Goal: Task Accomplishment & Management: Use online tool/utility

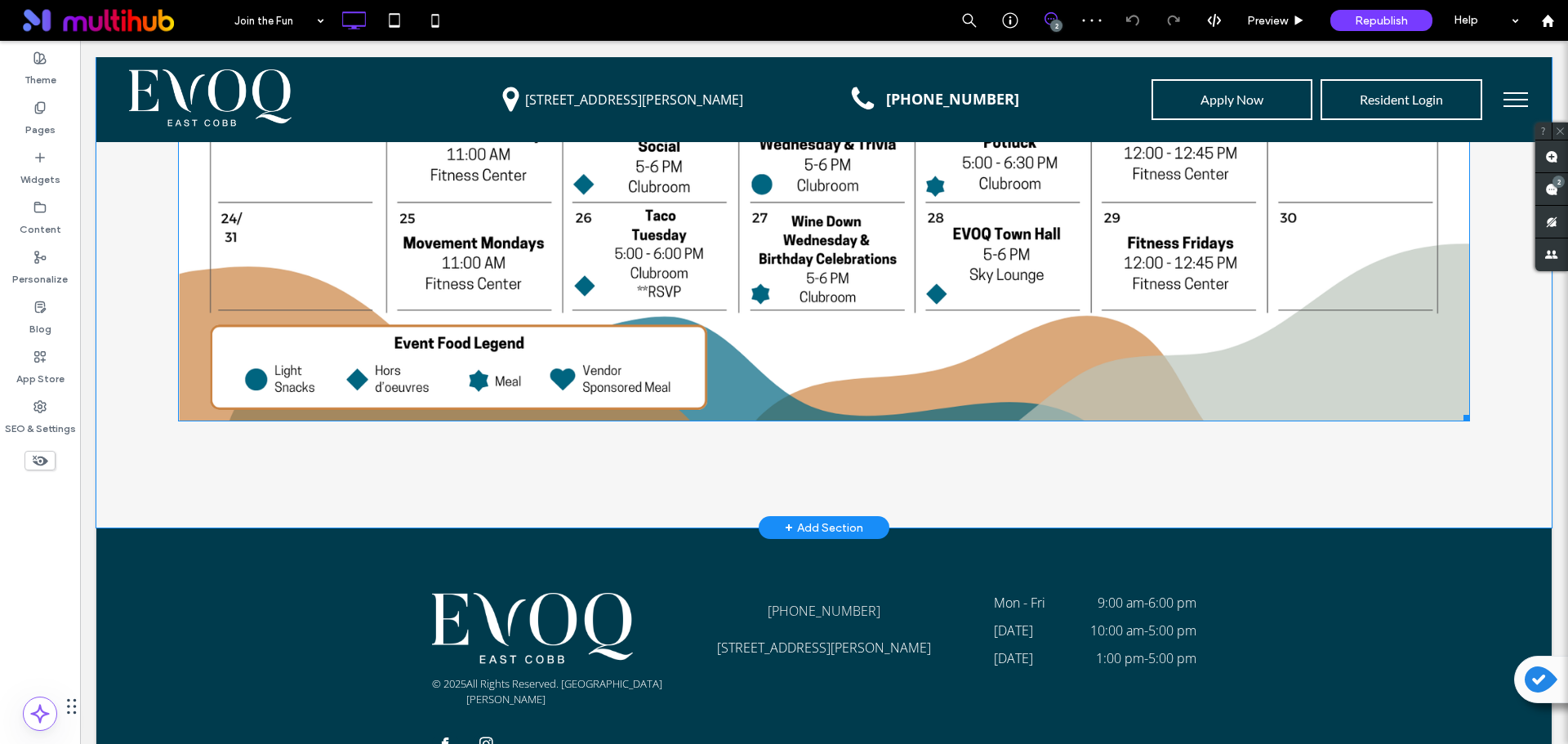
scroll to position [2375, 0]
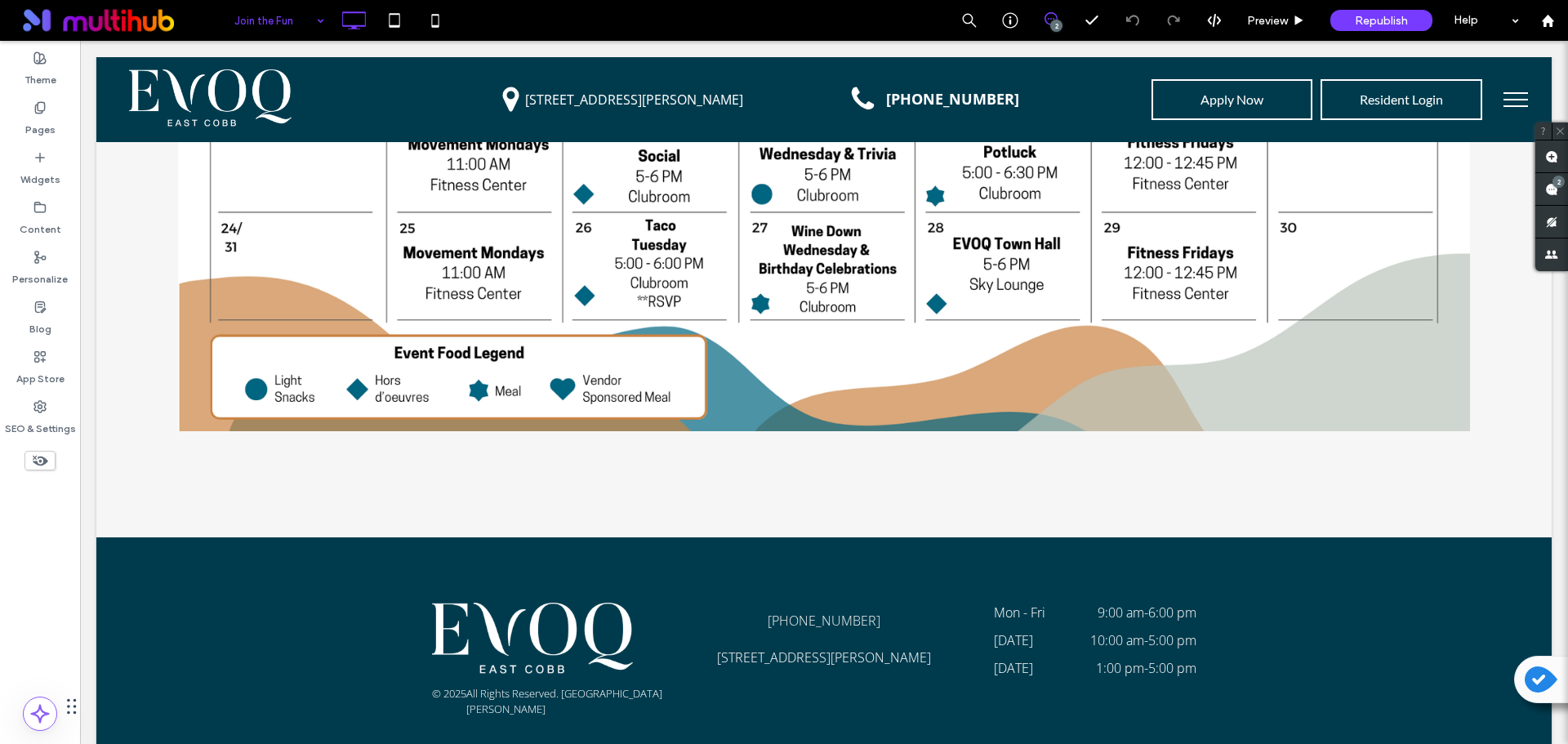
click at [312, 27] on div "Join the Fun" at bounding box center [279, 20] width 106 height 41
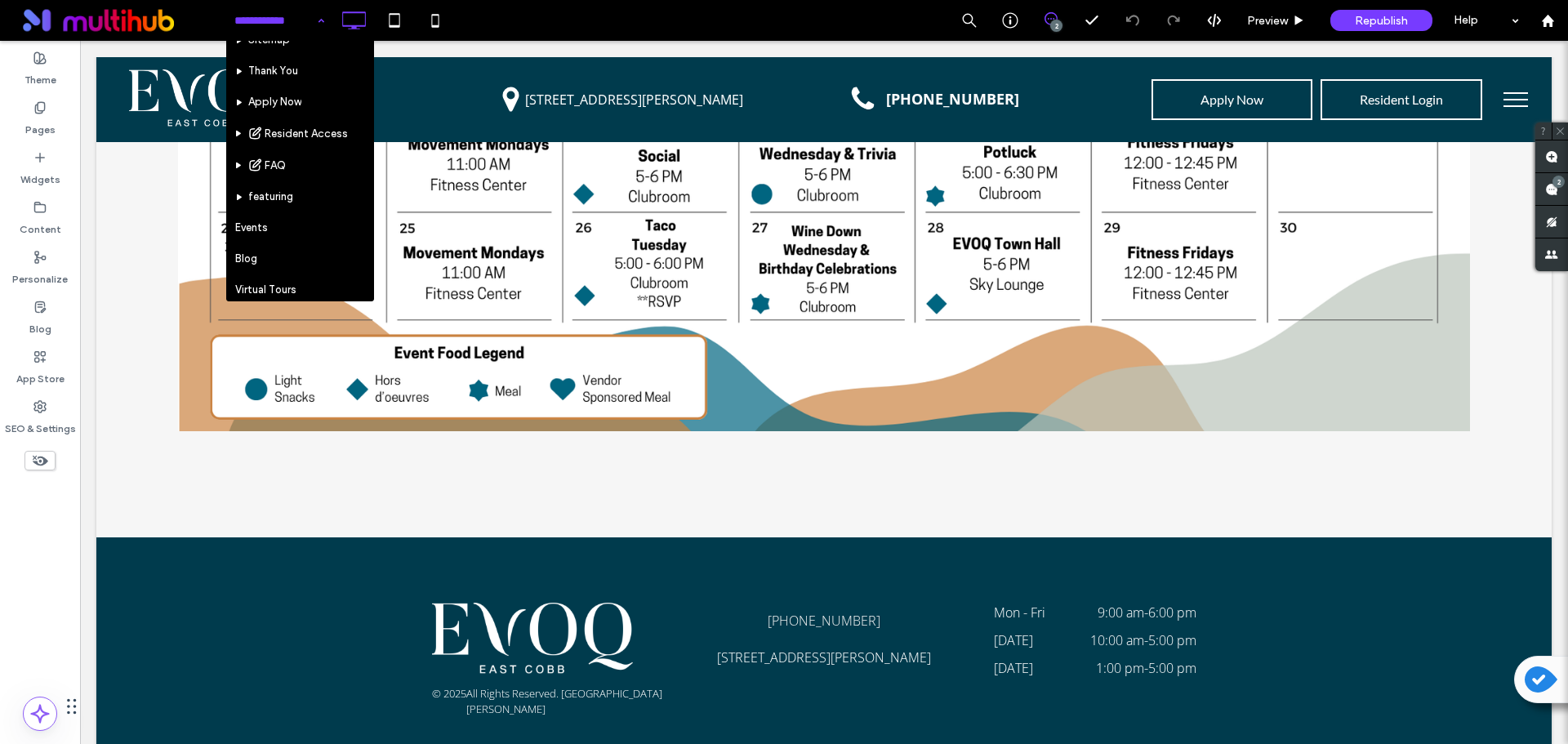
scroll to position [360, 0]
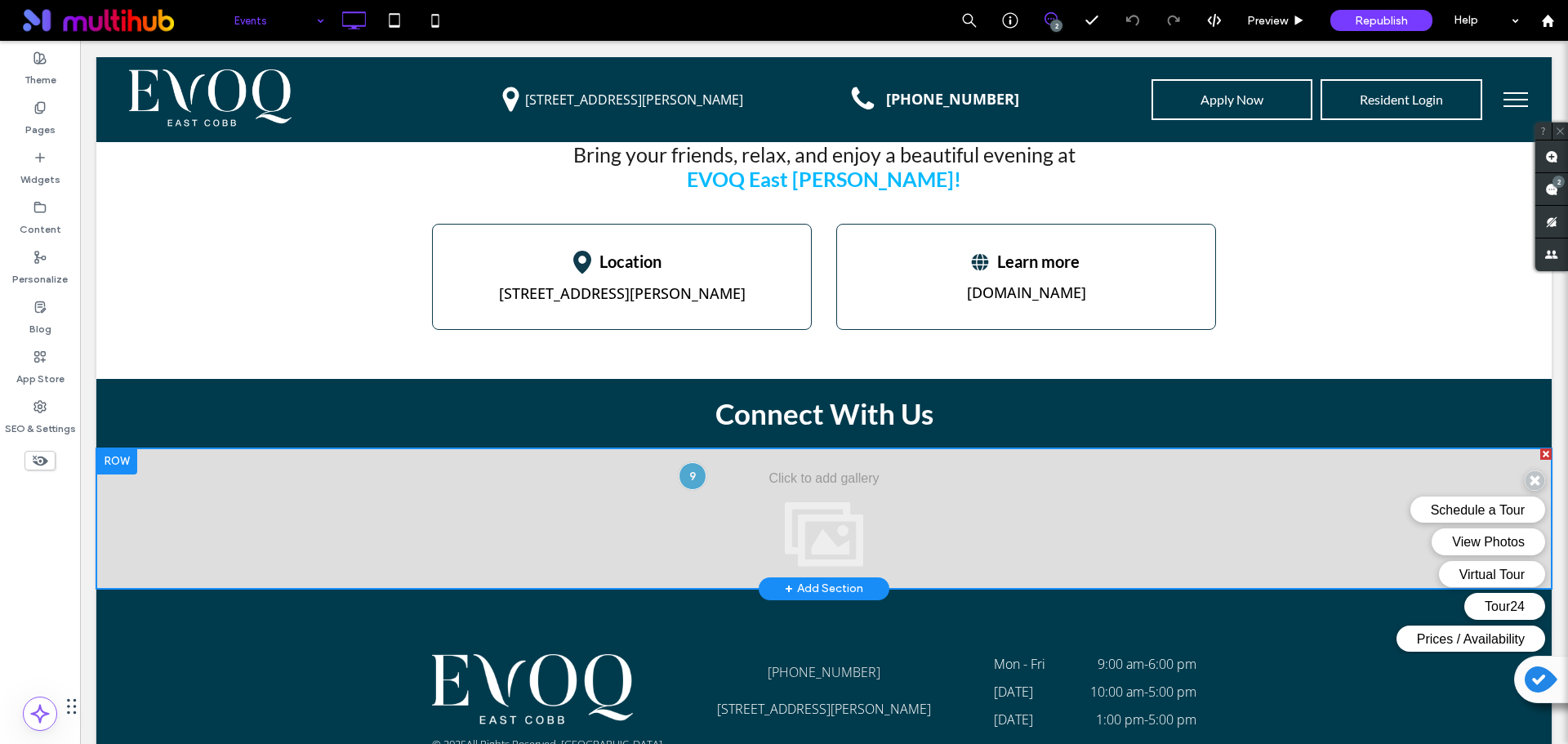
click at [767, 448] on div at bounding box center [824, 518] width 1455 height 140
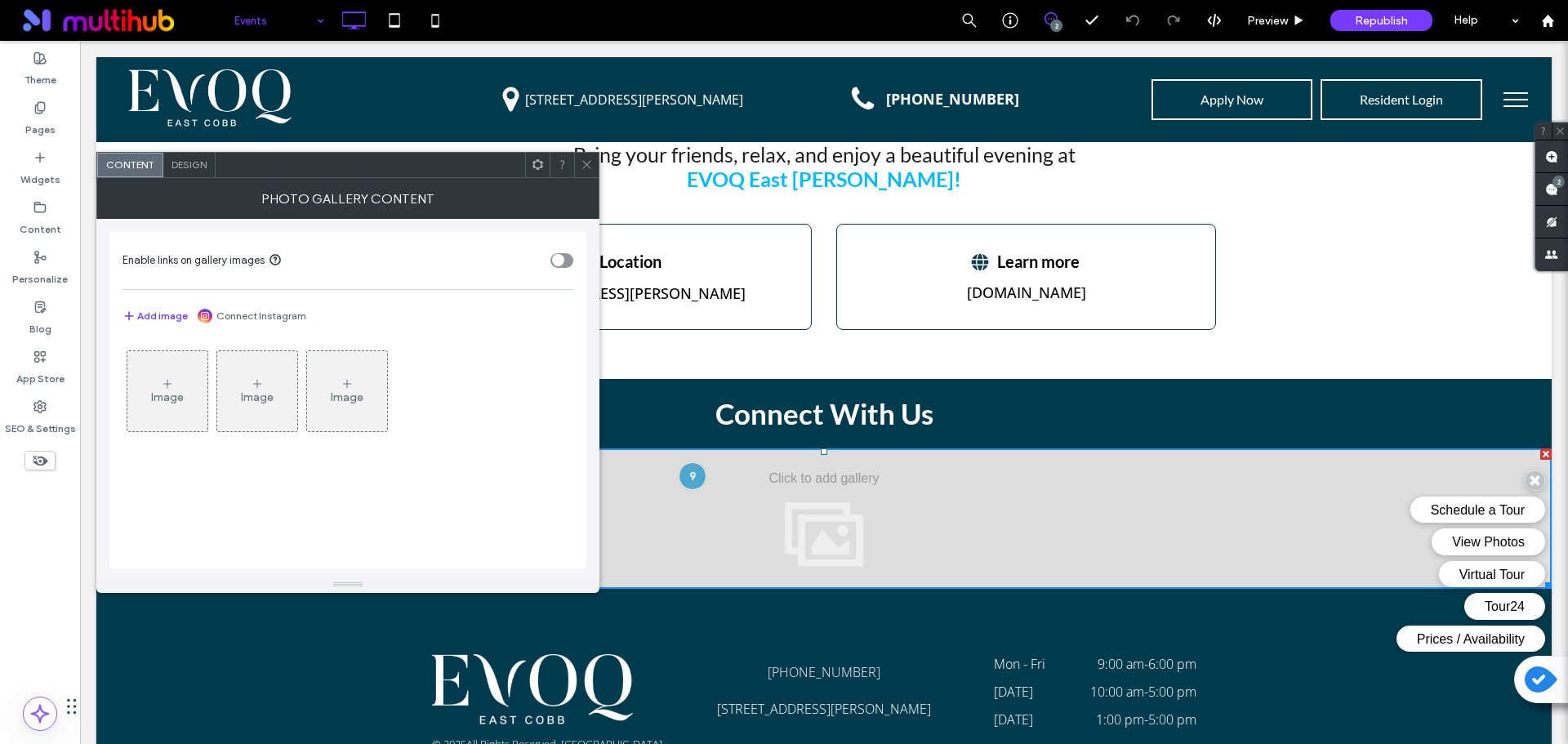
click at [587, 171] on span at bounding box center [587, 165] width 12 height 25
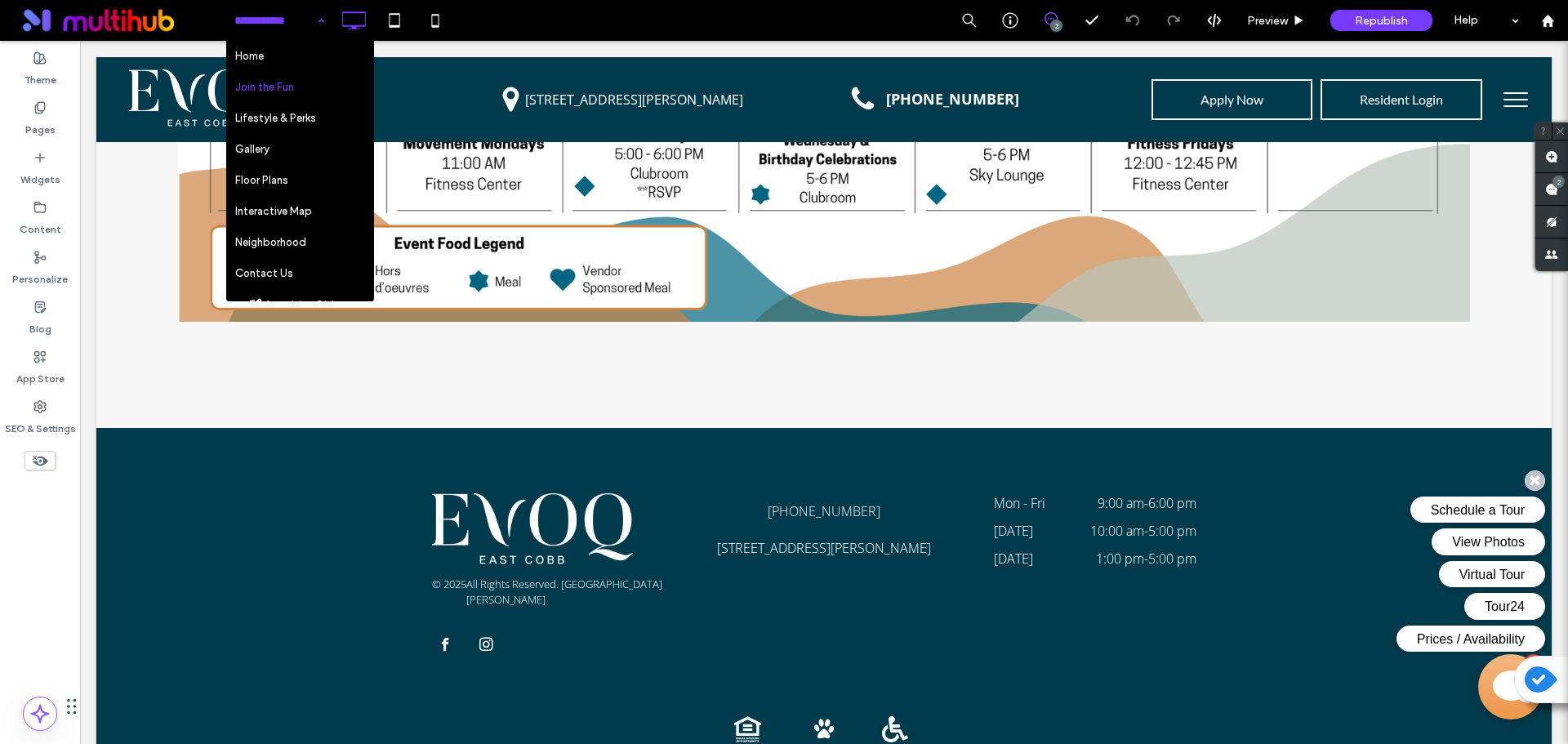
scroll to position [2621, 0]
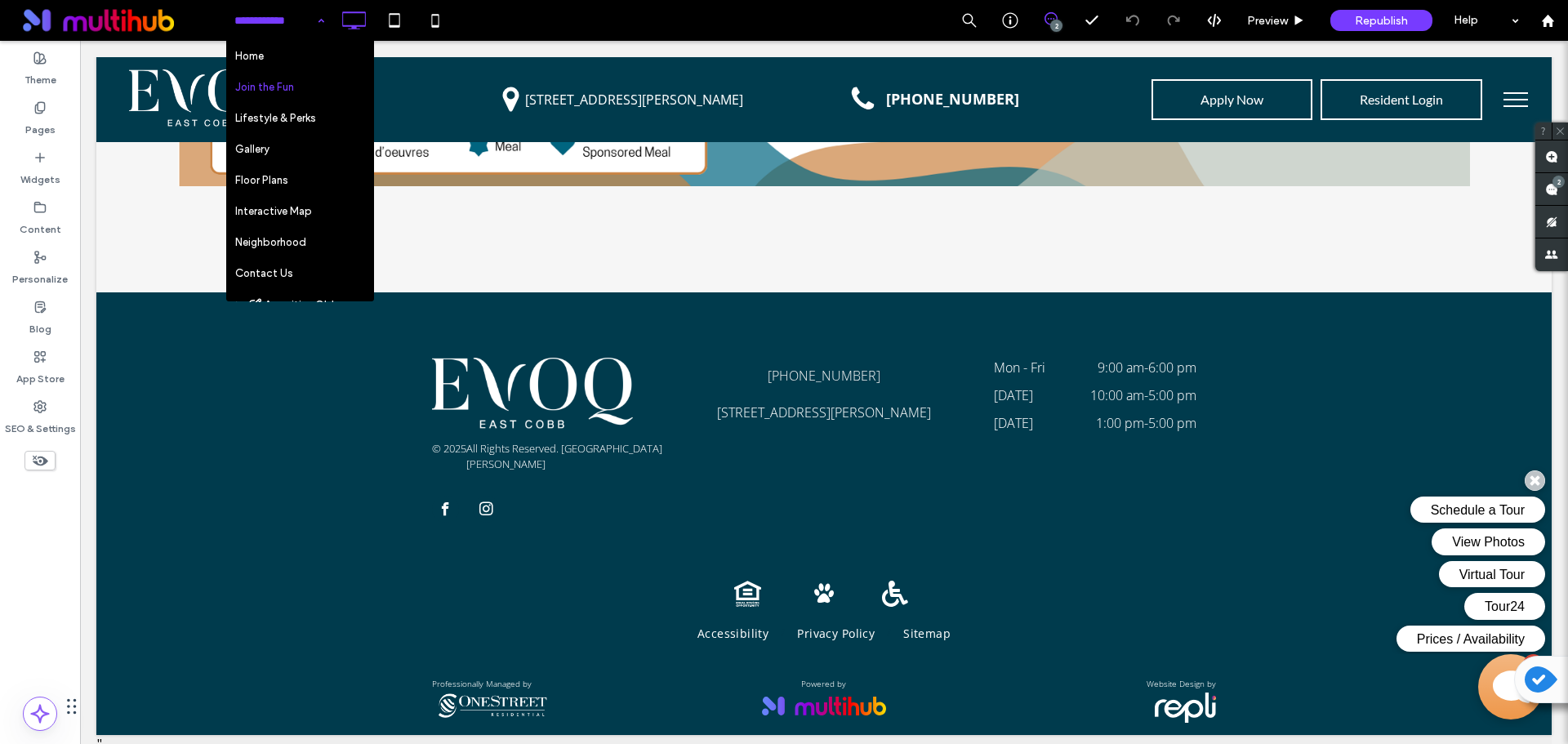
click at [580, 23] on div "Home Join the Fun Lifestyle & Perks Gallery Floor Plans Interactive Map Neighbo…" at bounding box center [897, 20] width 1343 height 41
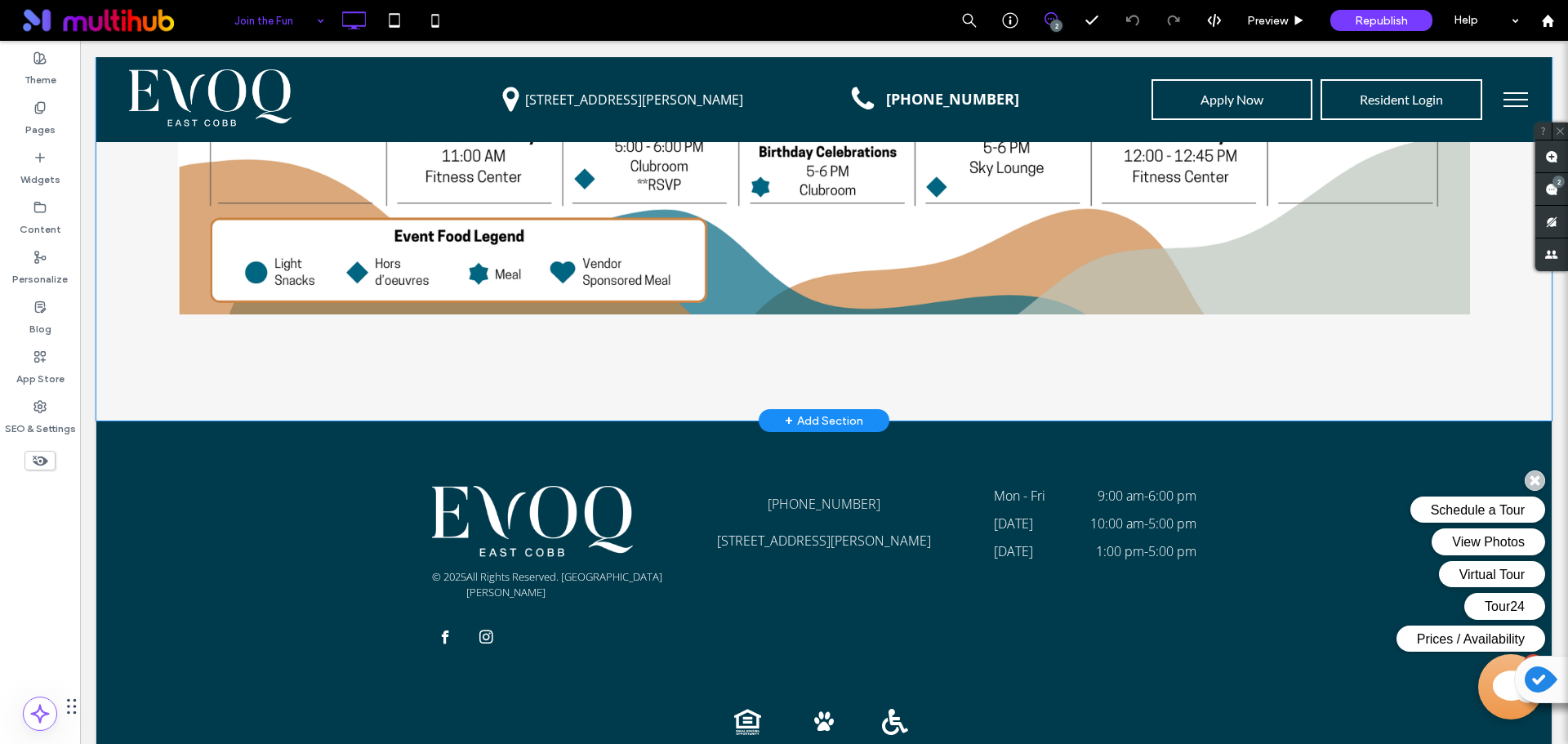
scroll to position [2375, 0]
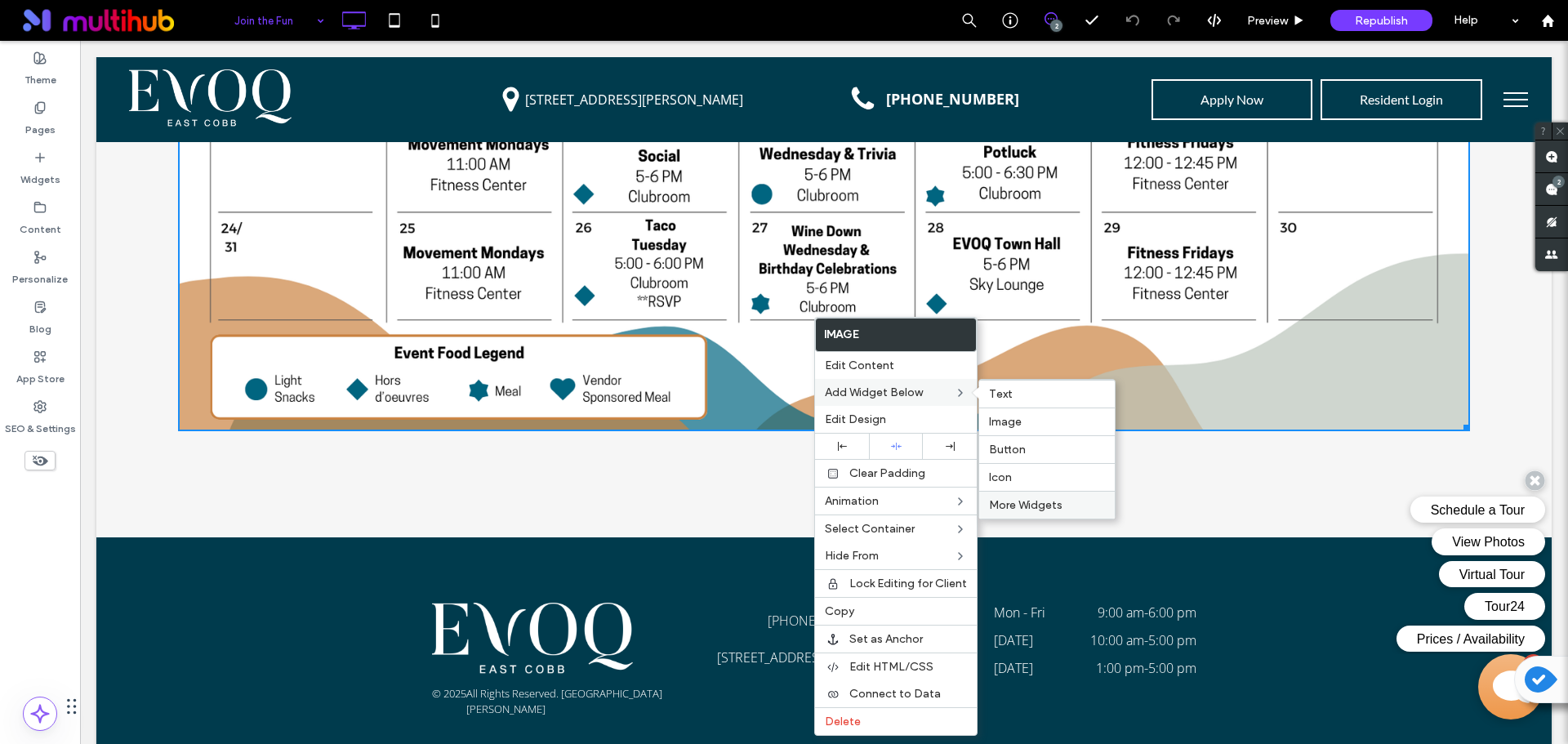
click at [1045, 497] on div "More Widgets" at bounding box center [1047, 504] width 136 height 27
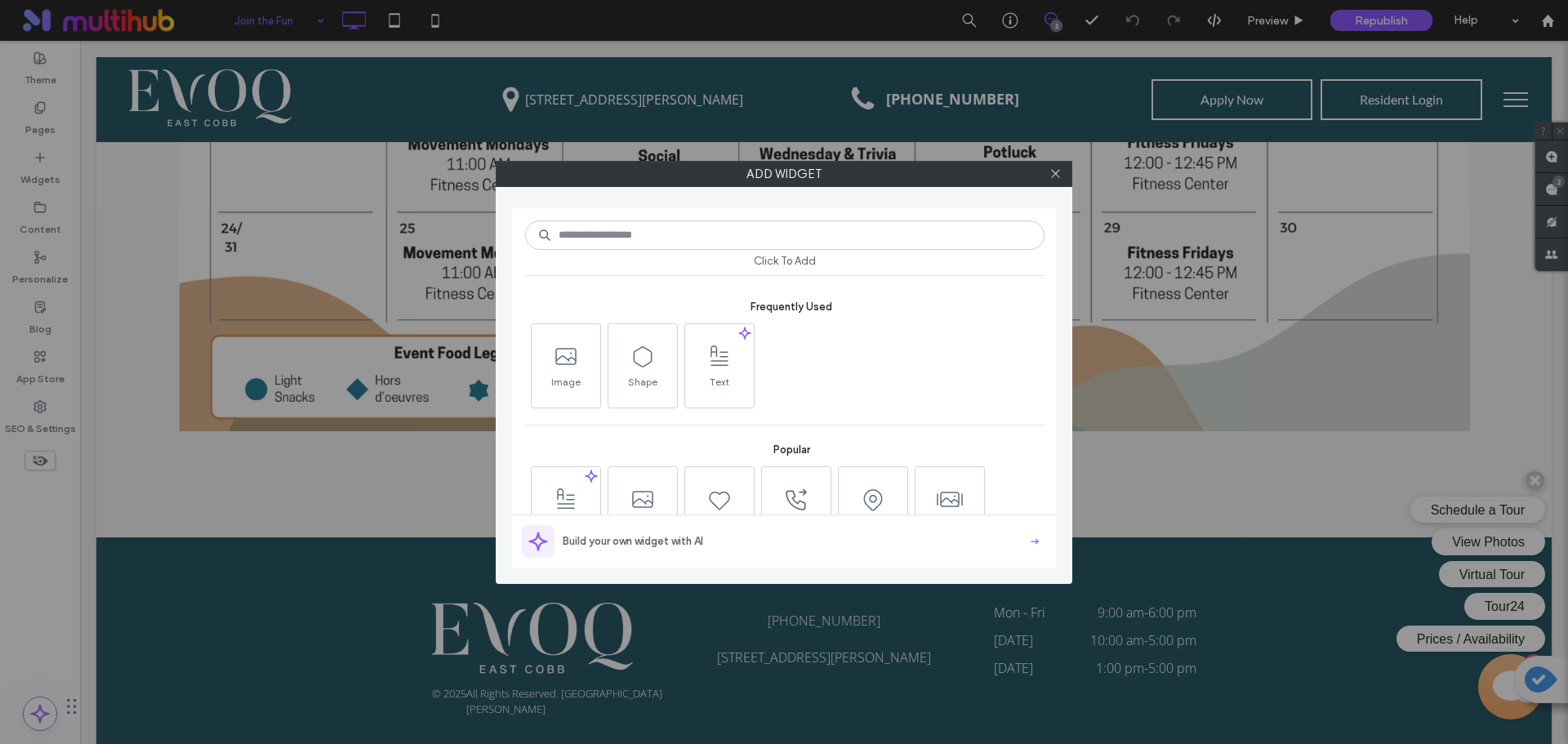
click at [801, 247] on input at bounding box center [785, 234] width 520 height 29
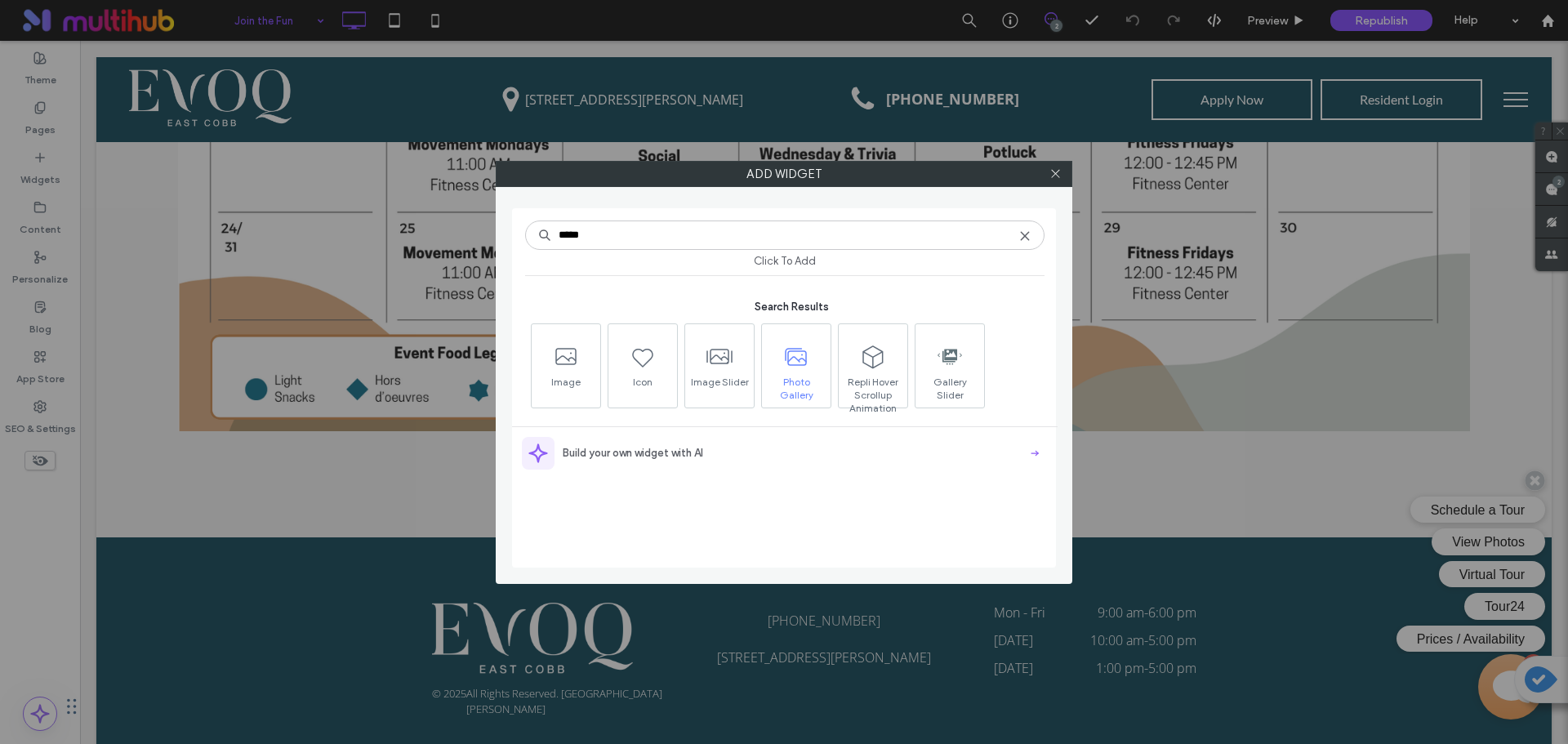
type input "*****"
click at [762, 377] on span "Photo Gallery" at bounding box center [796, 387] width 69 height 23
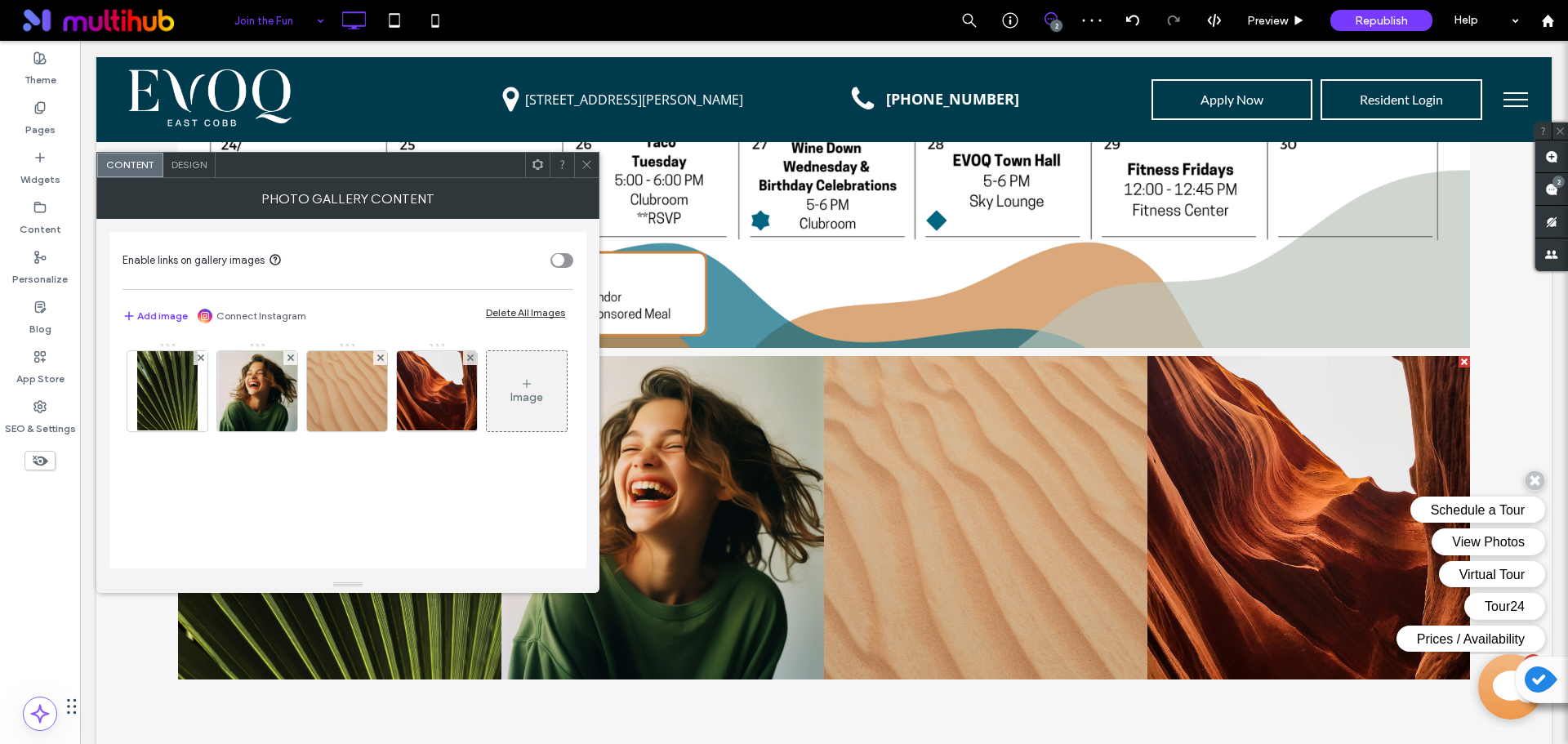
scroll to position [2457, 0]
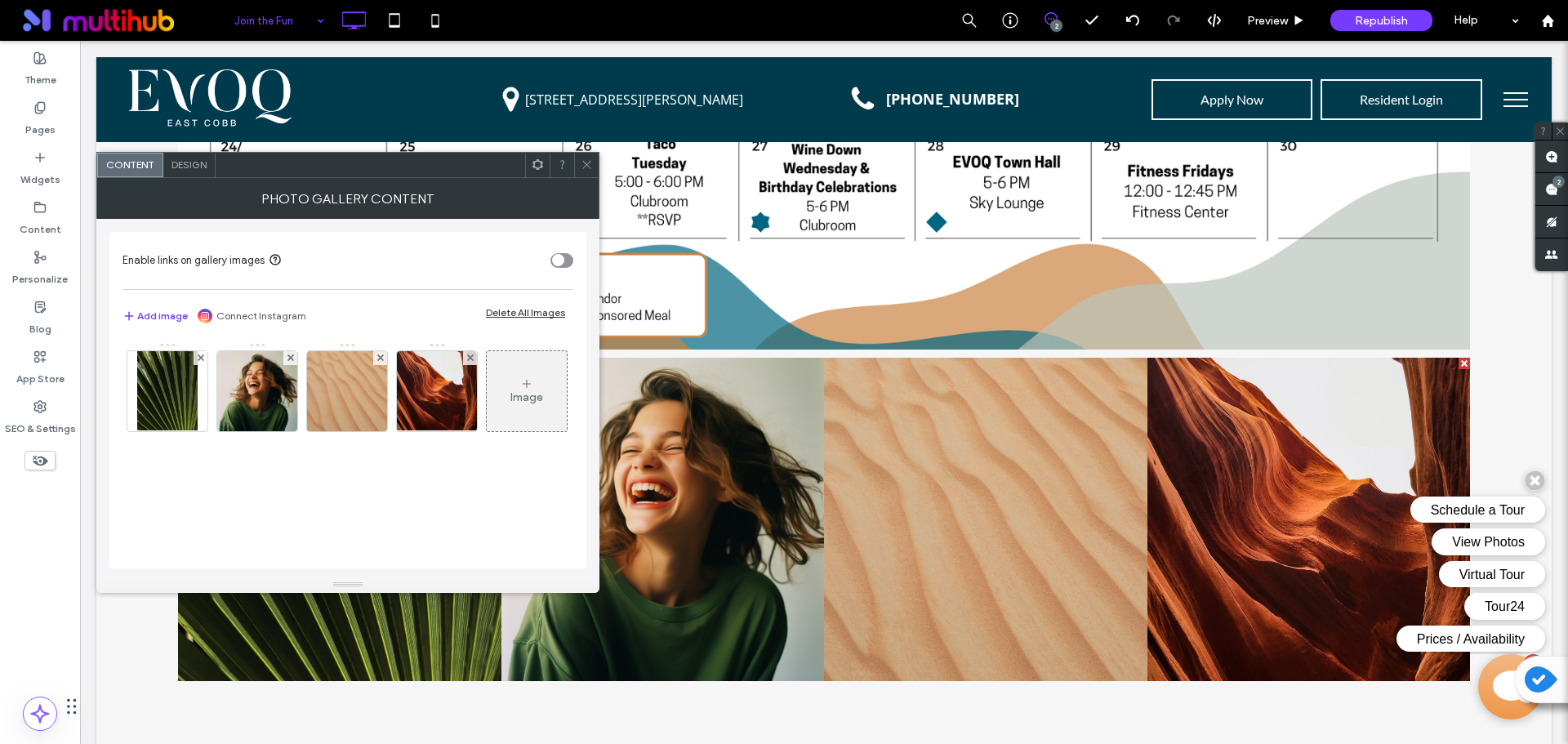
click at [583, 166] on icon at bounding box center [587, 164] width 12 height 12
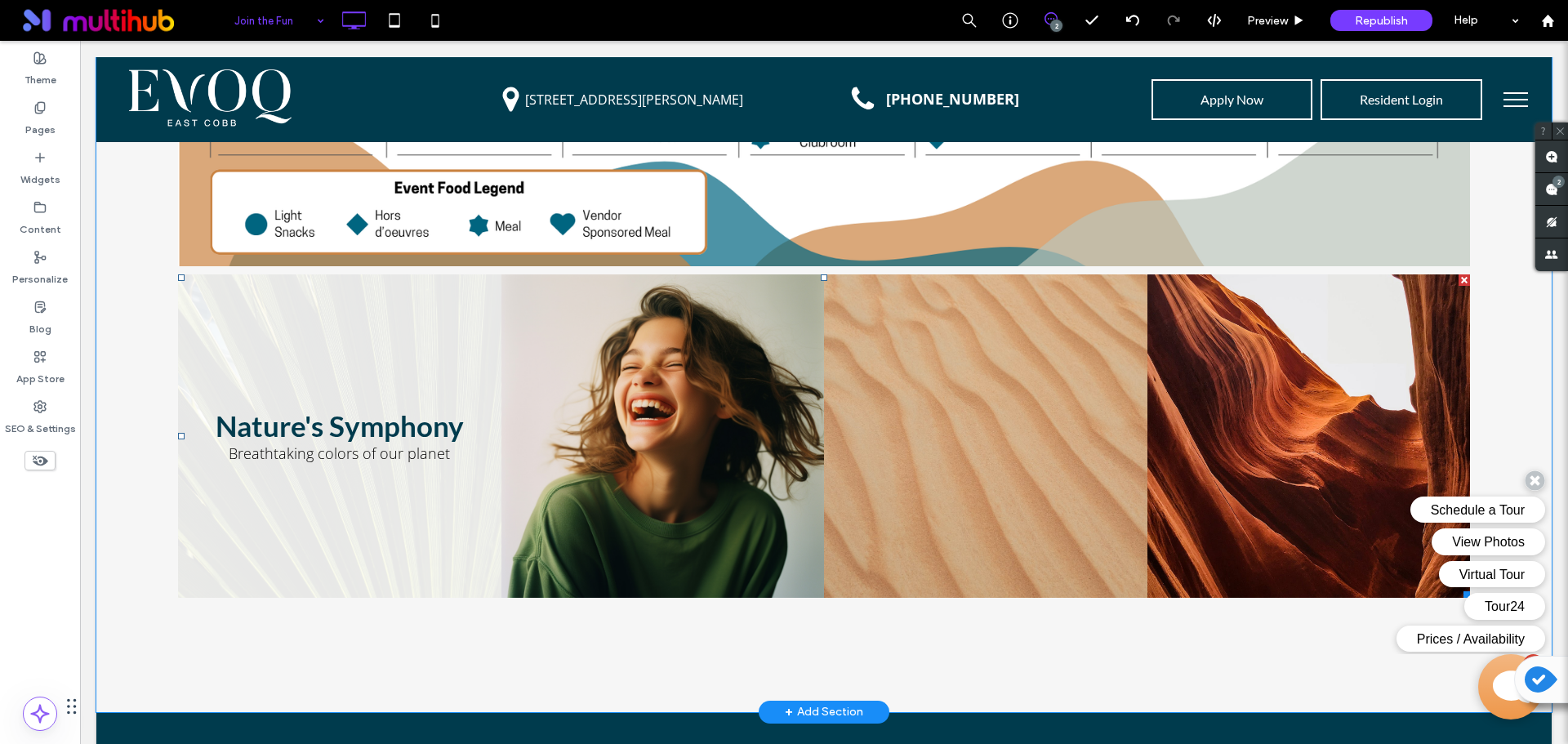
scroll to position [2539, 0]
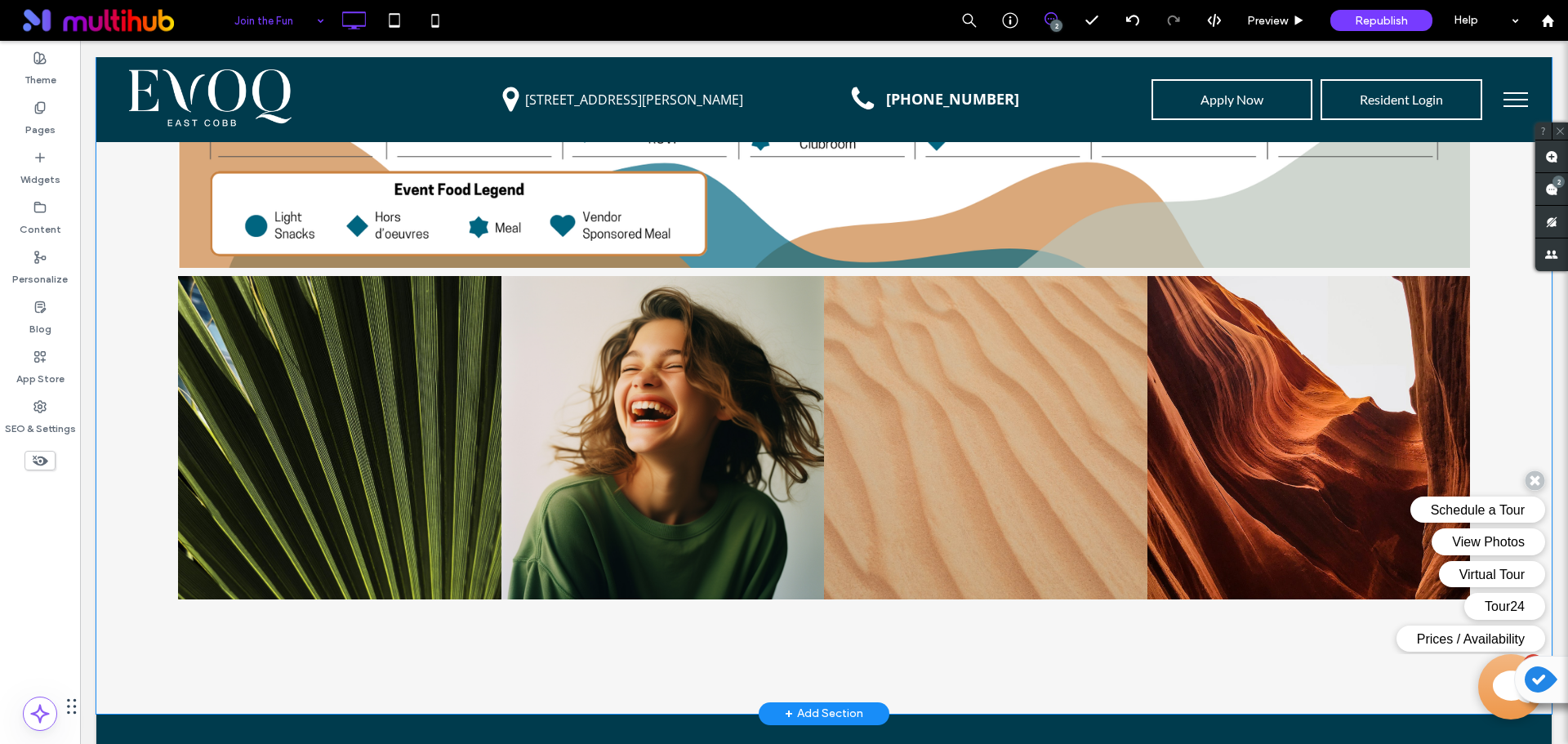
click at [510, 648] on div "Sample Monthly Events Calendar October 2025 Mon Tue Wed Thu Fri Sat Sun 29 30 1…" at bounding box center [824, 11] width 1455 height 1403
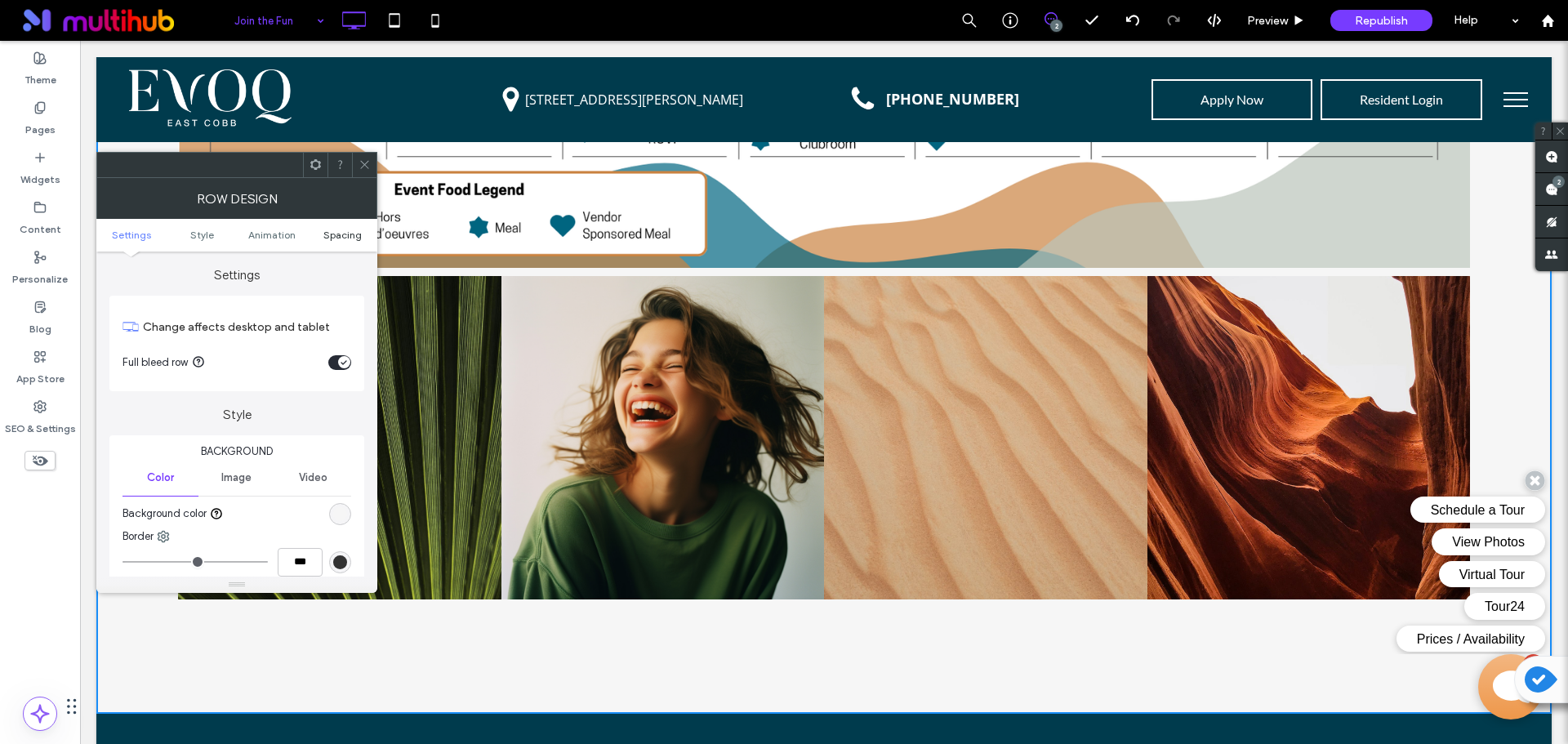
click at [334, 234] on span "Spacing" at bounding box center [342, 234] width 38 height 12
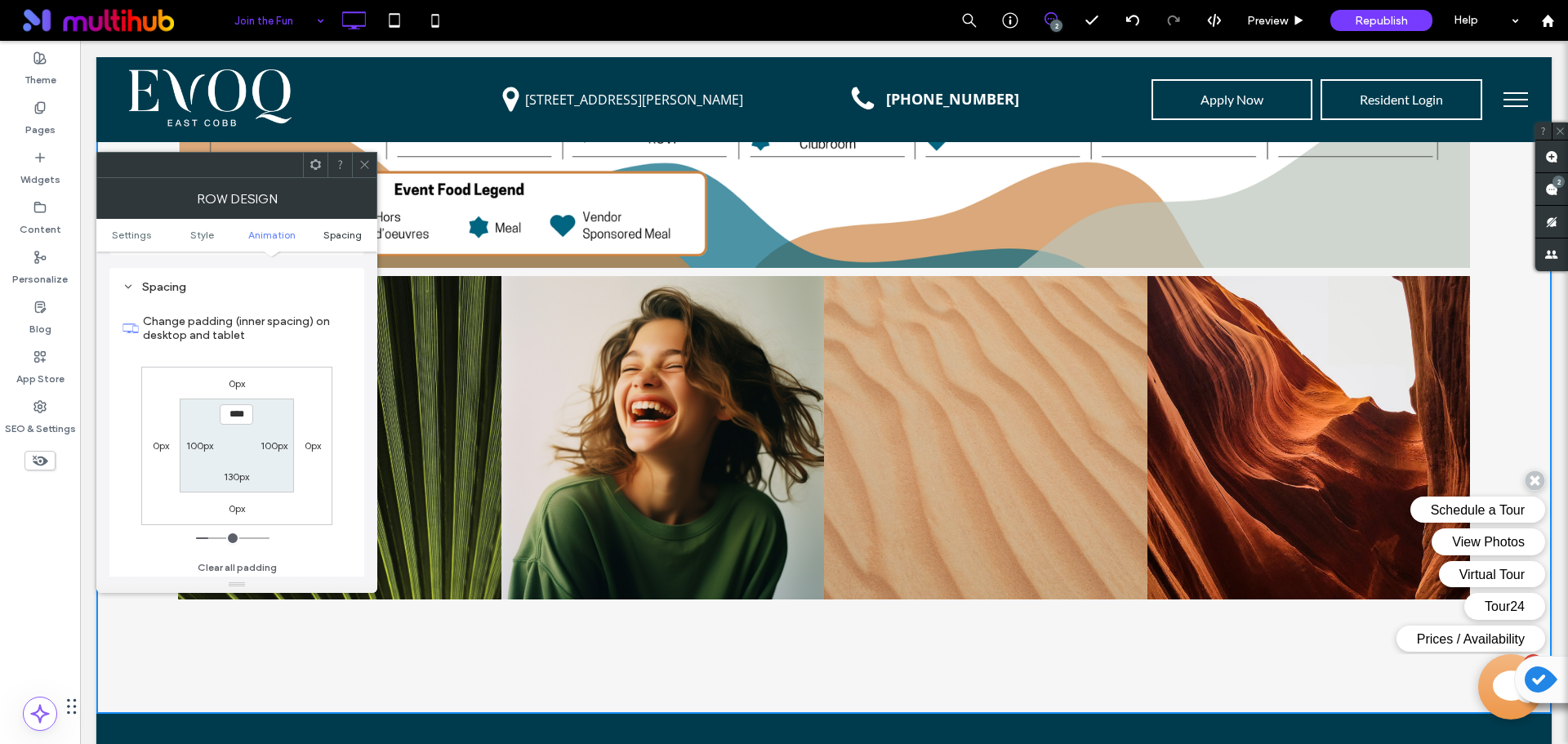
scroll to position [449, 0]
click at [243, 475] on label "130px" at bounding box center [236, 473] width 26 height 12
type input "***"
type input "*"
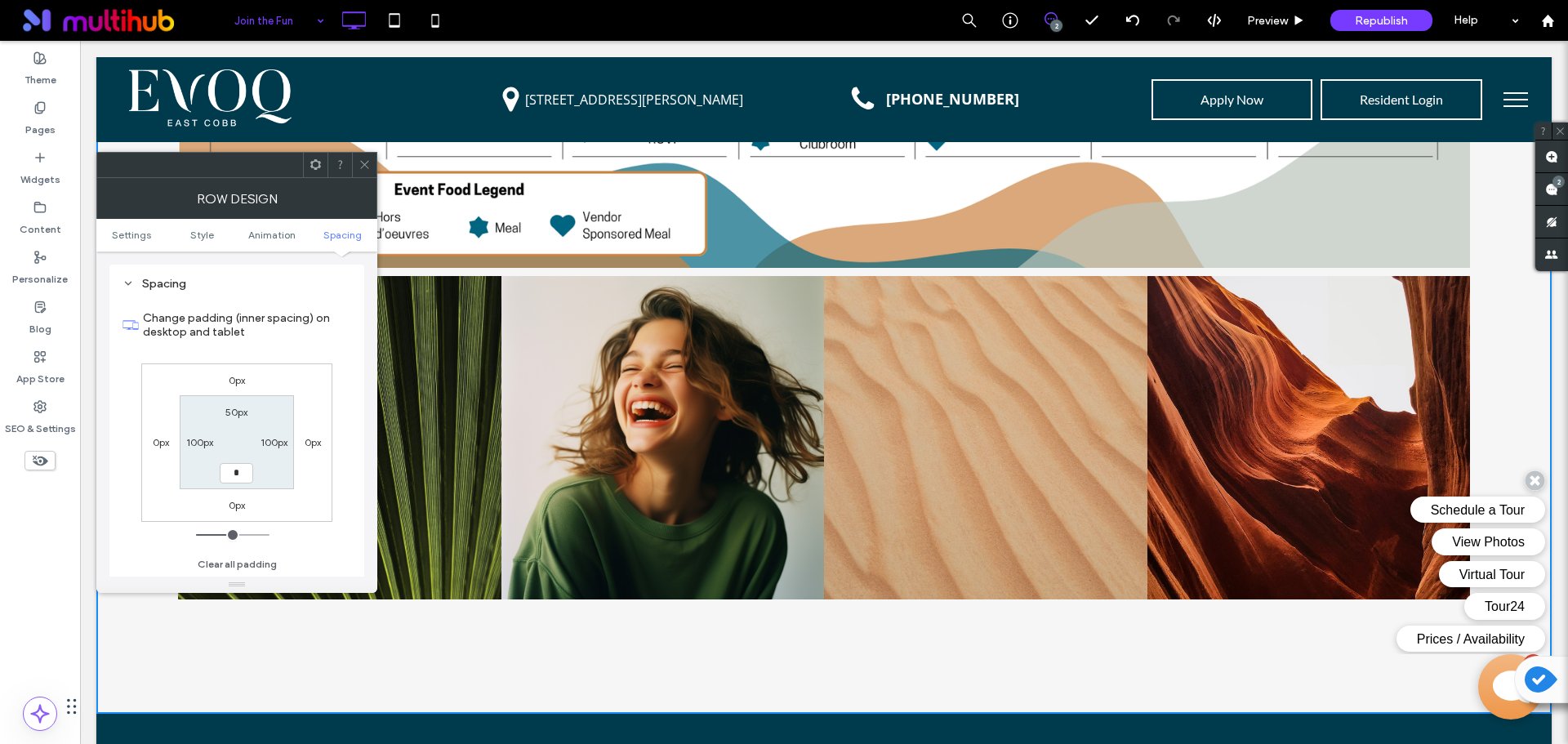
type input "***"
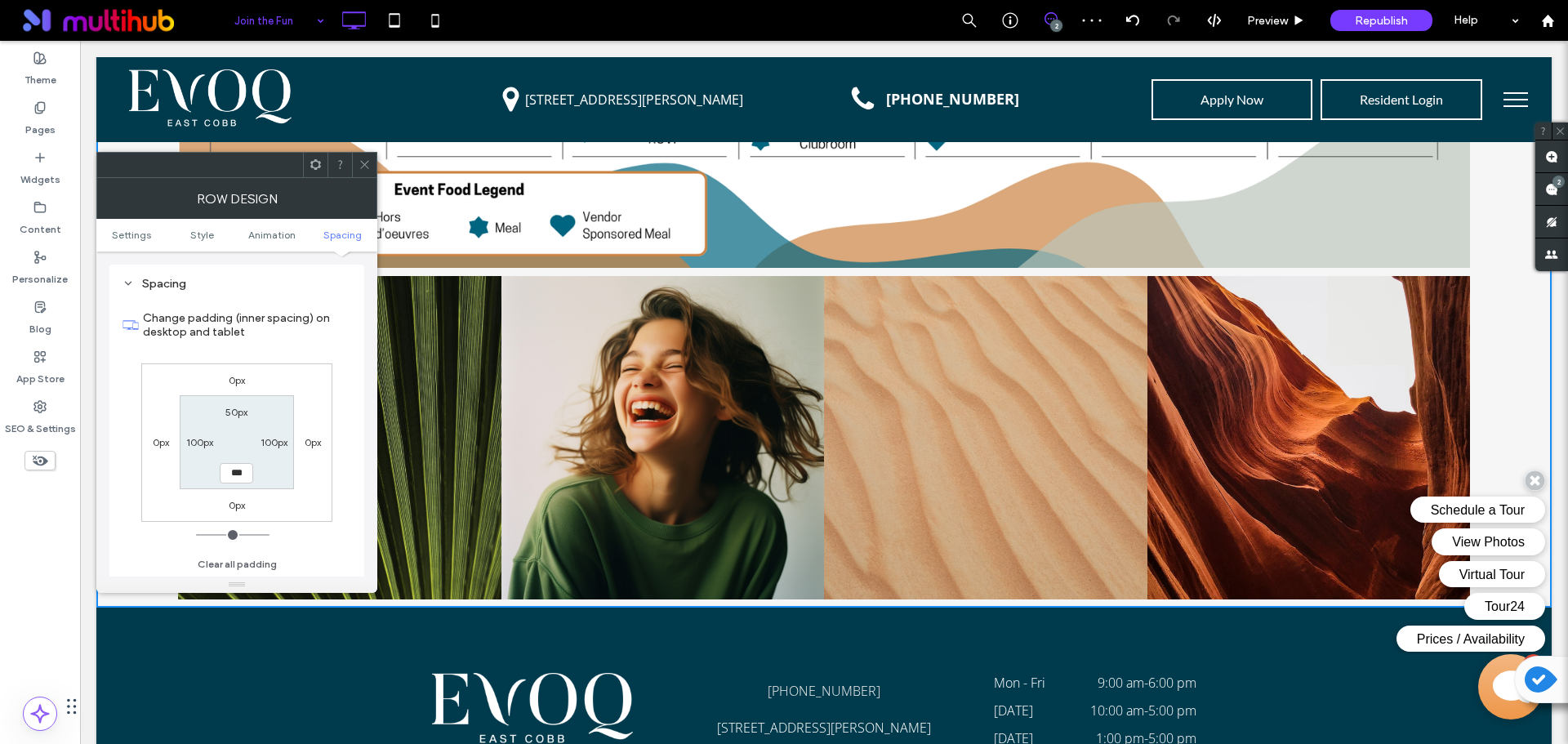
click at [366, 163] on icon at bounding box center [365, 164] width 12 height 12
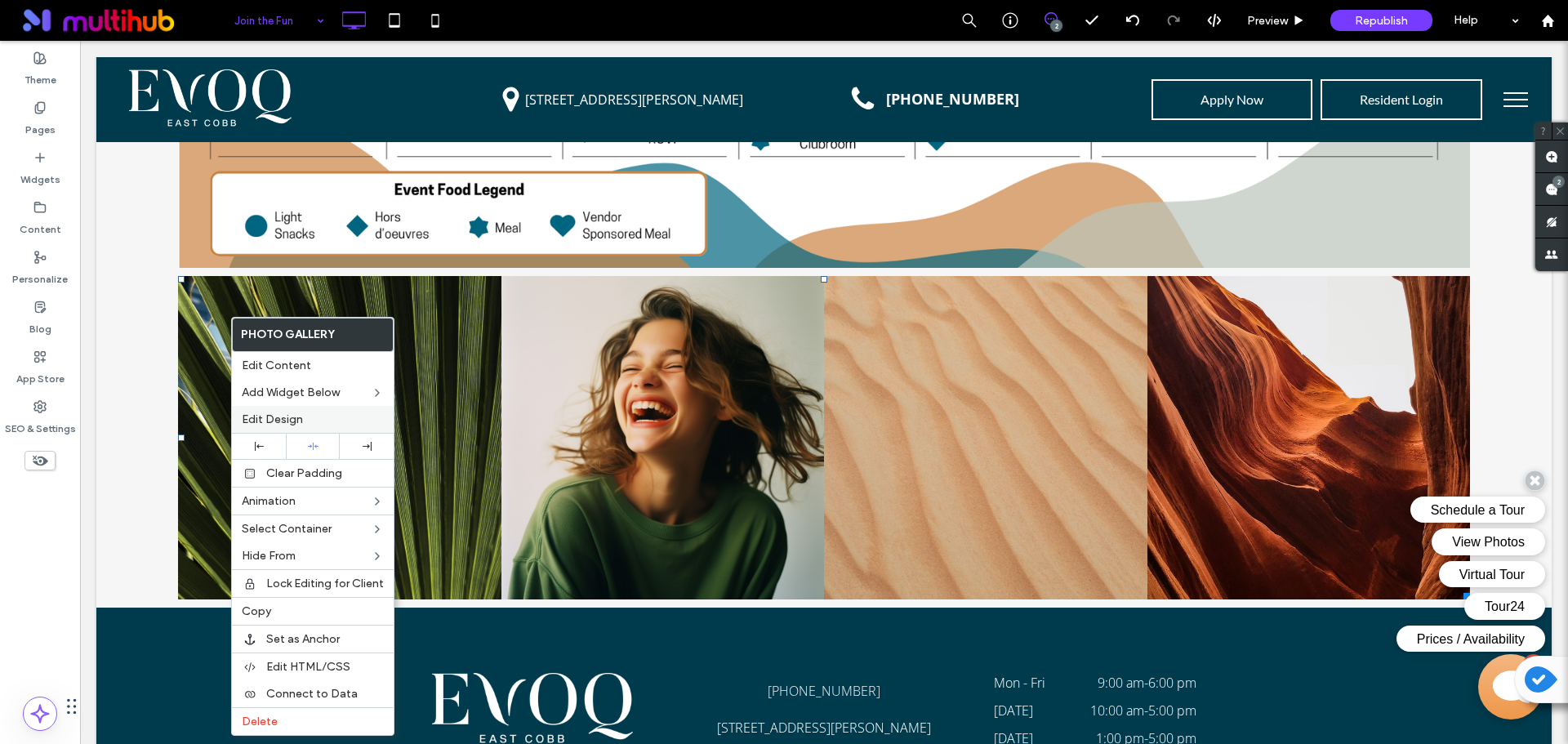
click at [288, 410] on div "Edit Design" at bounding box center [312, 419] width 162 height 27
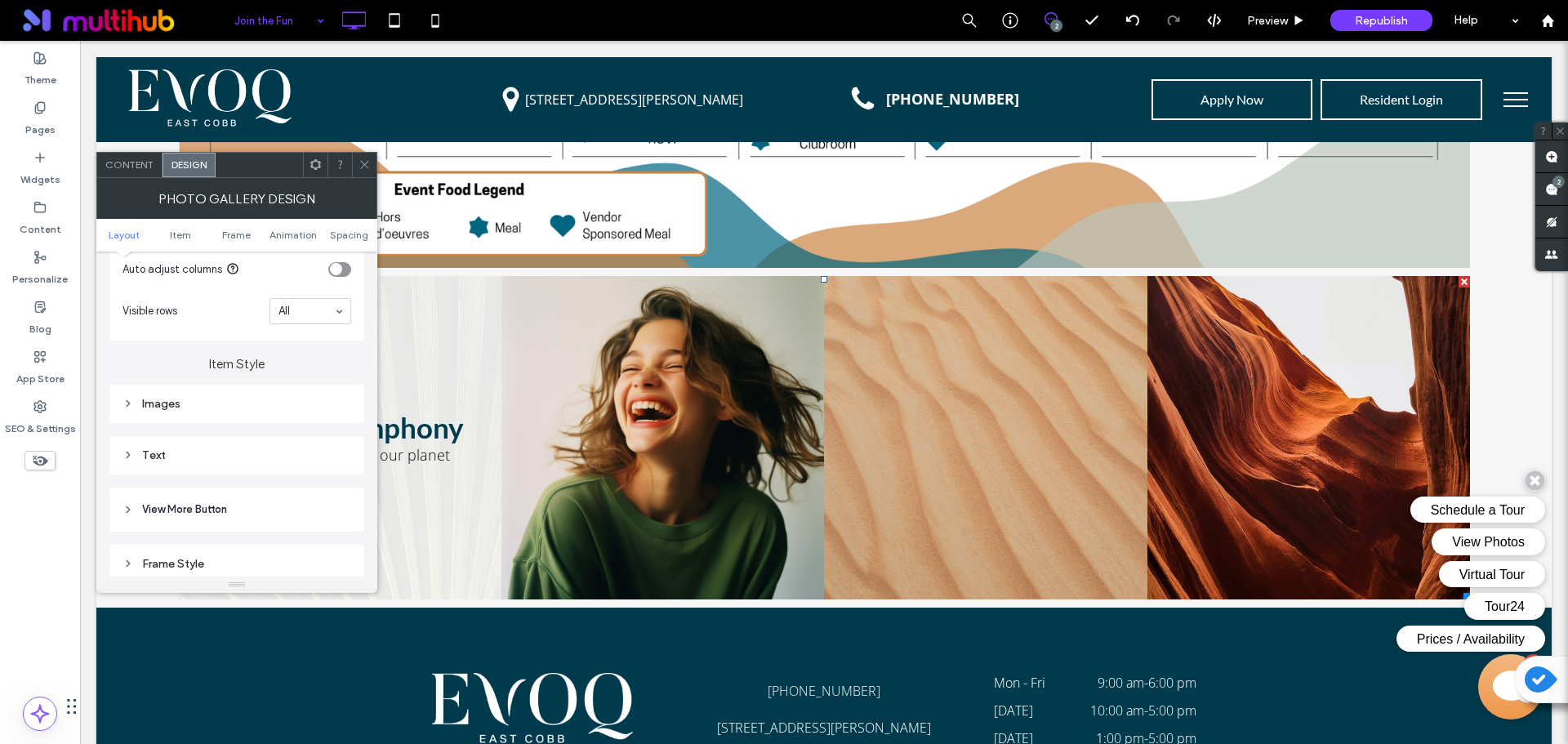
scroll to position [572, 0]
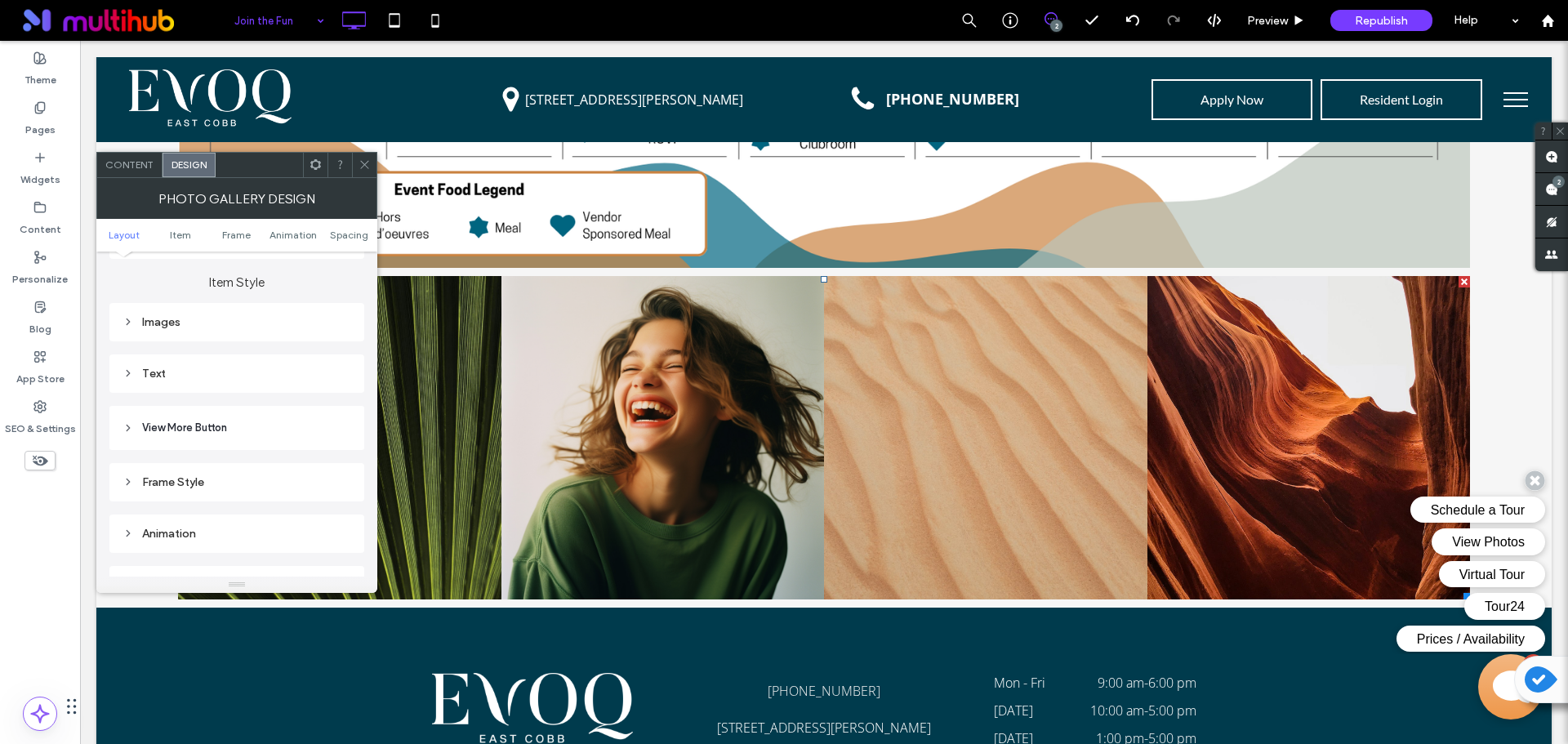
click at [309, 483] on div "Frame Style" at bounding box center [237, 481] width 229 height 14
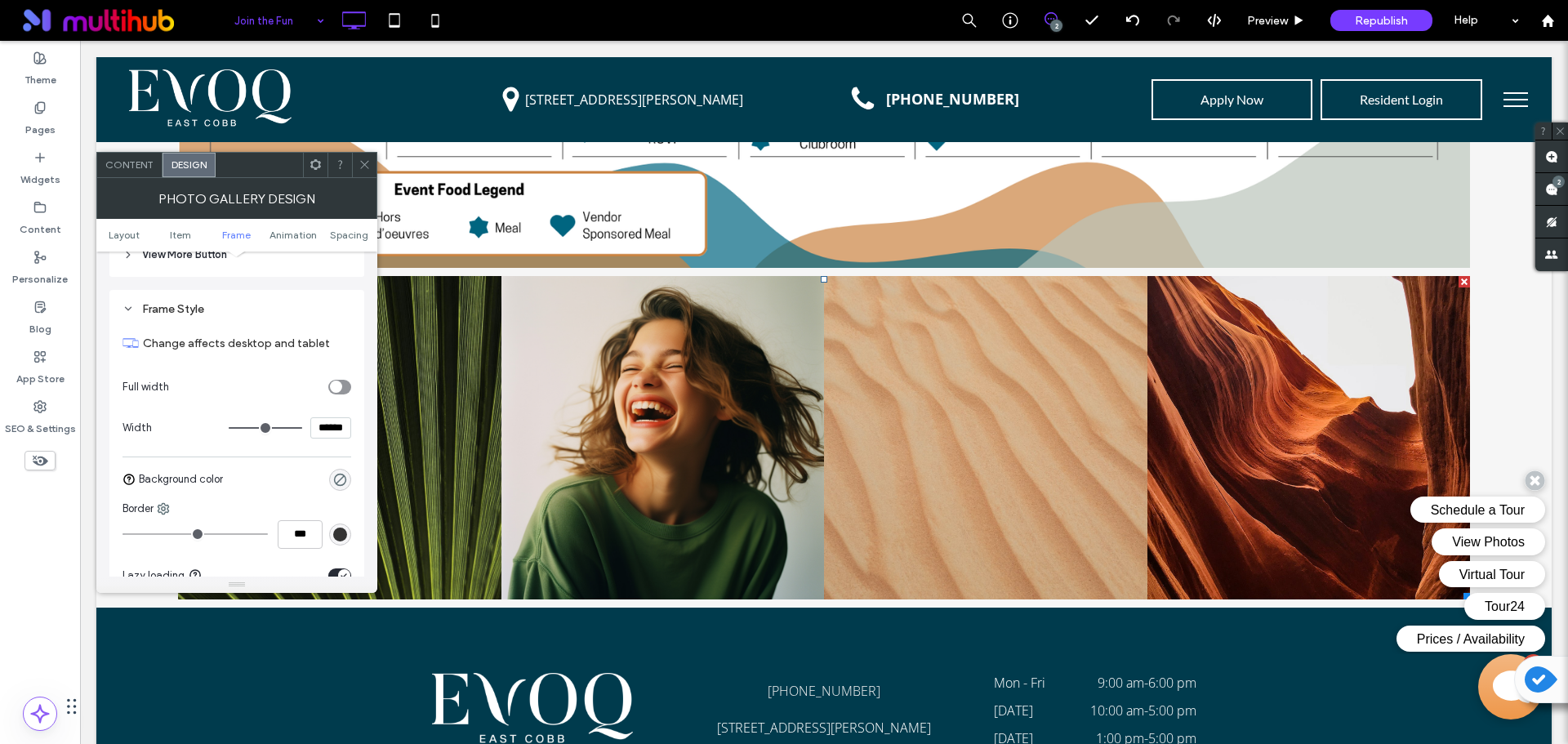
scroll to position [816, 0]
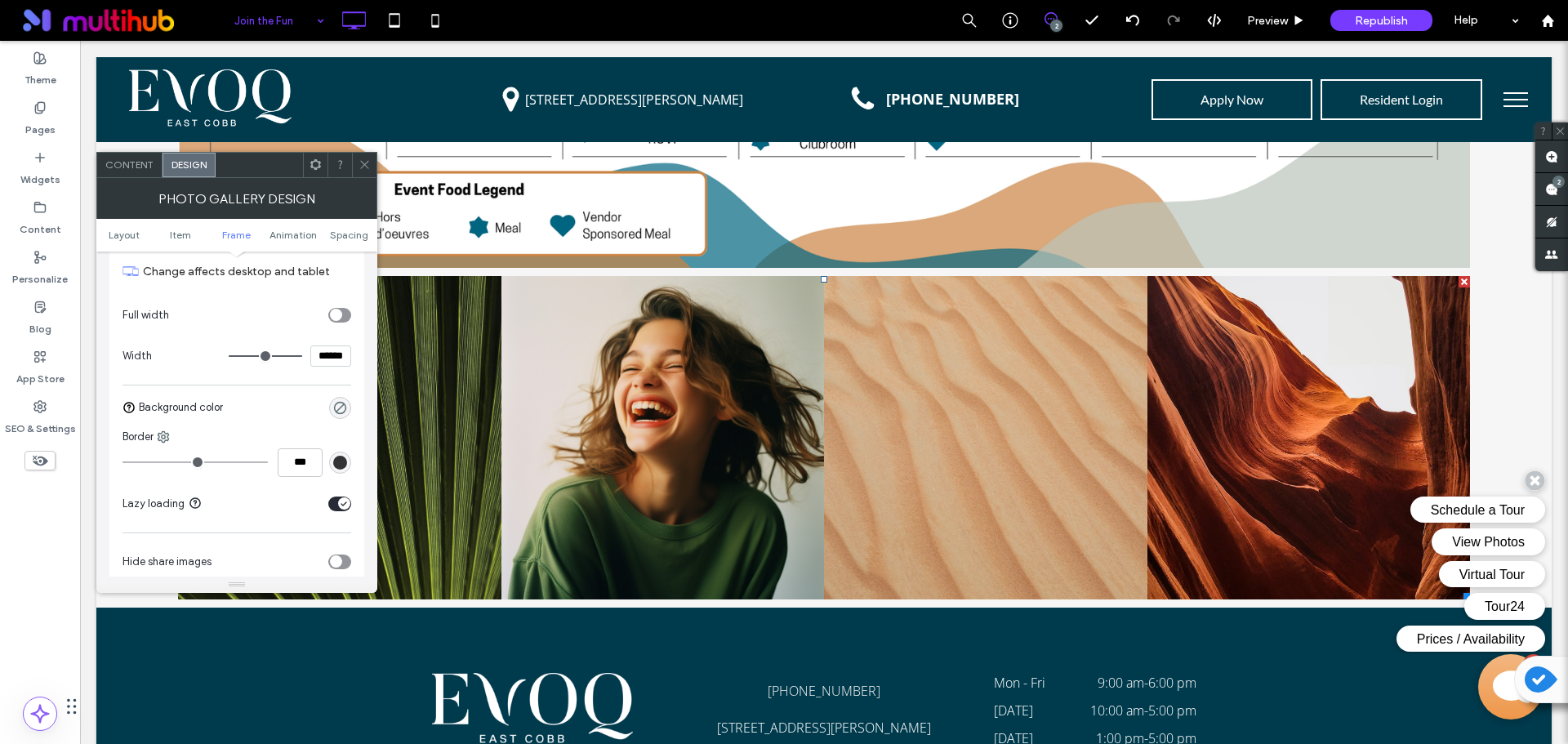
click at [342, 321] on div "toggle" at bounding box center [340, 315] width 23 height 15
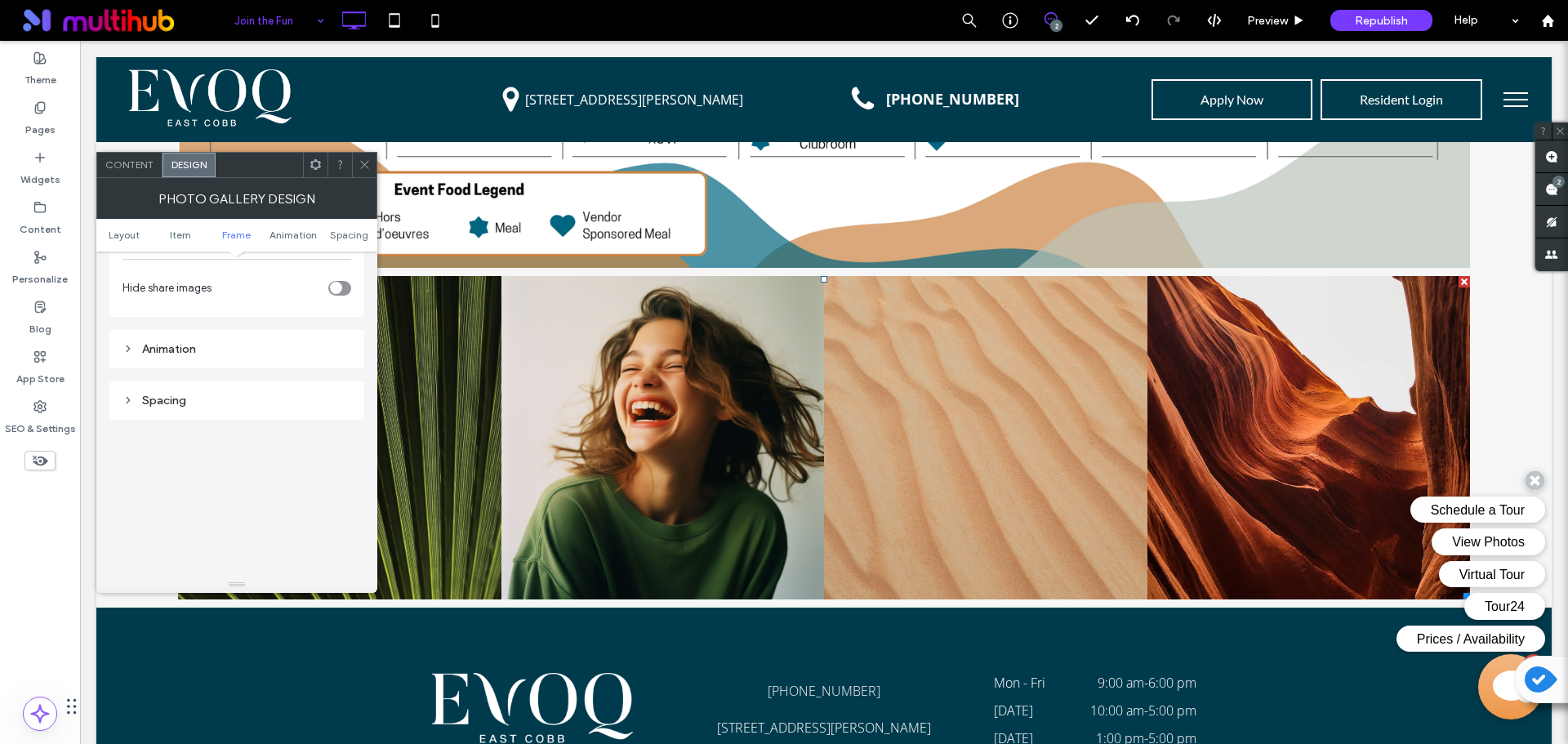
scroll to position [1061, 0]
click at [258, 392] on div "Spacing" at bounding box center [237, 388] width 229 height 14
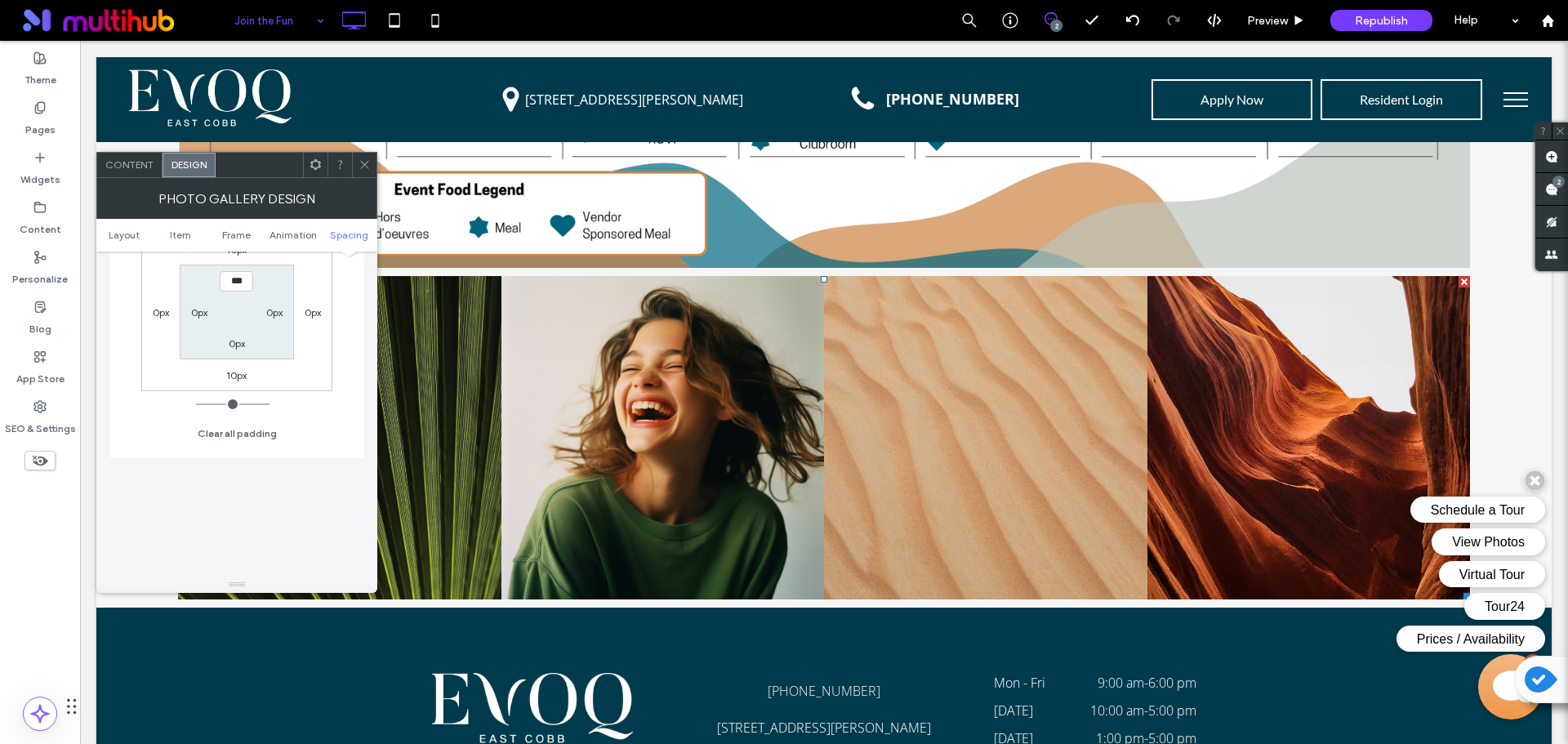
scroll to position [1306, 0]
click at [244, 369] on label "10px" at bounding box center [236, 365] width 21 height 12
type input "**"
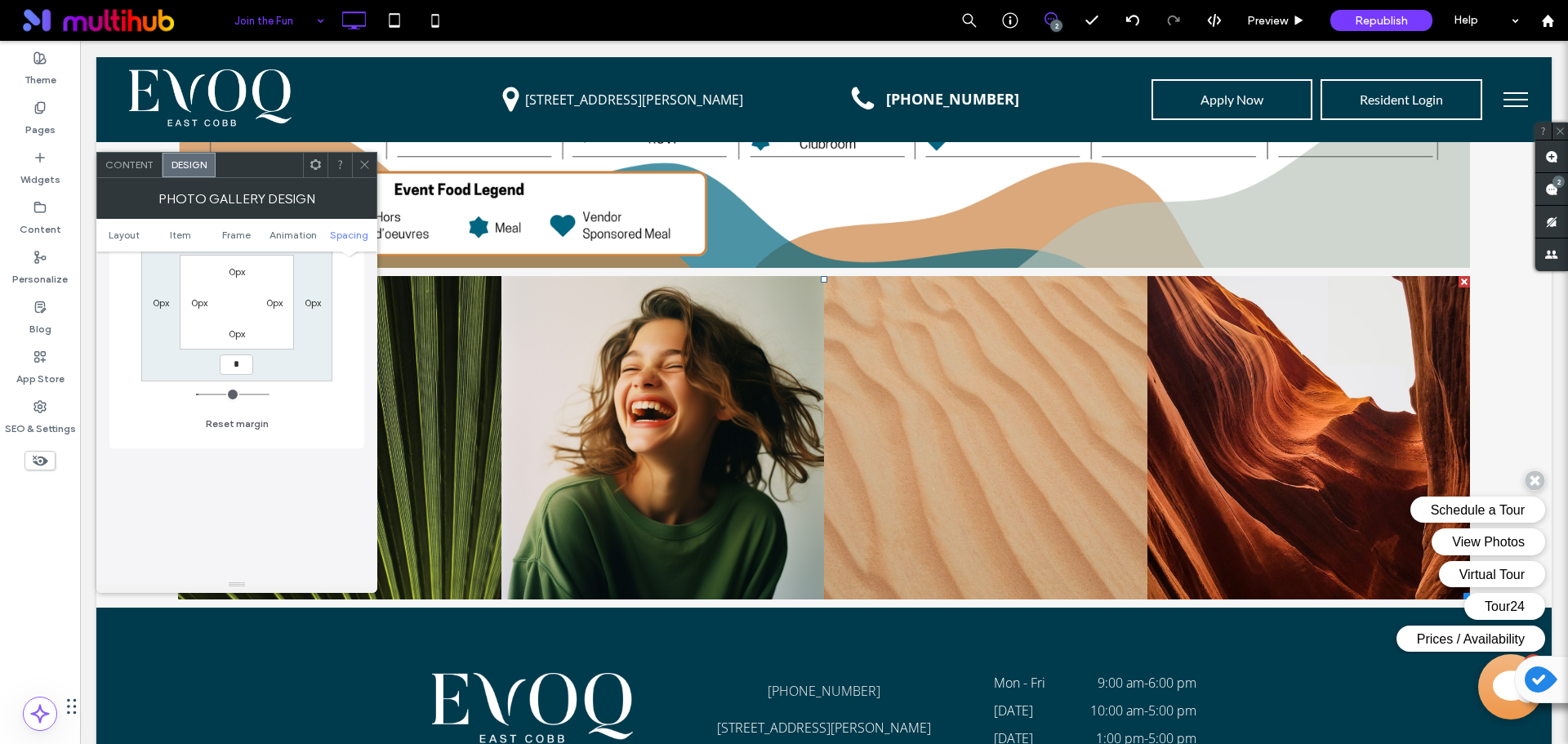
type input "*"
type input "***"
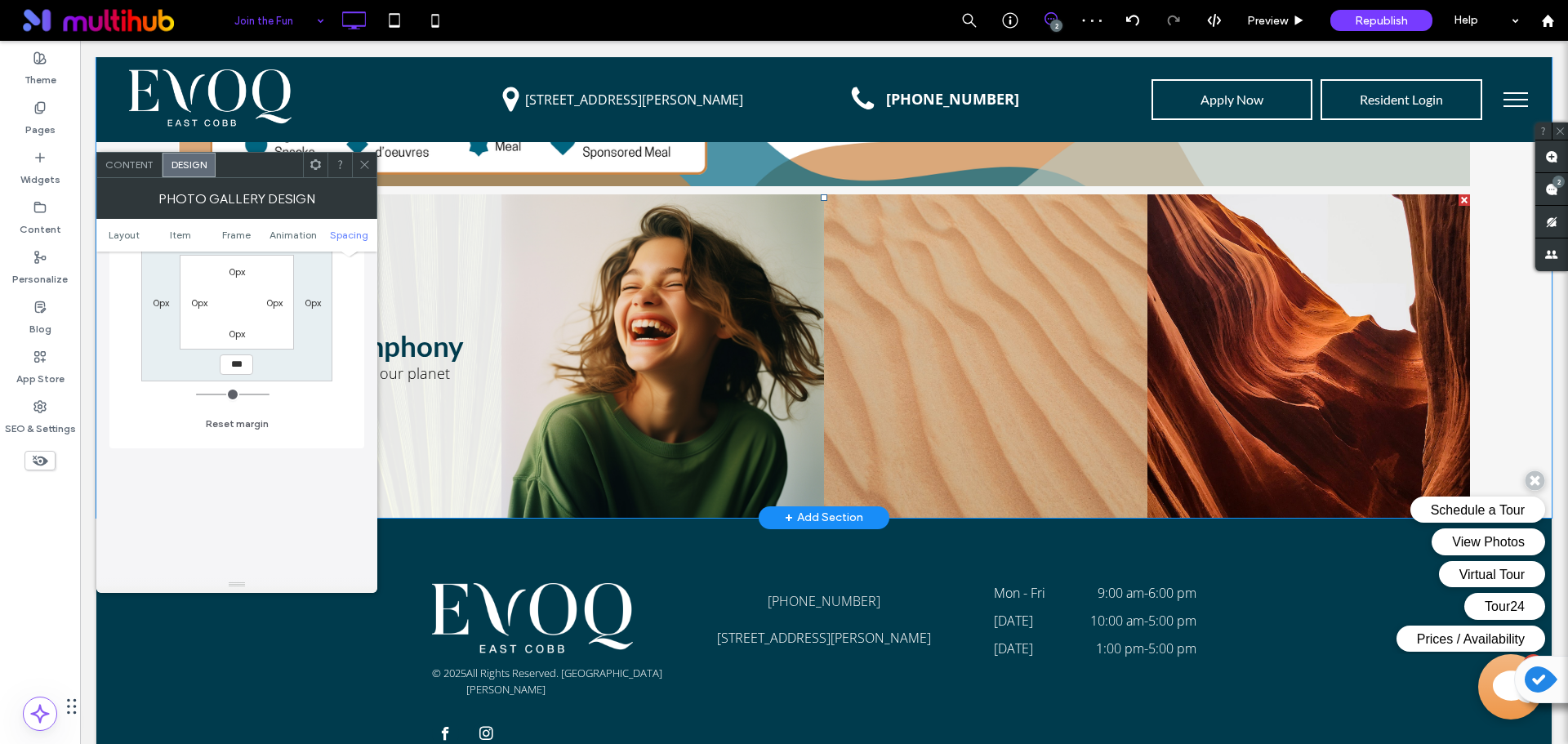
scroll to position [2539, 0]
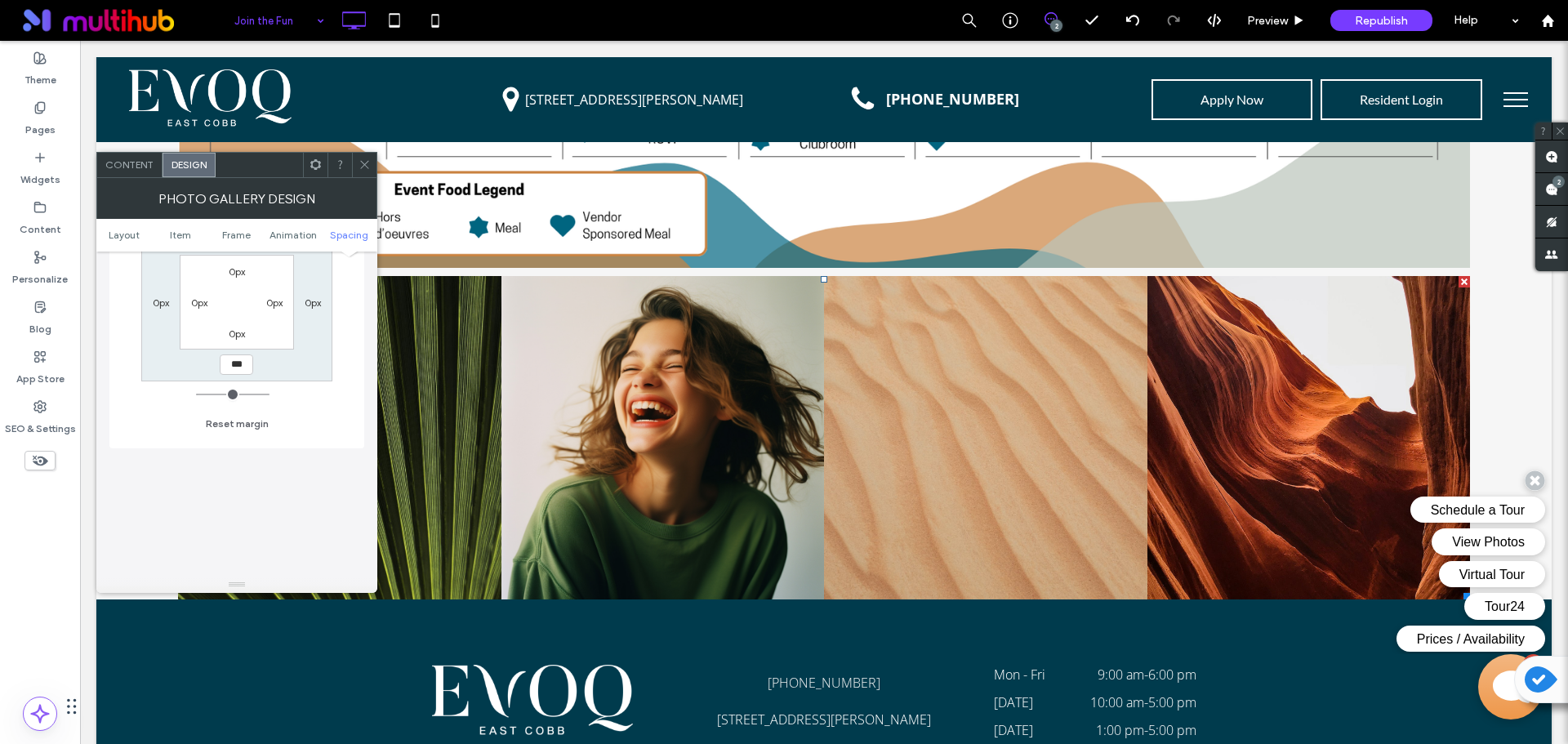
click at [368, 161] on use at bounding box center [364, 165] width 8 height 8
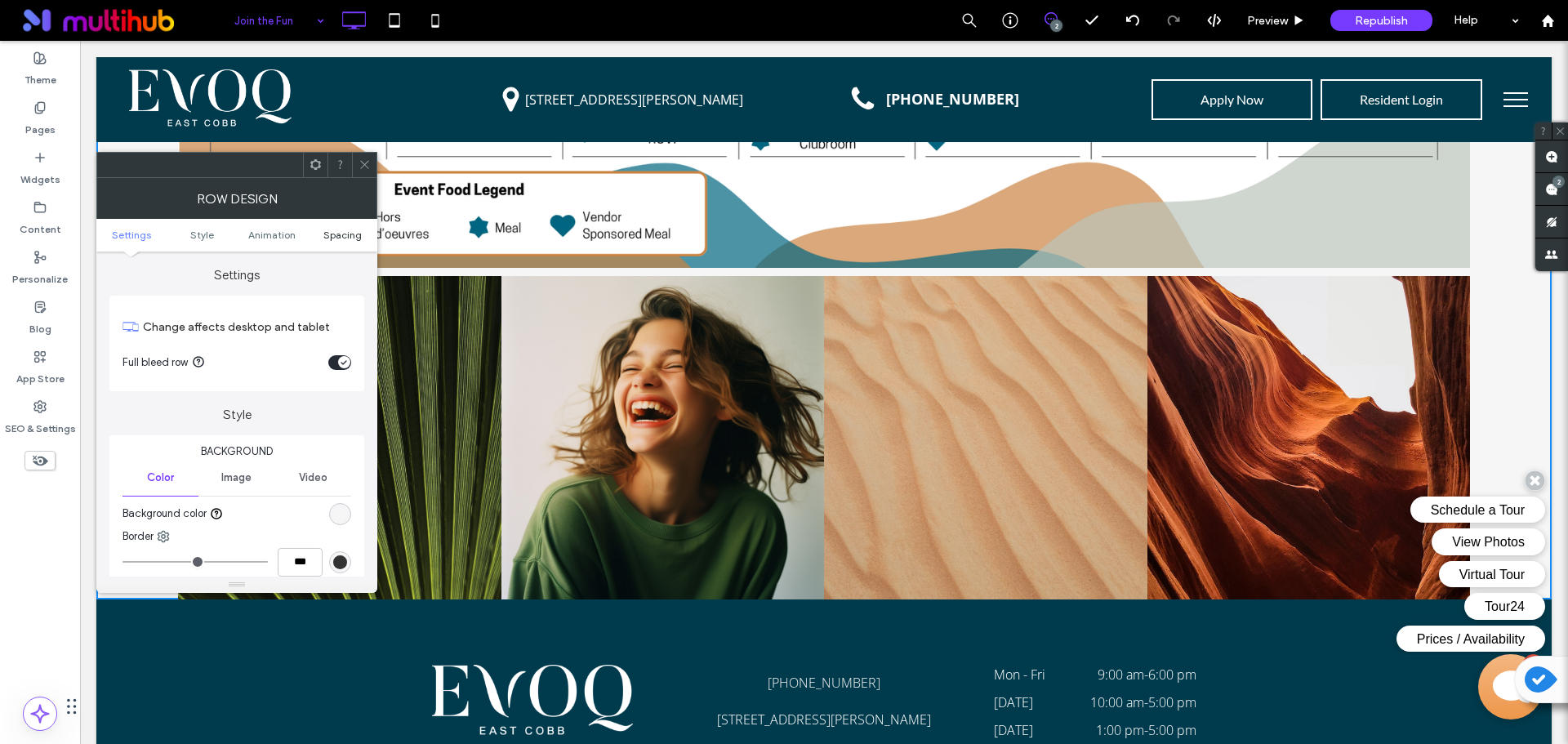
click at [342, 239] on span "Spacing" at bounding box center [342, 234] width 38 height 12
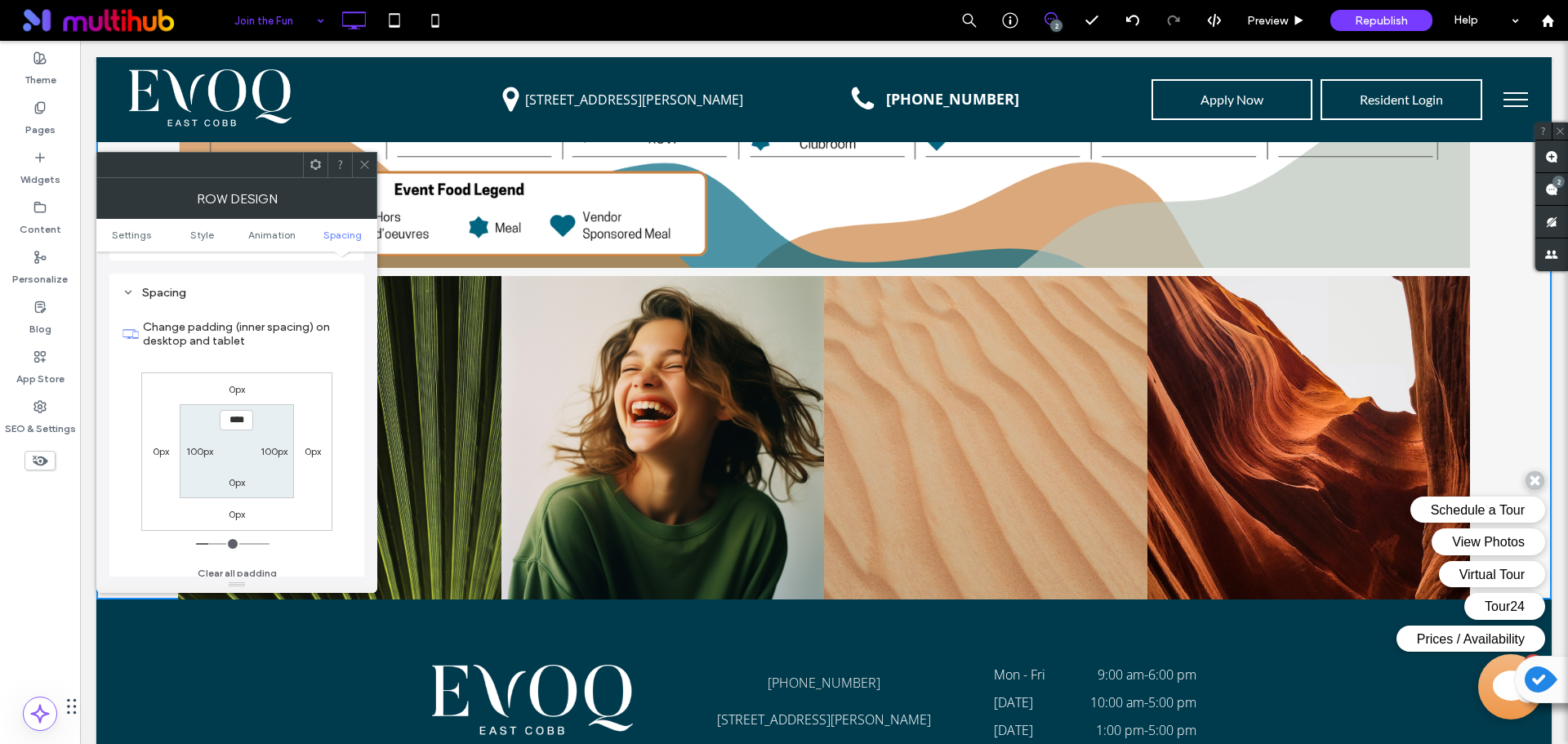
scroll to position [449, 0]
click at [368, 167] on icon at bounding box center [365, 164] width 12 height 12
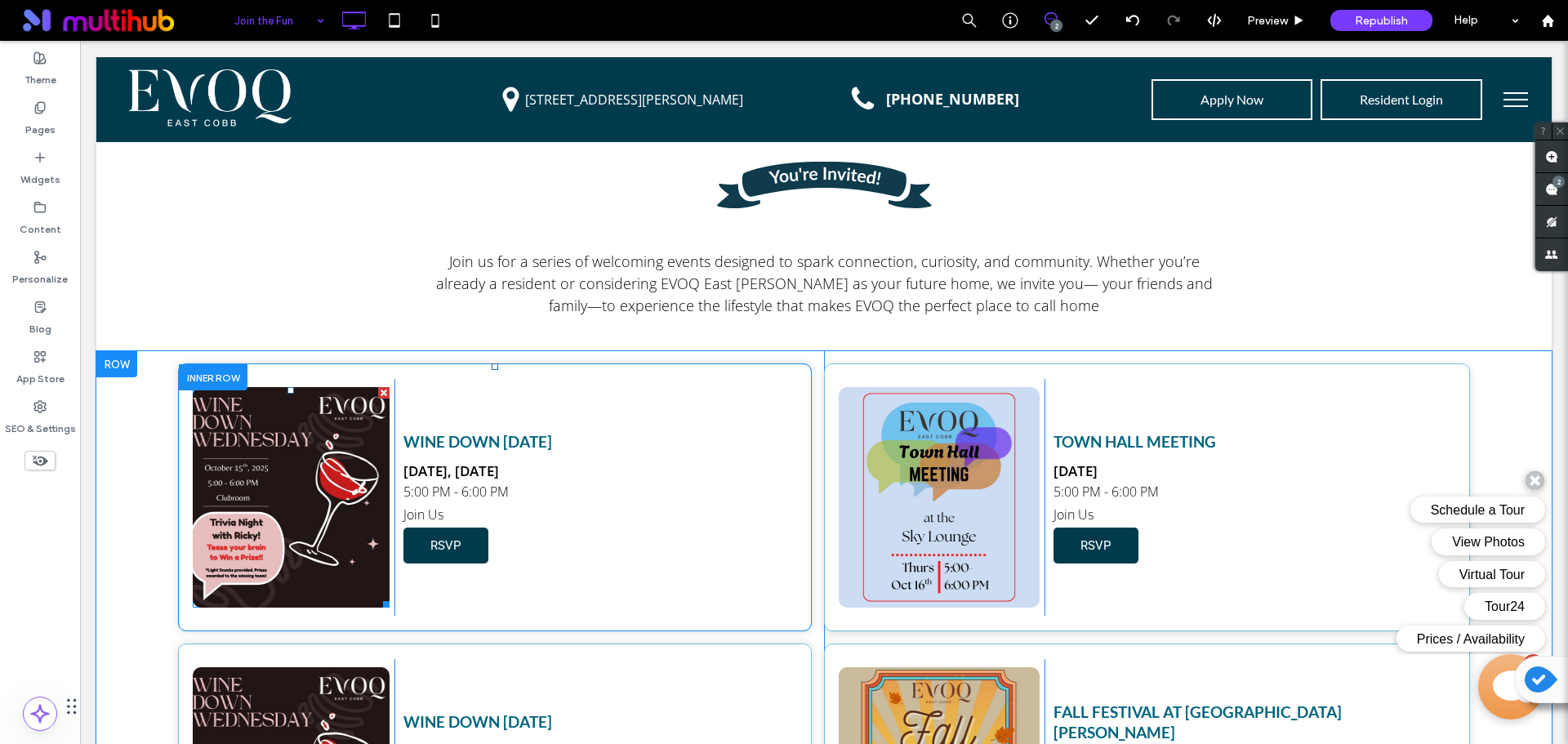
scroll to position [580, 0]
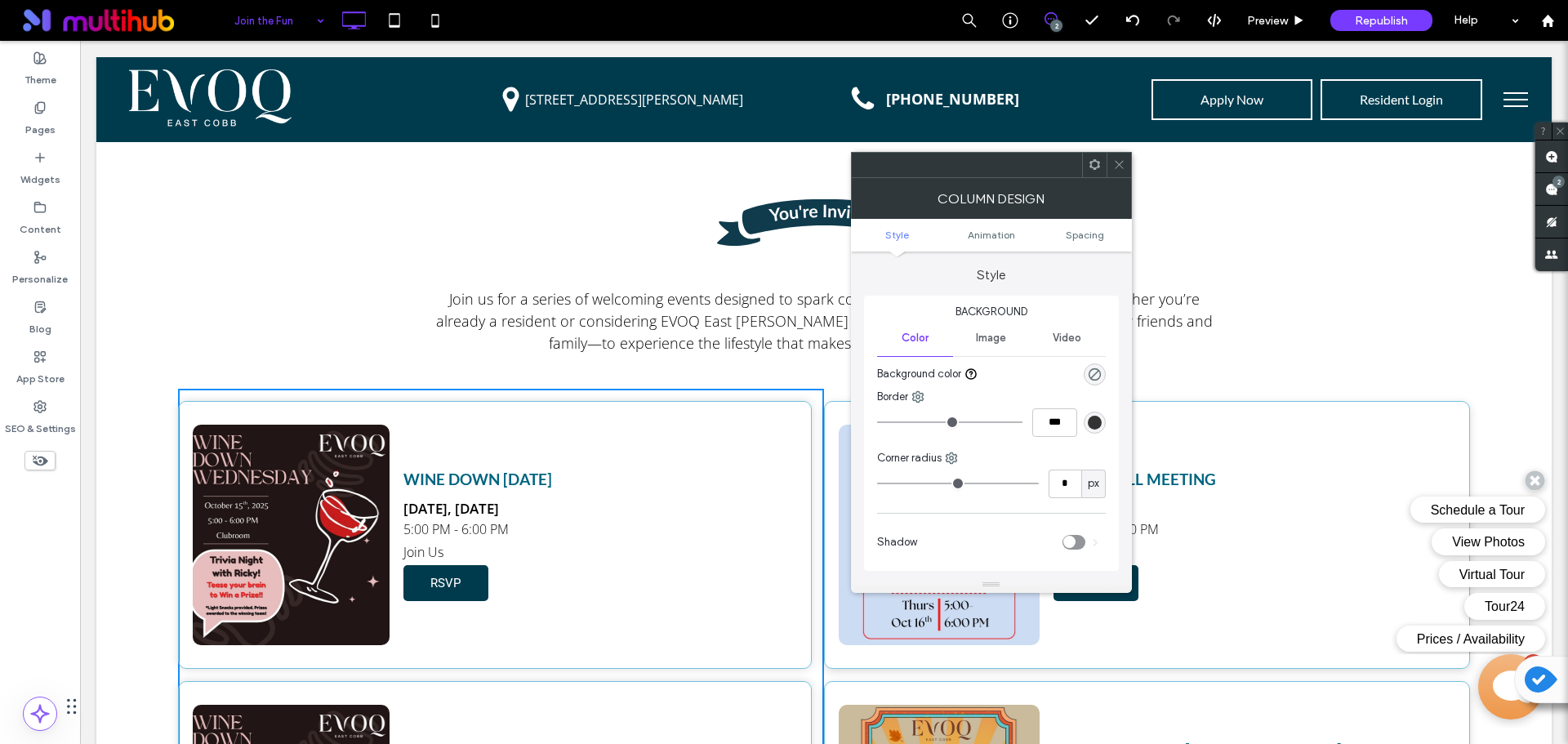
click at [1125, 172] on div at bounding box center [1119, 165] width 25 height 25
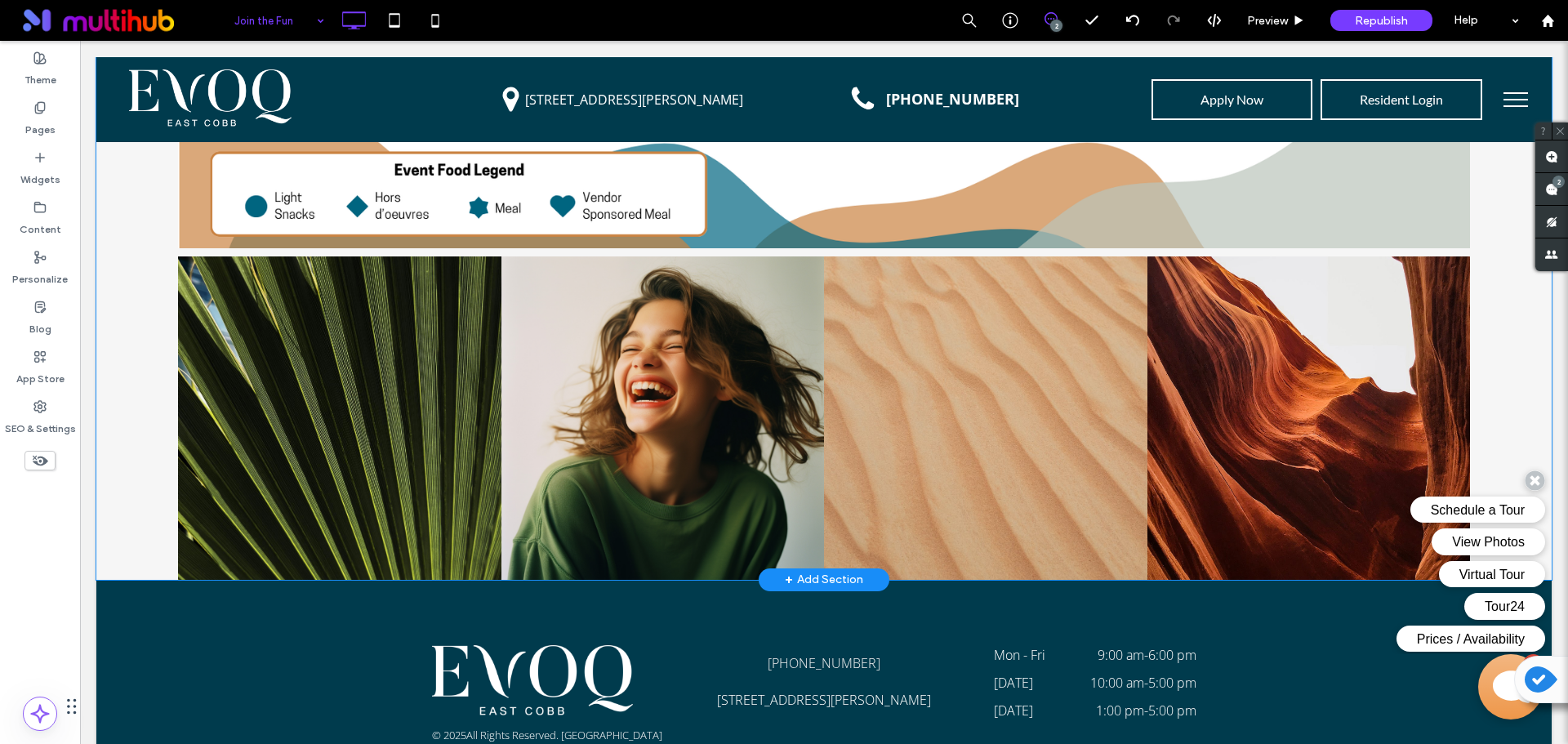
scroll to position [2539, 0]
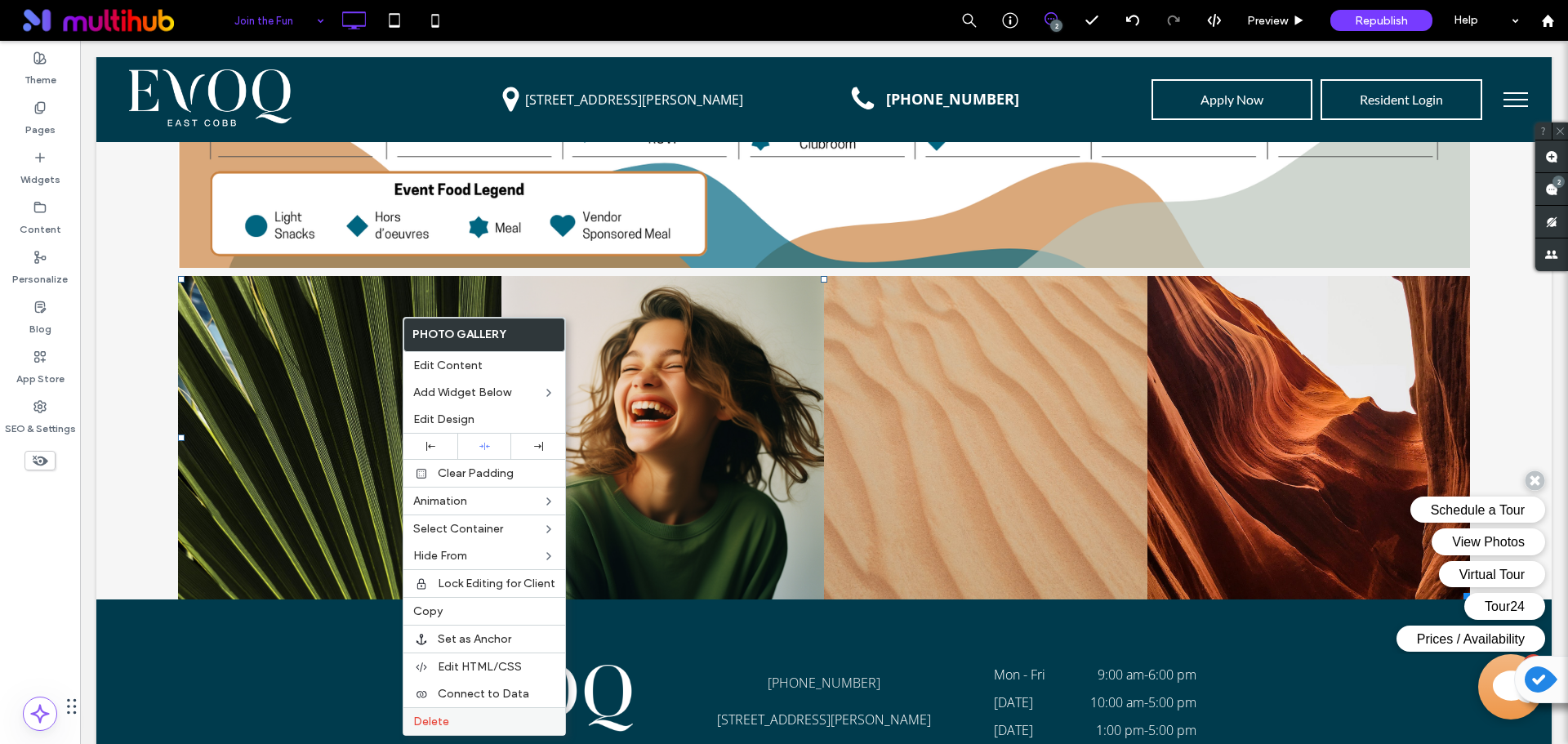
click at [471, 715] on label "Delete" at bounding box center [484, 721] width 142 height 14
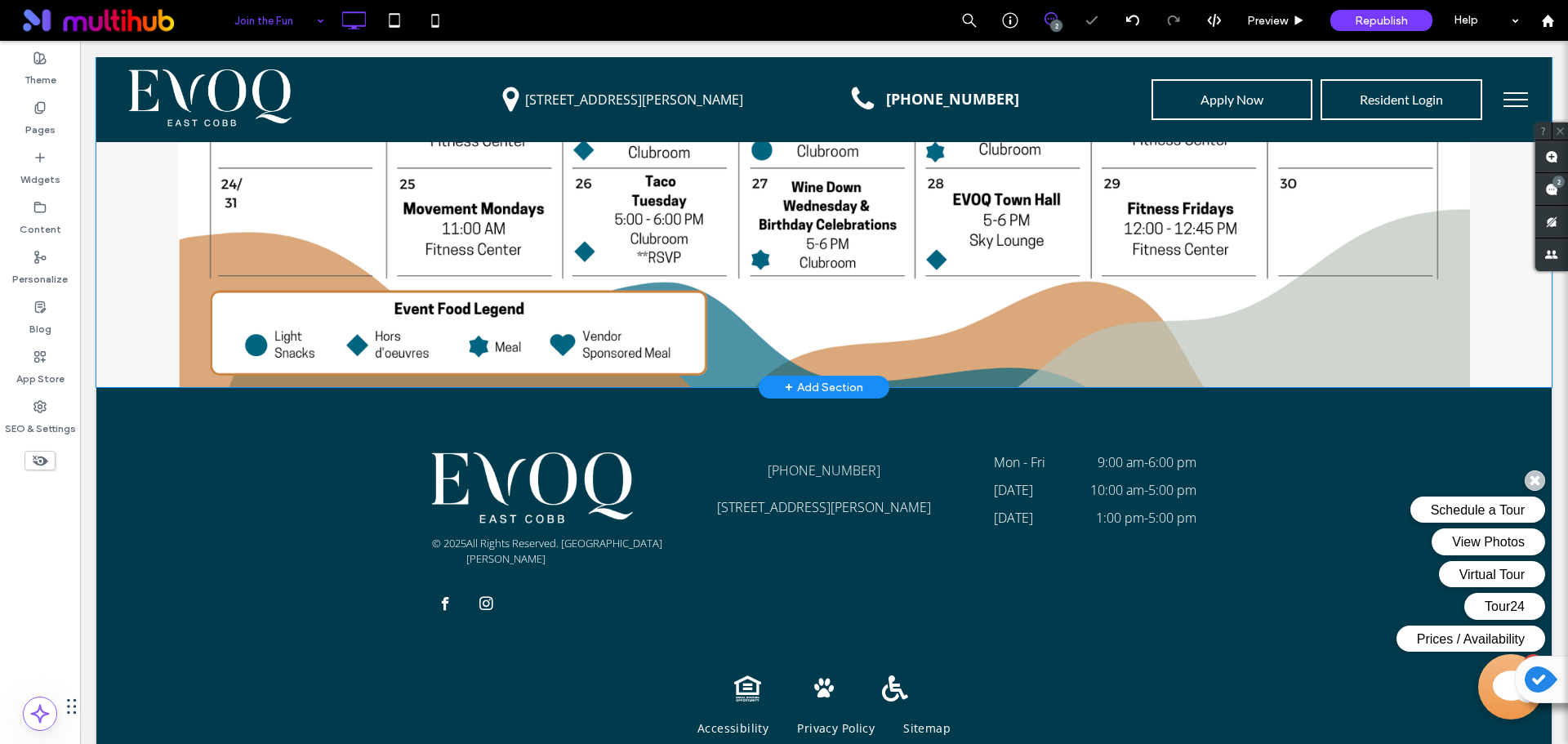
scroll to position [2269, 0]
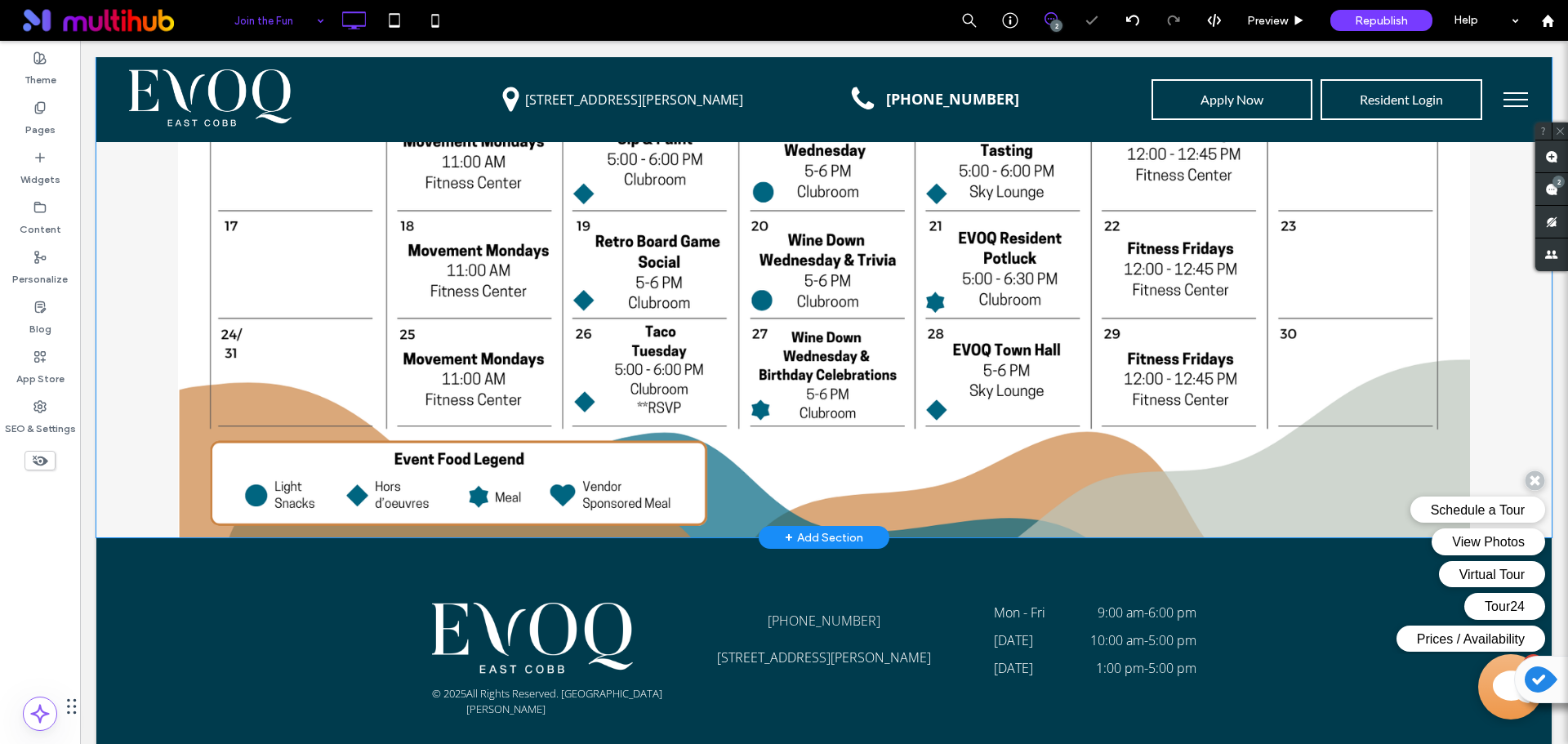
click at [134, 431] on div "Sample Monthly Events Calendar October 2025 Mon Tue Wed Thu Fri Sat Sun 29 30 1…" at bounding box center [824, 59] width 1455 height 958
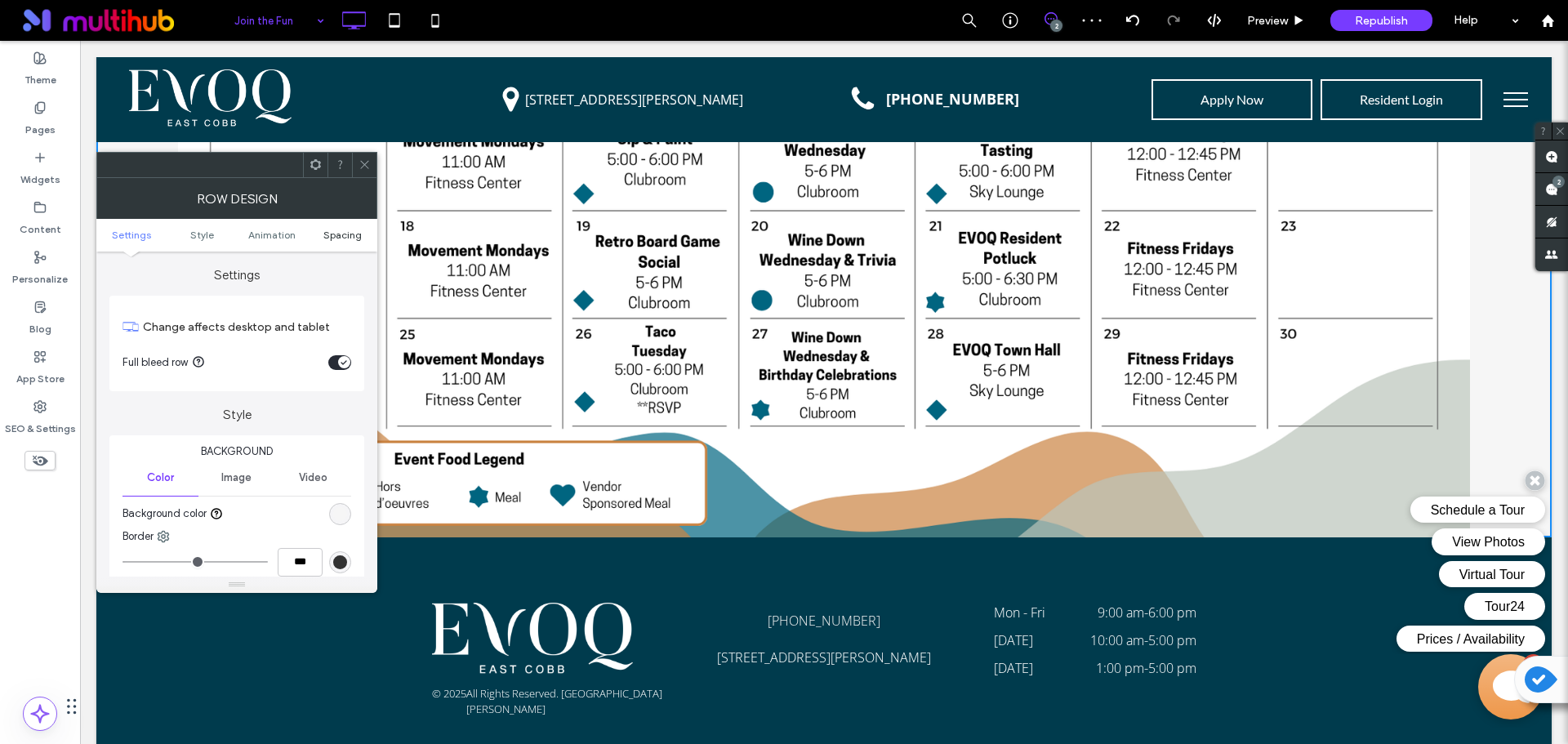
click at [336, 236] on span "Spacing" at bounding box center [342, 234] width 38 height 12
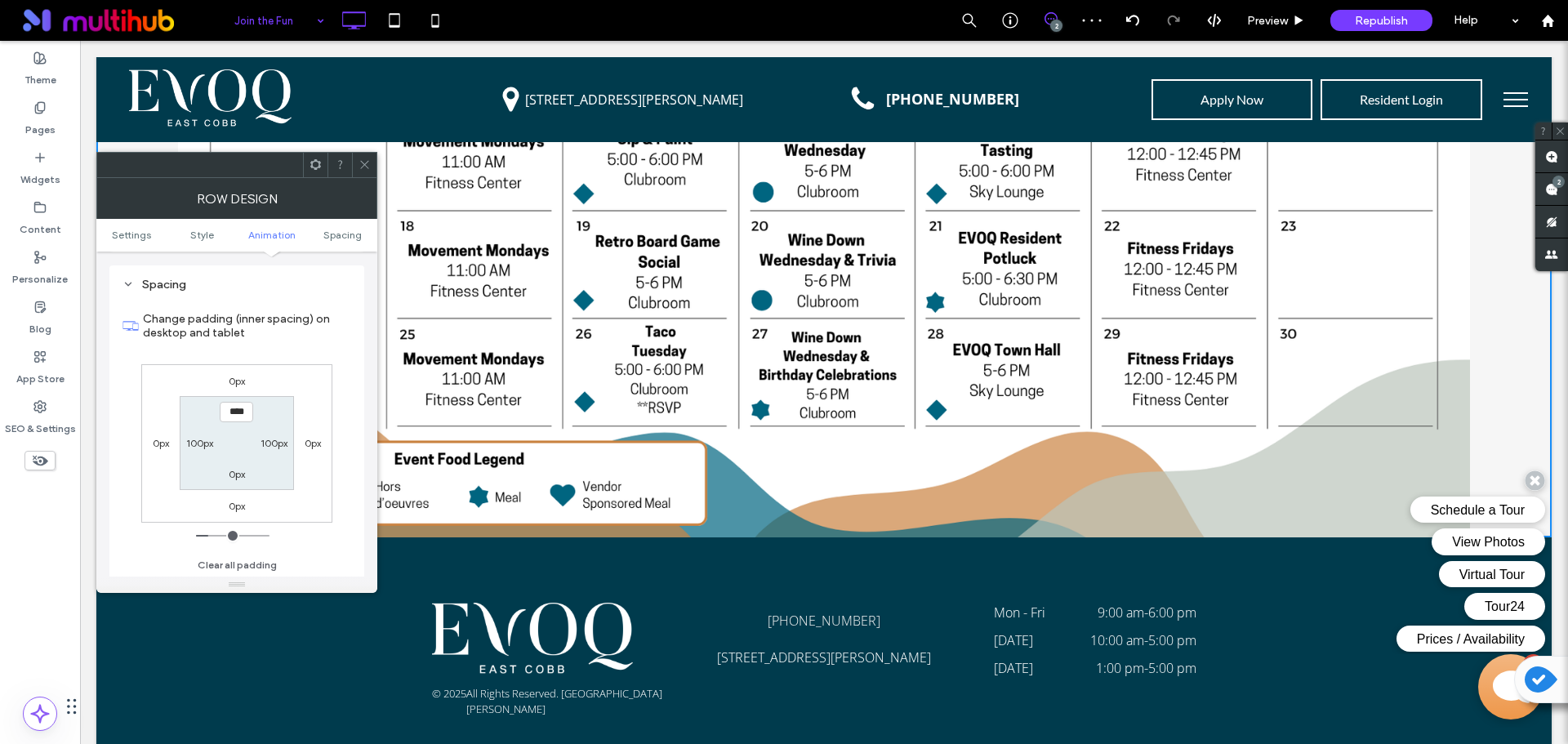
scroll to position [449, 0]
click at [245, 467] on label "0px" at bounding box center [237, 473] width 17 height 12
type input "*"
type input "***"
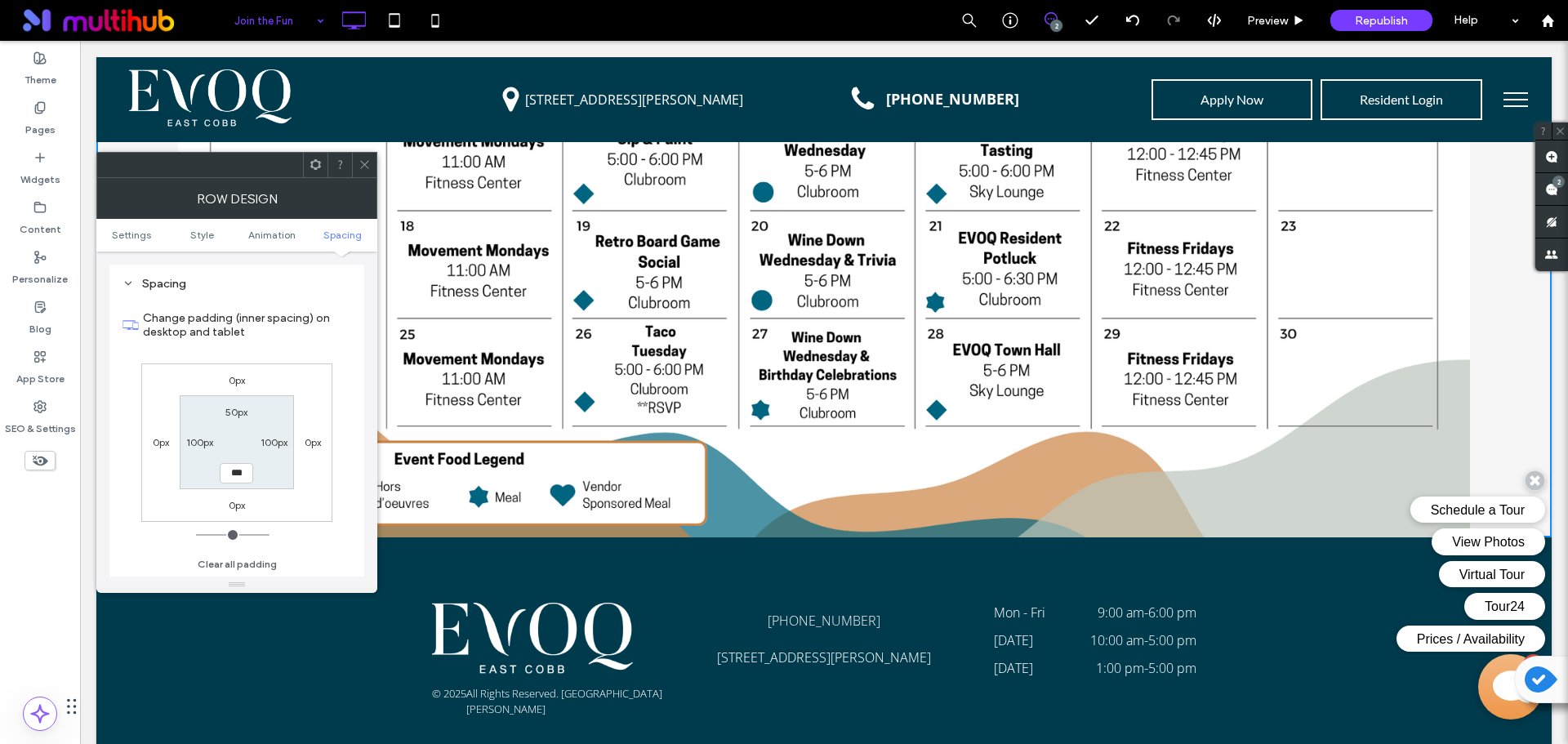
type input "*****"
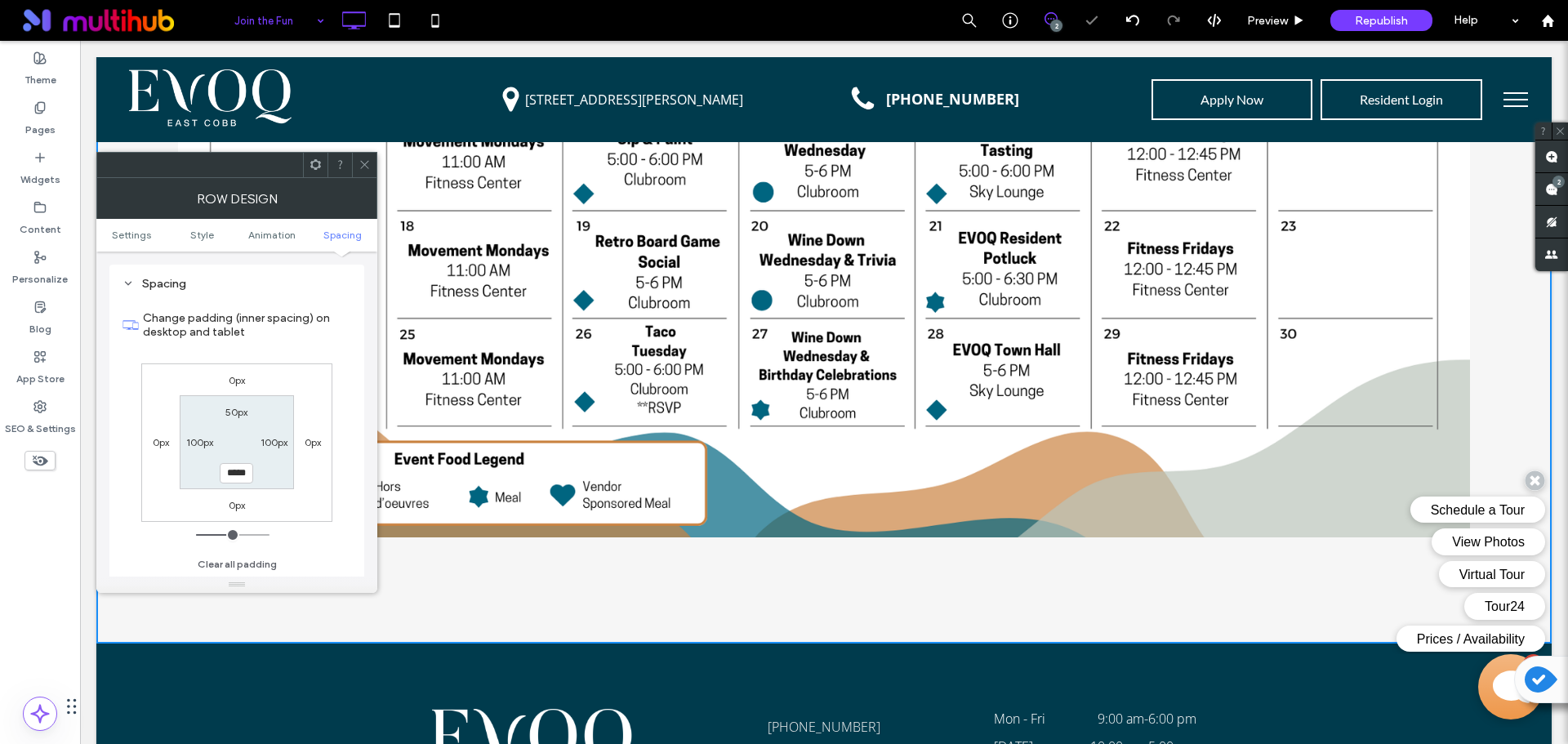
click at [364, 174] on span at bounding box center [365, 165] width 12 height 25
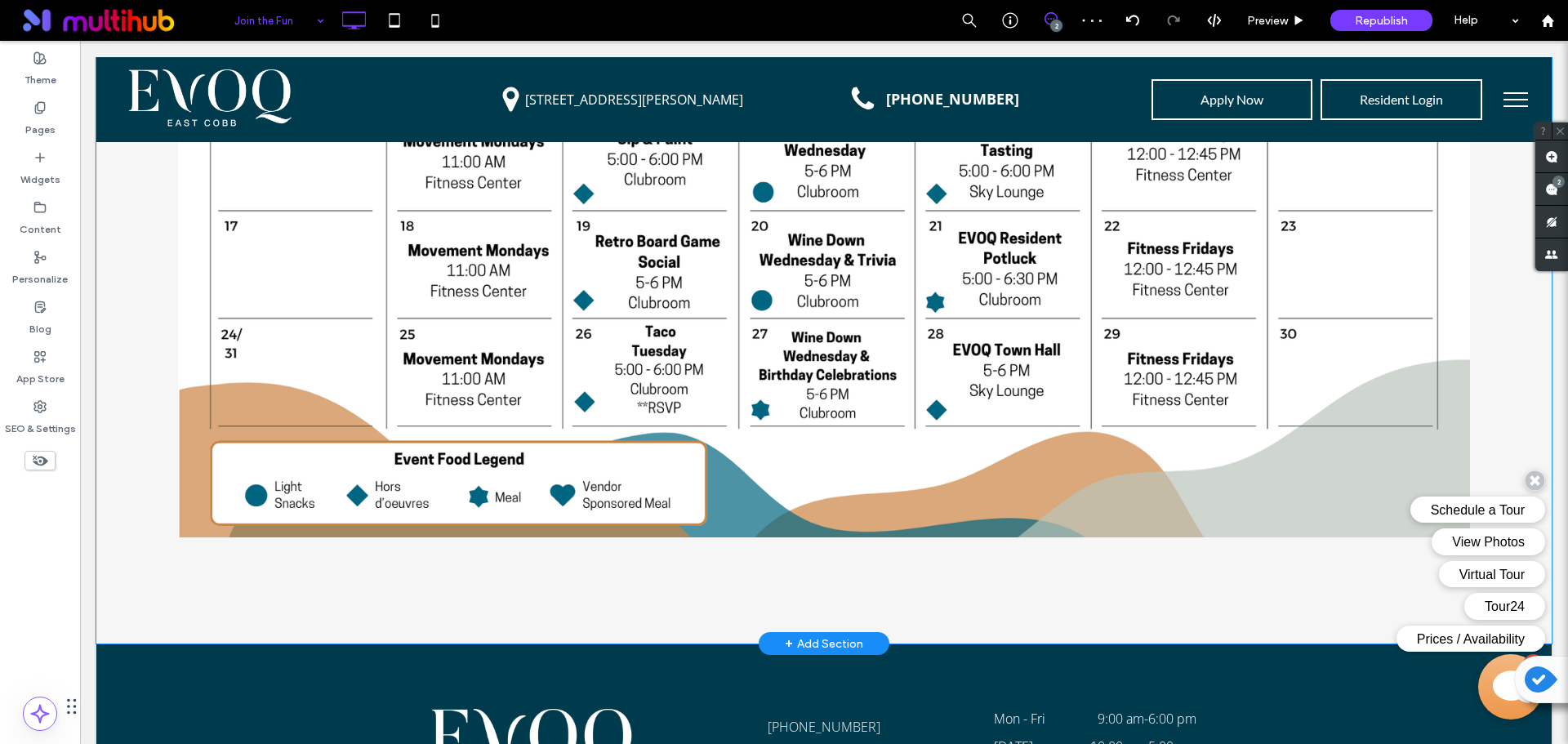
scroll to position [2515, 0]
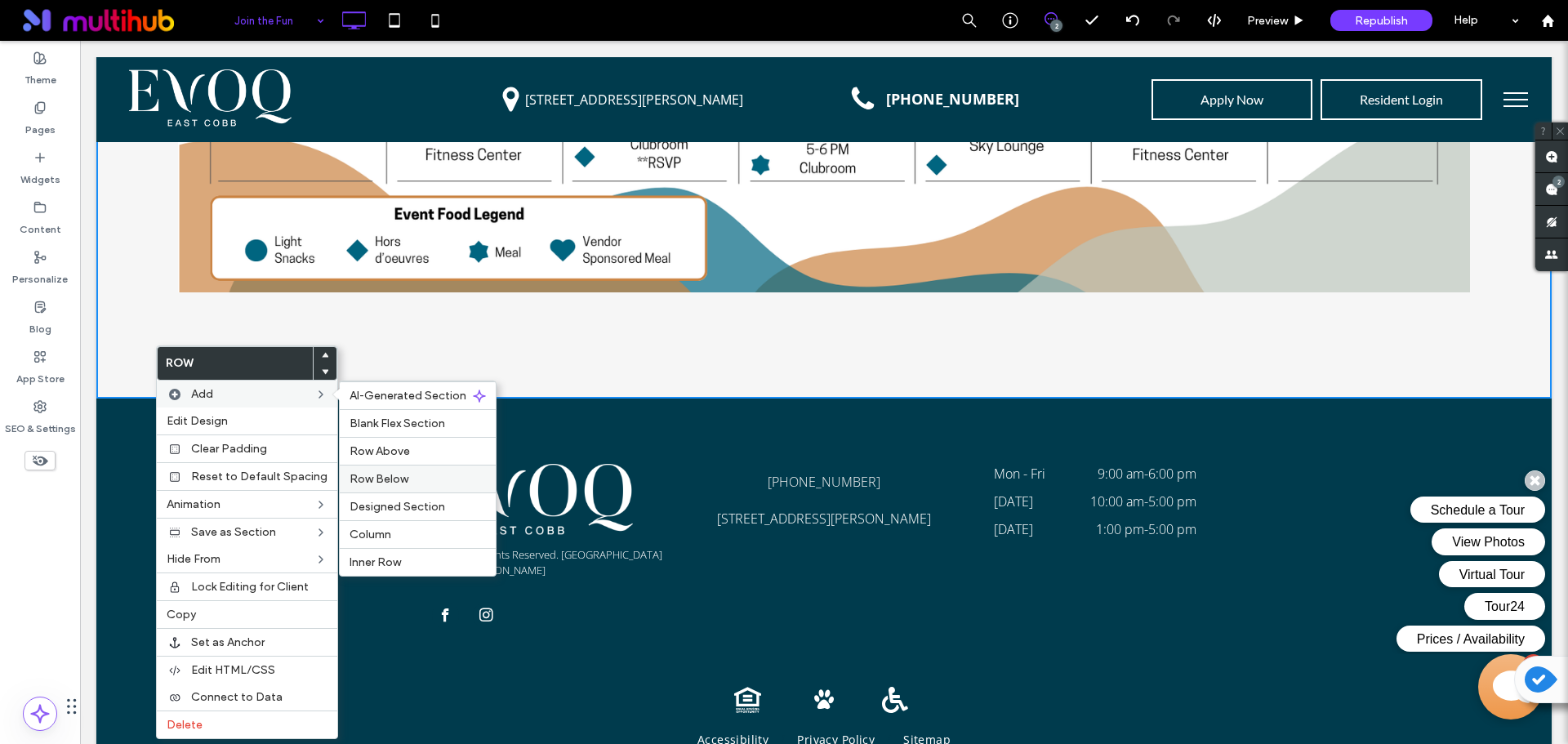
click at [408, 473] on label "Row Below" at bounding box center [418, 478] width 137 height 14
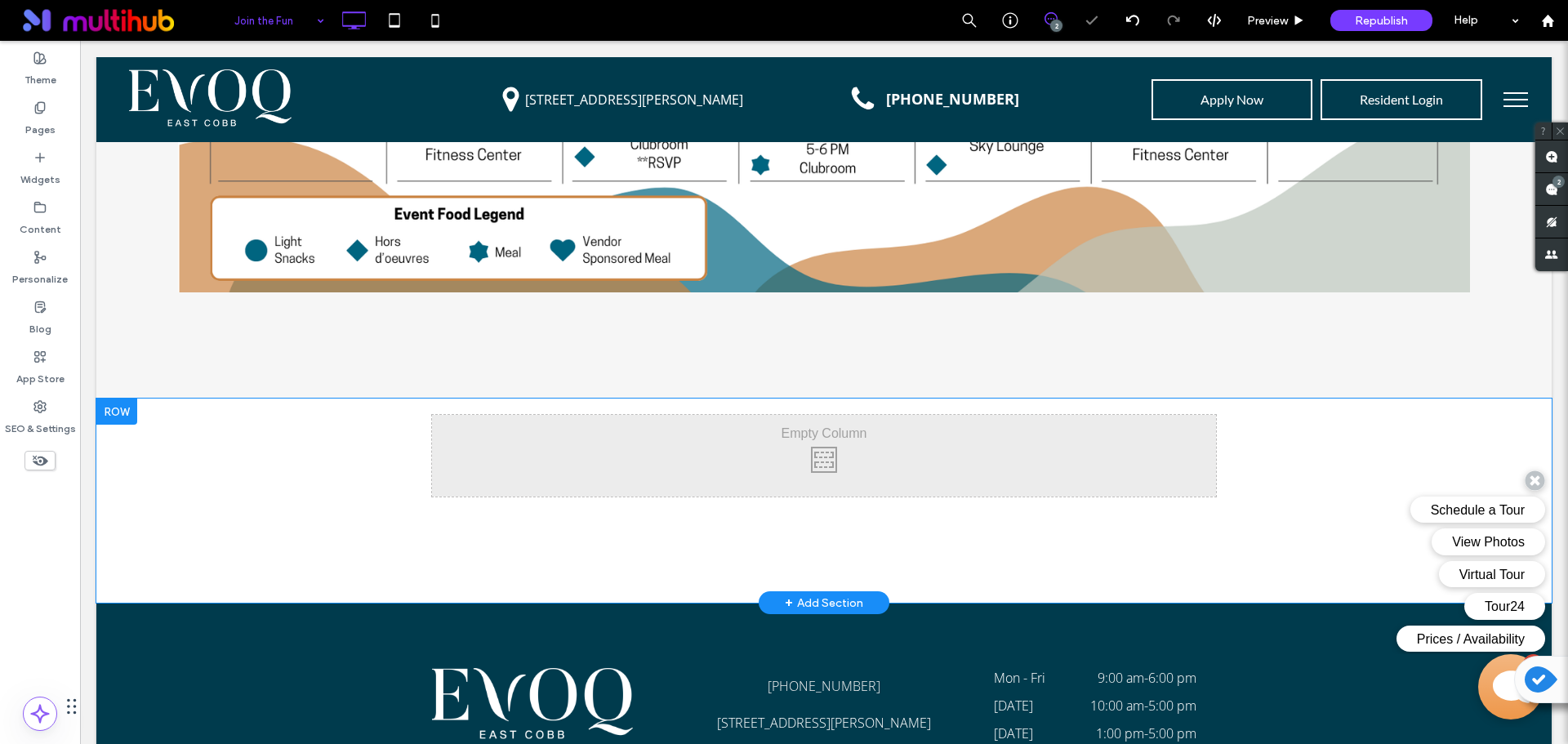
click at [206, 481] on div "Click To Paste Click To Paste Row + Add Section" at bounding box center [824, 500] width 1455 height 204
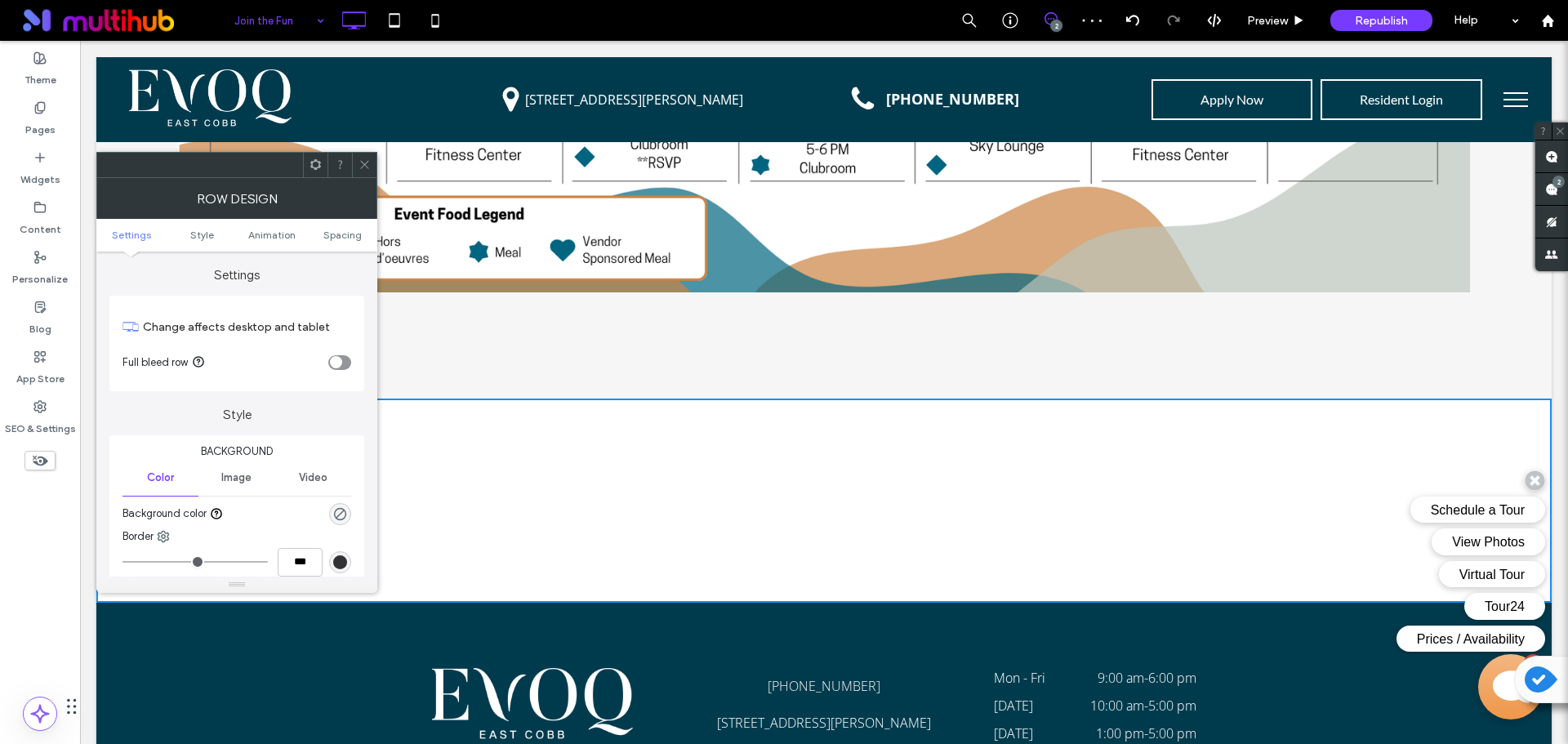
click at [335, 360] on icon "toggle" at bounding box center [336, 362] width 7 height 5
click at [365, 167] on icon at bounding box center [365, 164] width 12 height 12
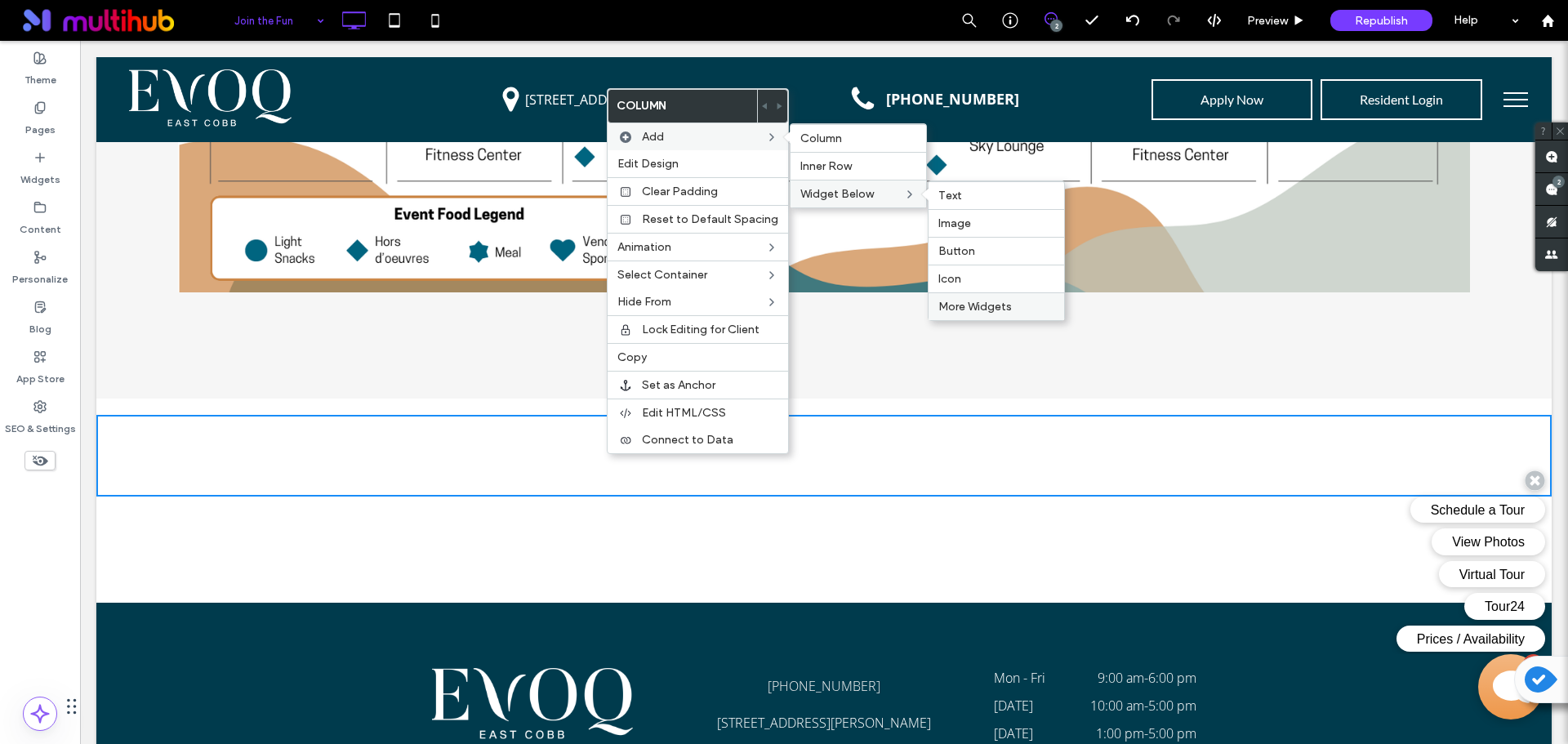
click at [989, 304] on span "More Widgets" at bounding box center [975, 307] width 74 height 14
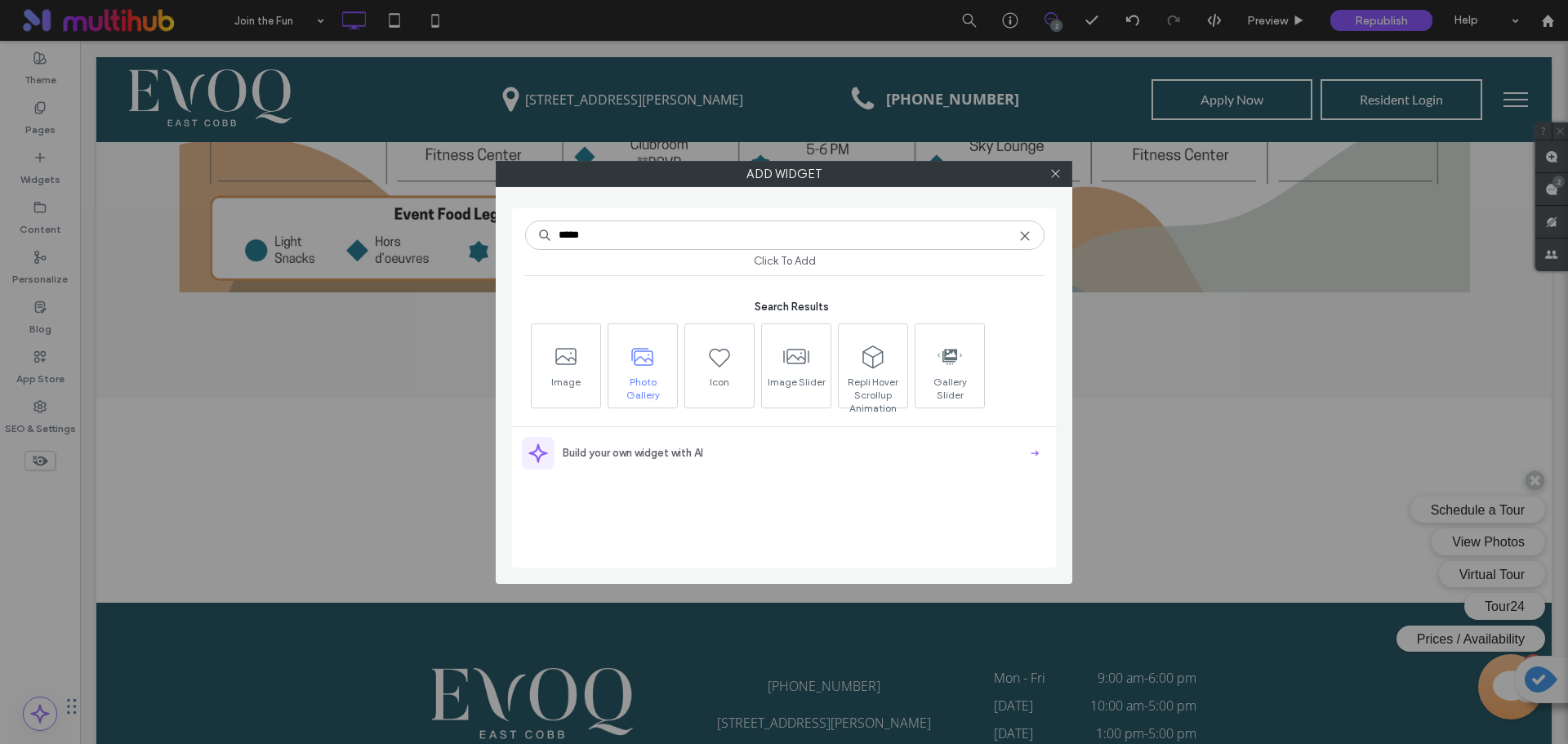
type input "*****"
click at [641, 368] on icon at bounding box center [643, 357] width 27 height 27
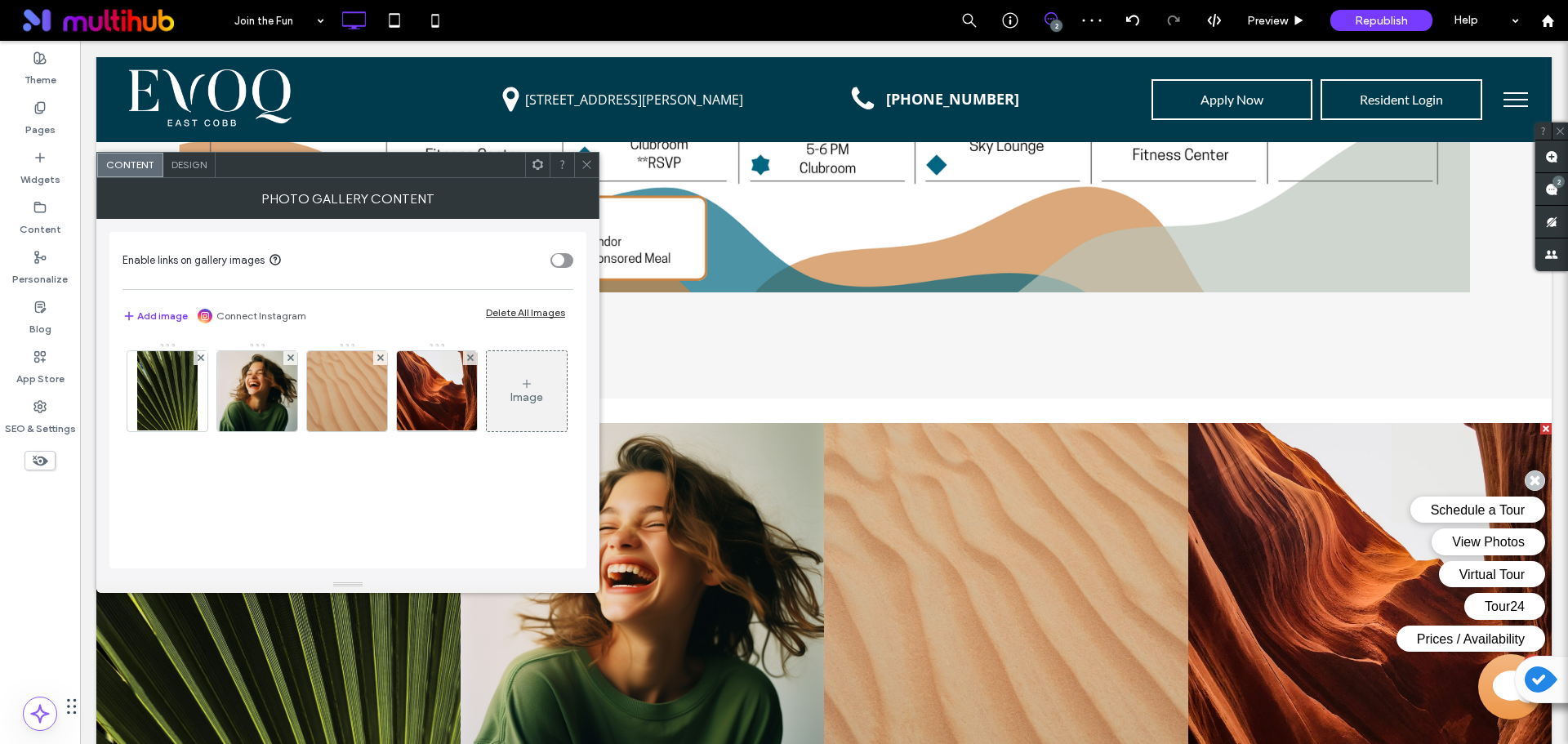
click at [588, 163] on icon at bounding box center [587, 164] width 12 height 12
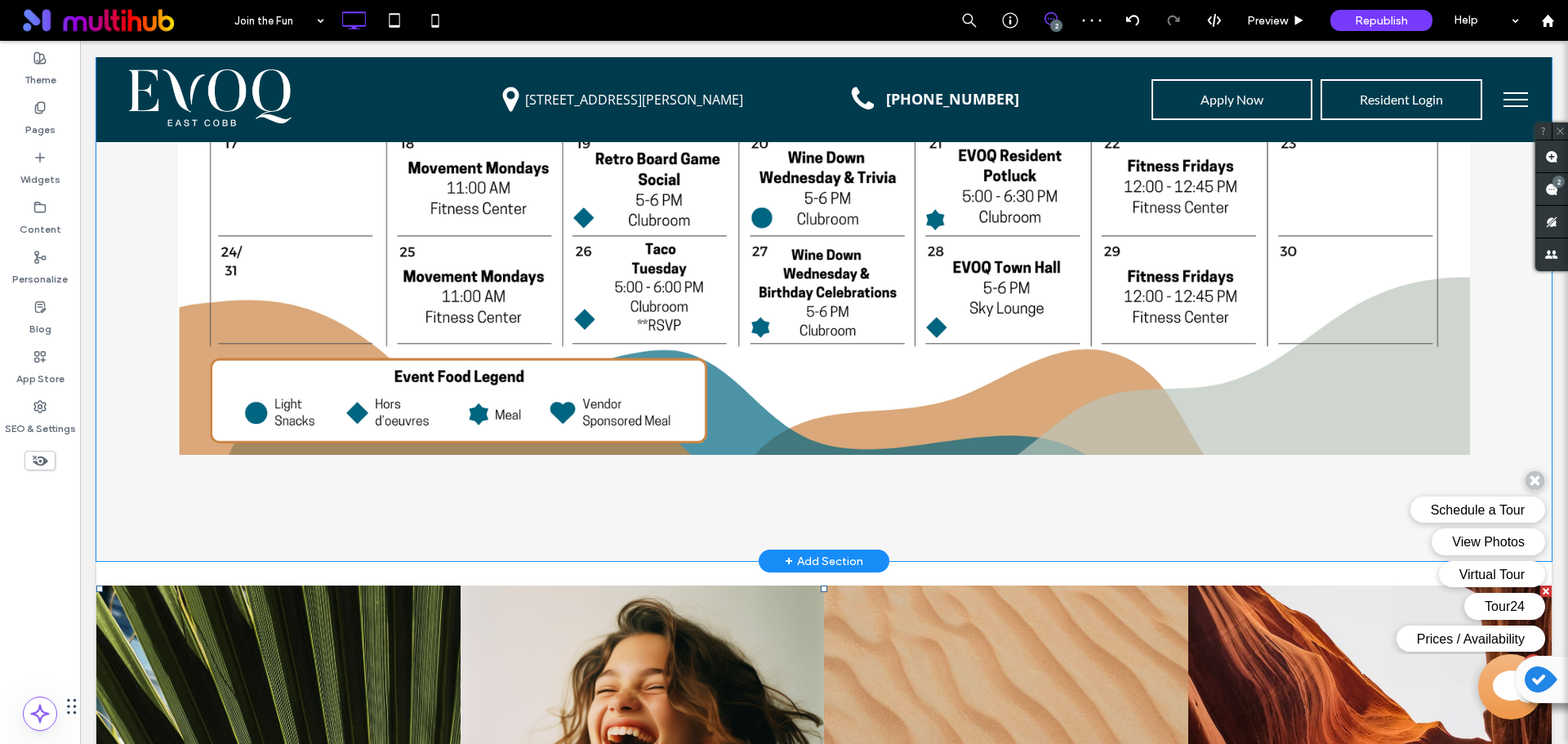
scroll to position [2351, 0]
click at [126, 295] on div "Sample Monthly Events Calendar October 2025 Mon Tue Wed Thu Fri Sat Sun 29 30 1…" at bounding box center [824, 30] width 1455 height 1064
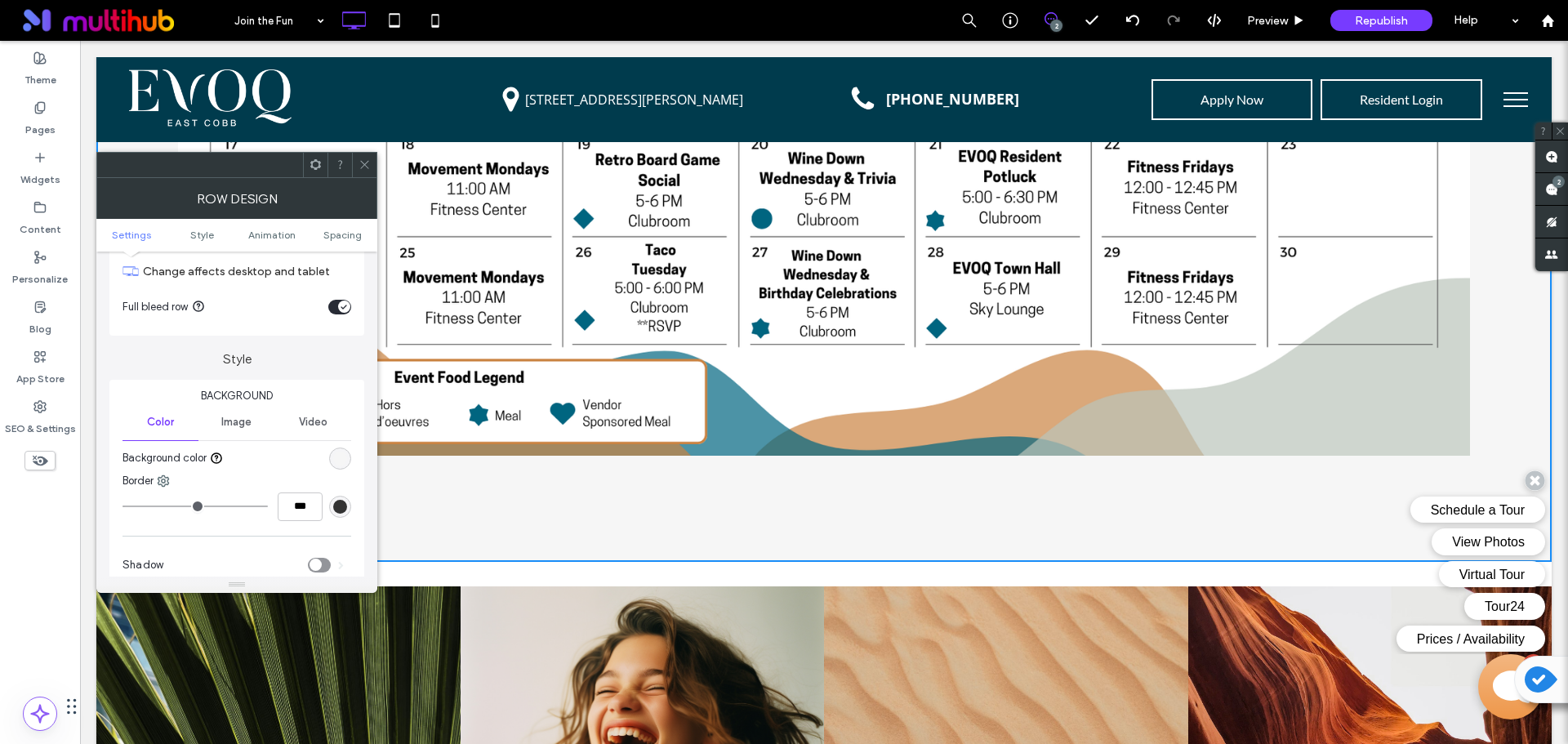
scroll to position [82, 0]
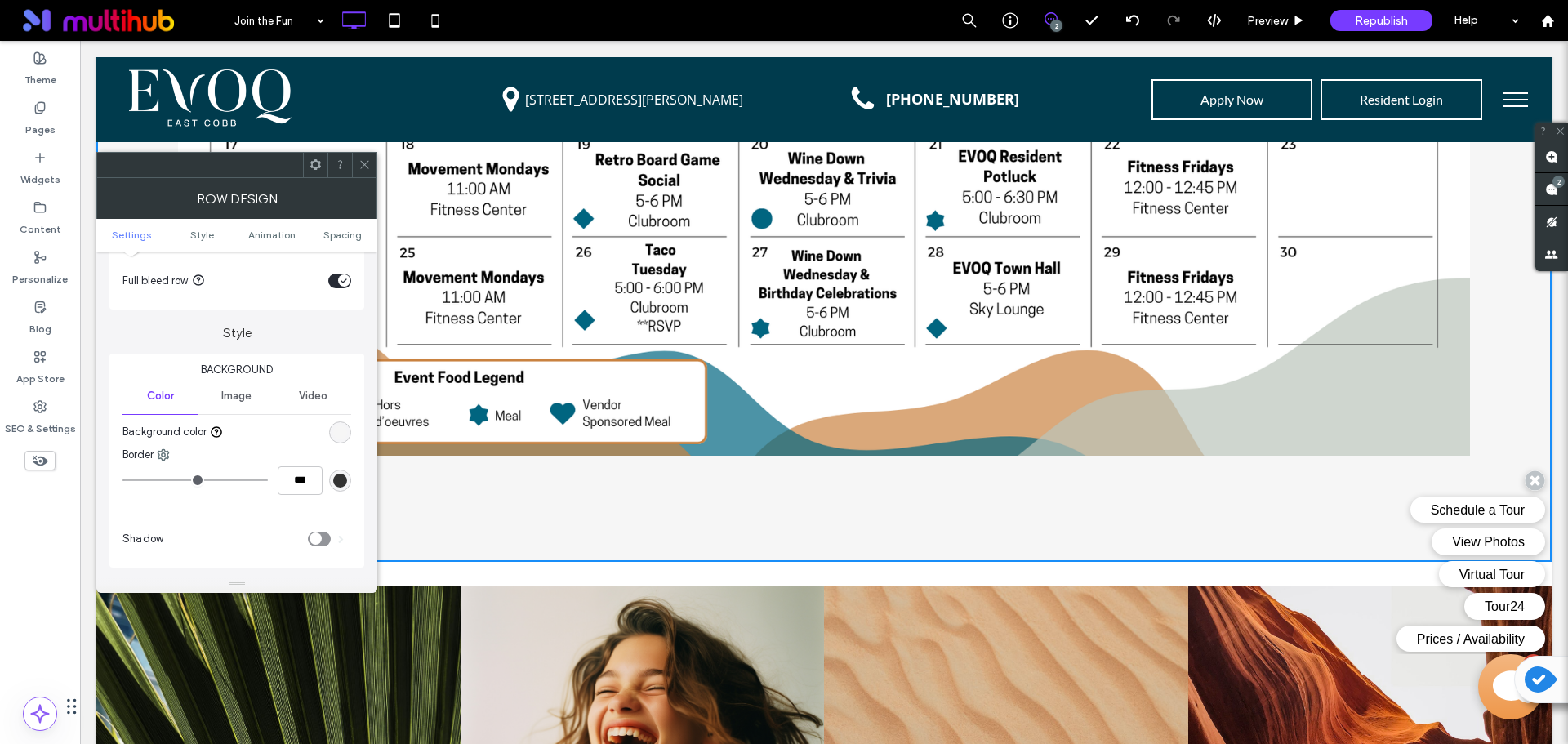
click at [337, 433] on div "rgb(246, 246, 246)" at bounding box center [340, 432] width 14 height 14
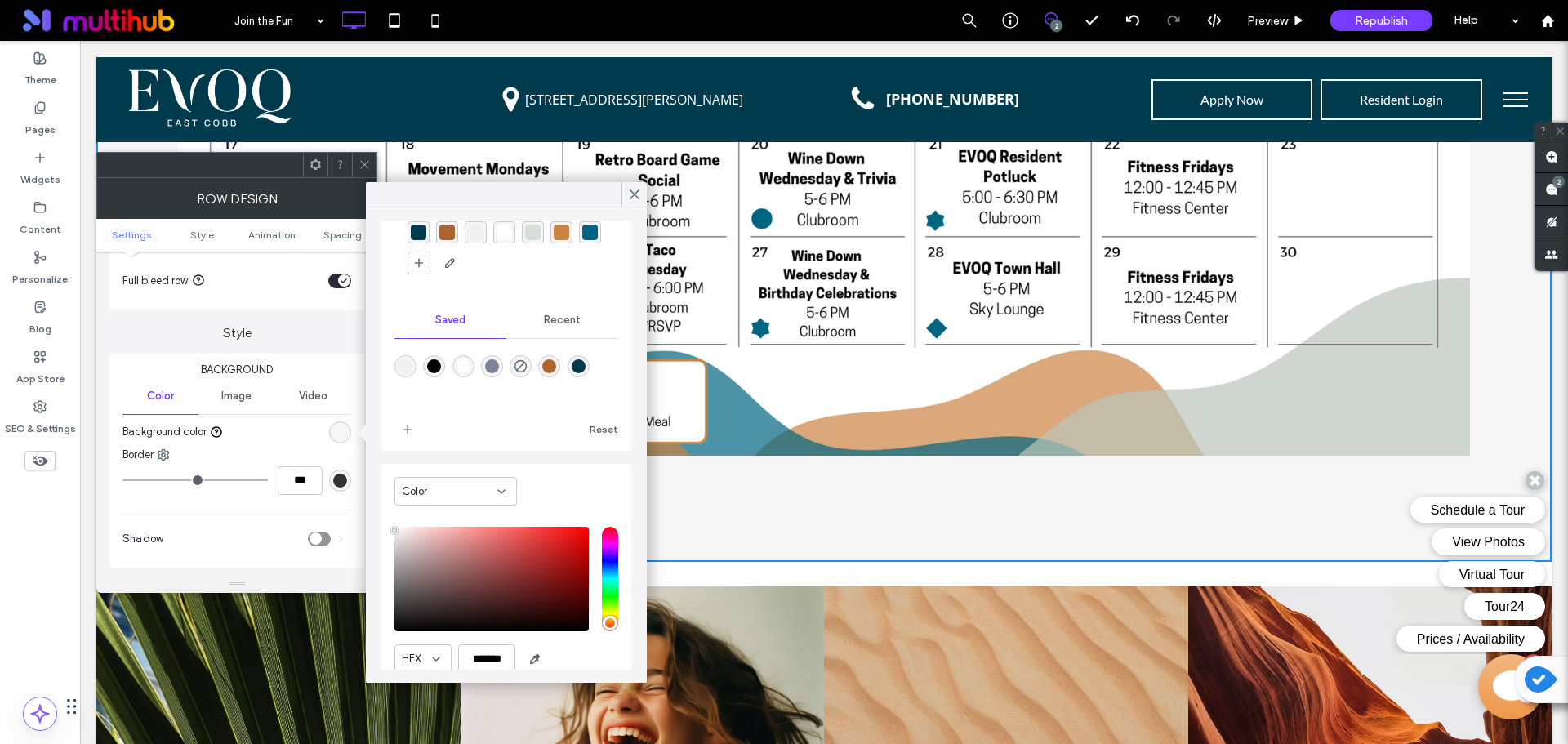
scroll to position [130, 0]
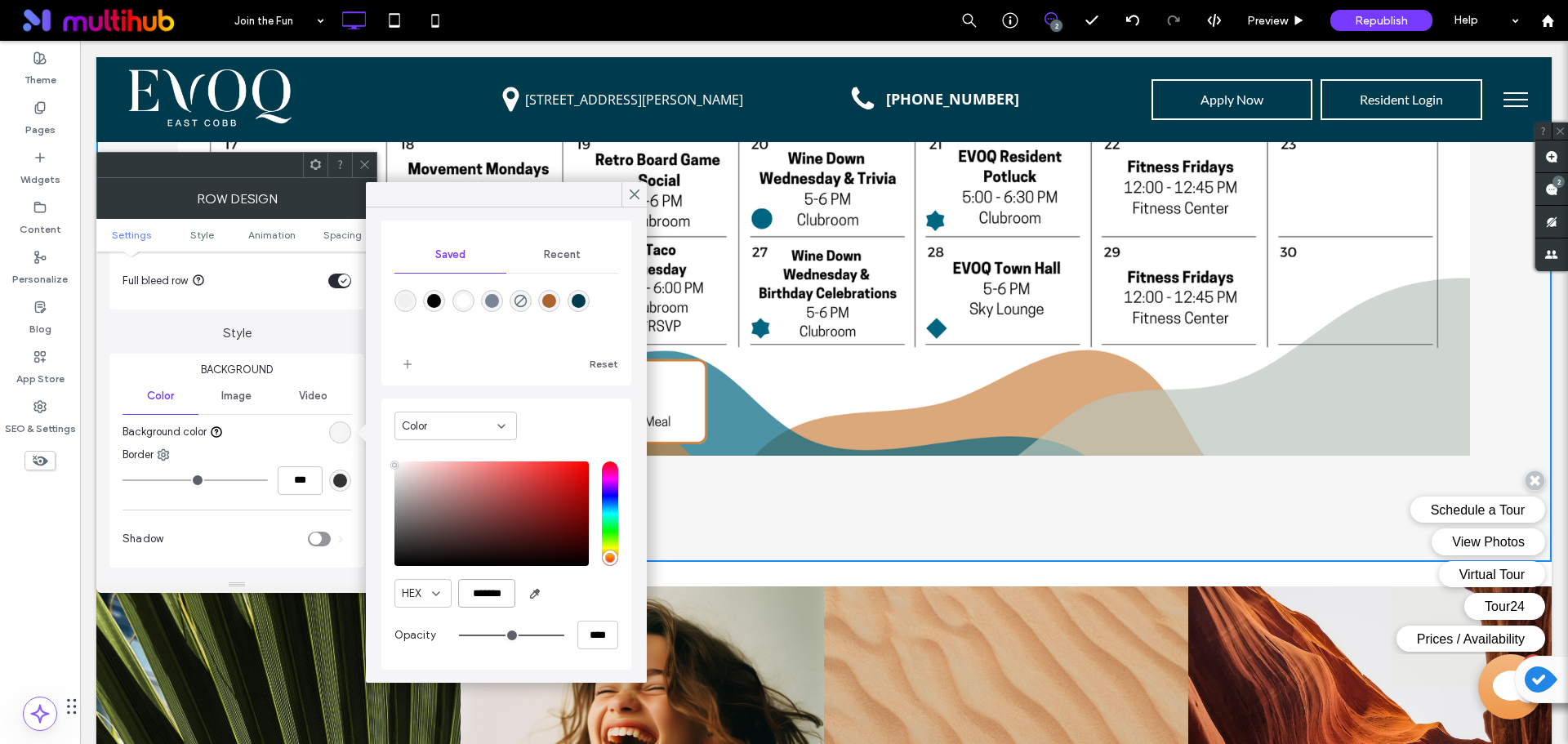
click at [496, 593] on input "*******" at bounding box center [486, 593] width 57 height 28
drag, startPoint x: 635, startPoint y: 194, endPoint x: 411, endPoint y: 147, distance: 228.9
click at [635, 194] on use at bounding box center [635, 195] width 8 height 9
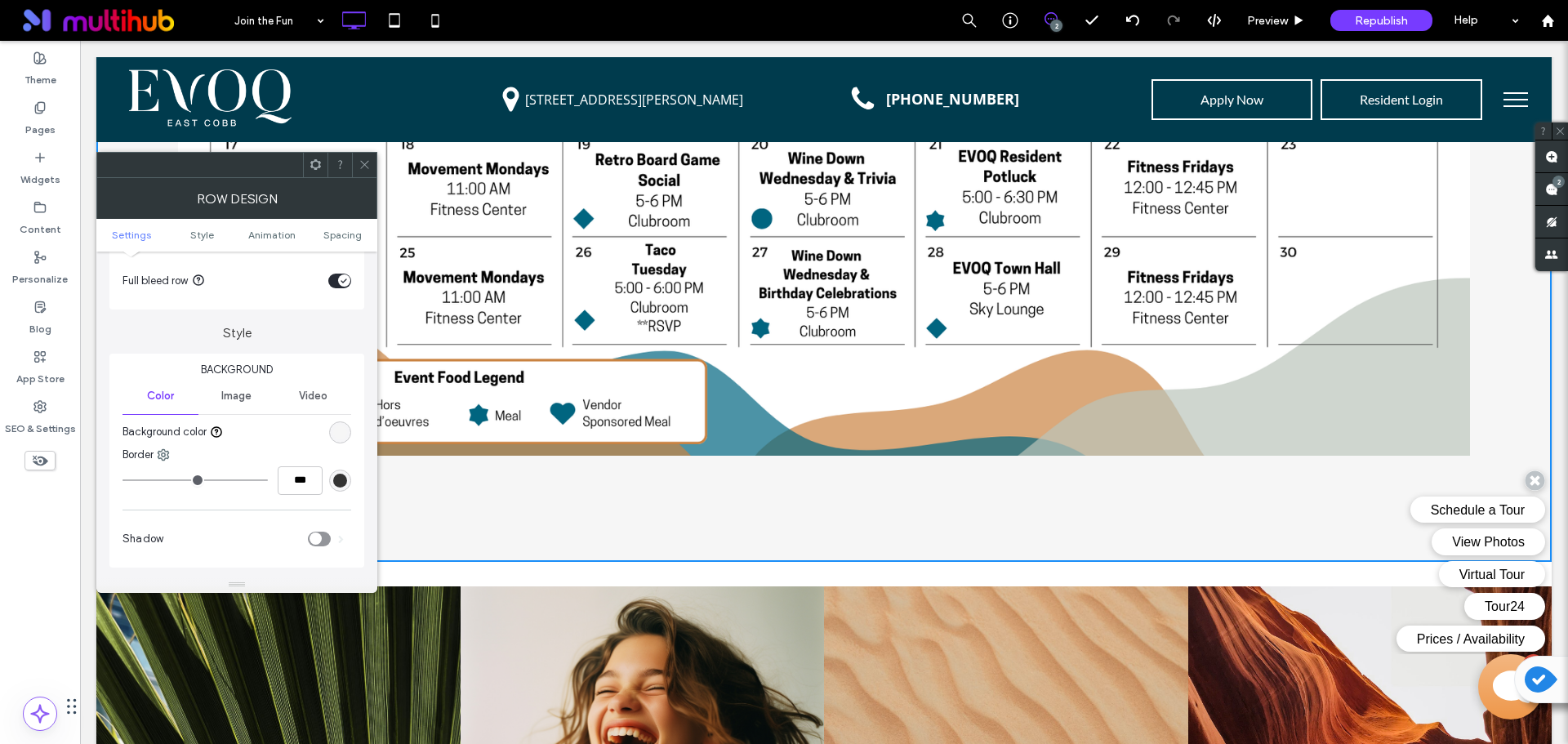
click at [365, 163] on icon at bounding box center [365, 164] width 12 height 12
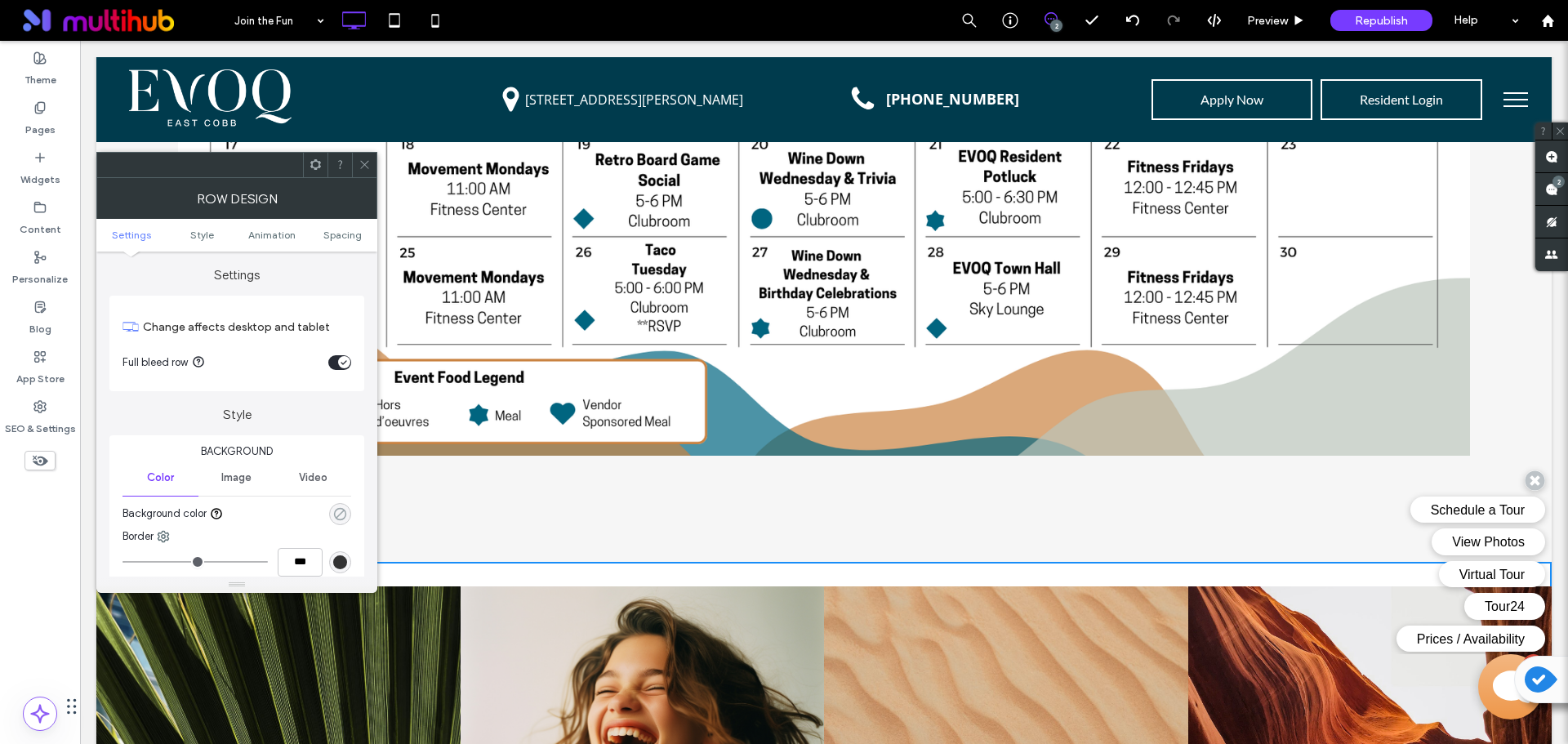
click at [334, 512] on icon "rgba(0, 0, 0, 0)" at bounding box center [340, 514] width 14 height 14
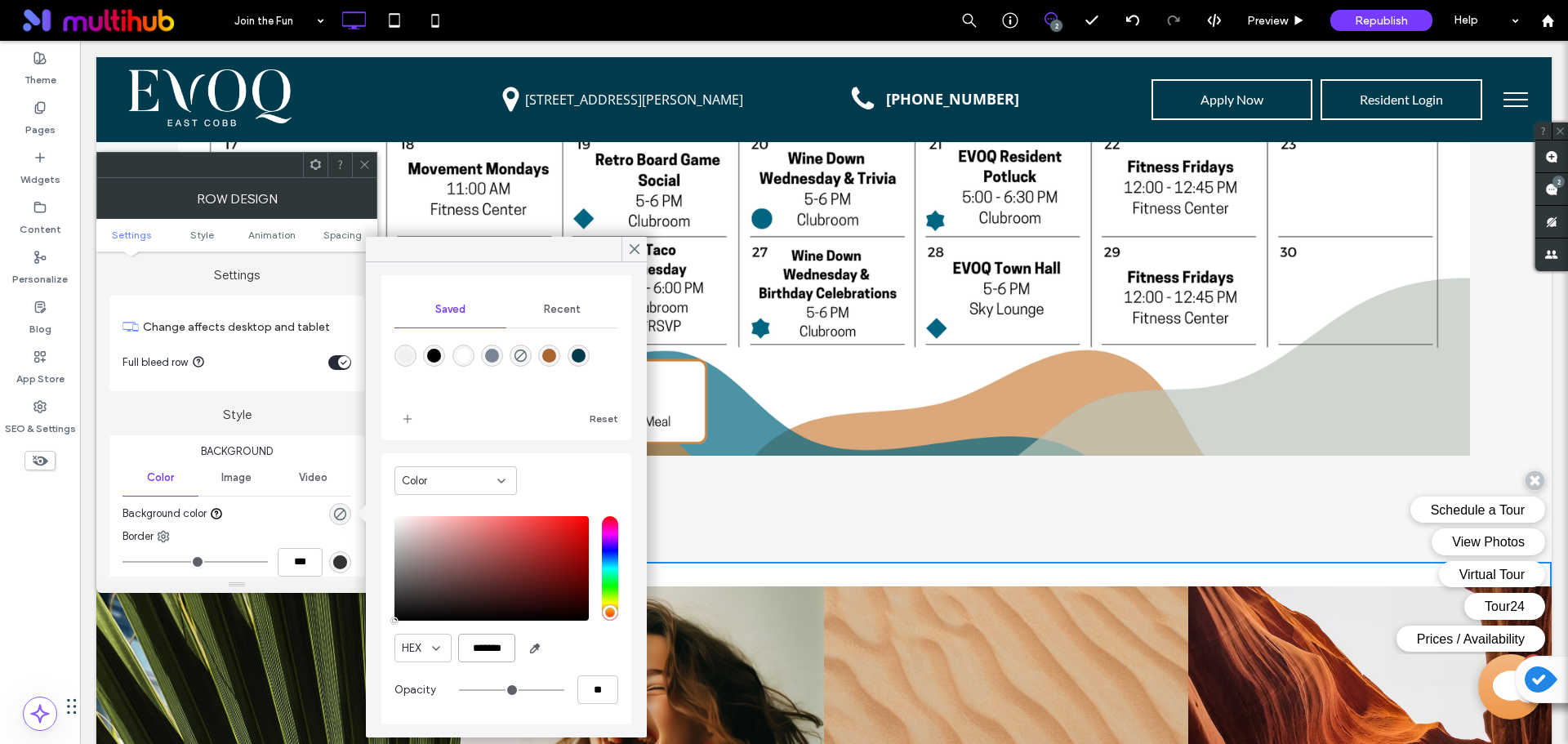
click at [501, 640] on input "*******" at bounding box center [486, 648] width 57 height 28
paste input "color picker textbox"
type input "*******"
type input "***"
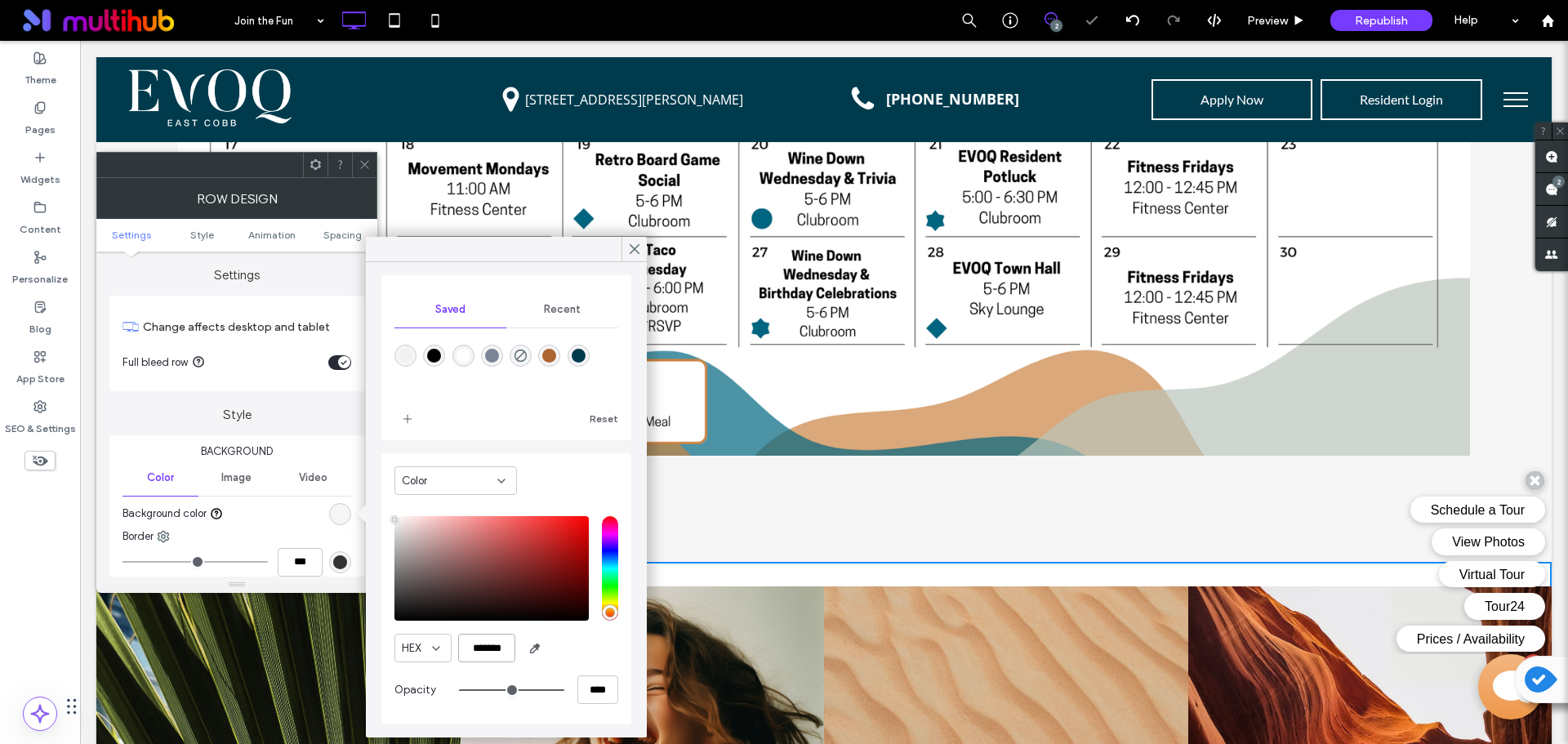
type input "****"
type input "*******"
click at [628, 247] on icon at bounding box center [635, 249] width 15 height 15
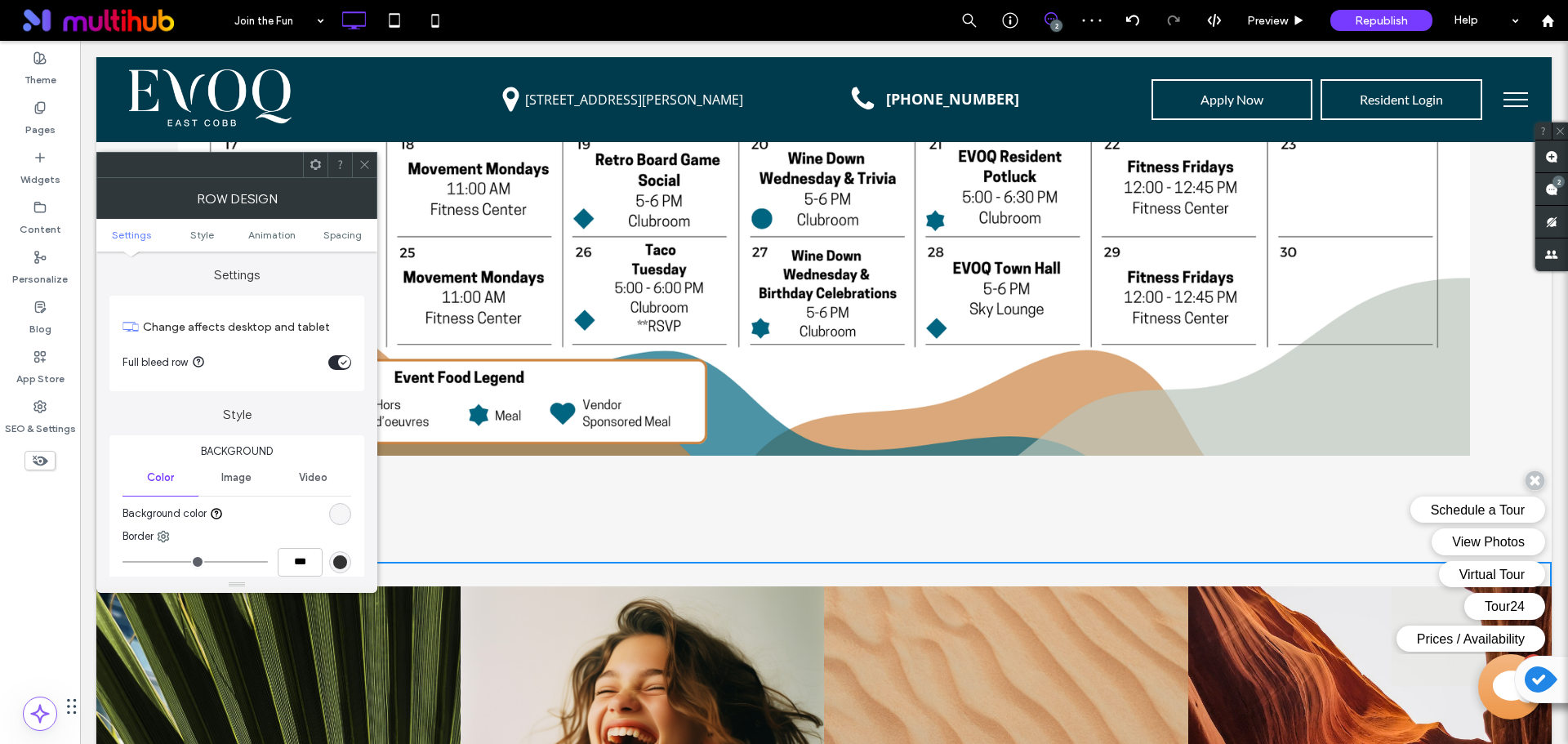
drag, startPoint x: 365, startPoint y: 164, endPoint x: 328, endPoint y: 165, distance: 37.0
click at [365, 164] on use at bounding box center [364, 165] width 8 height 8
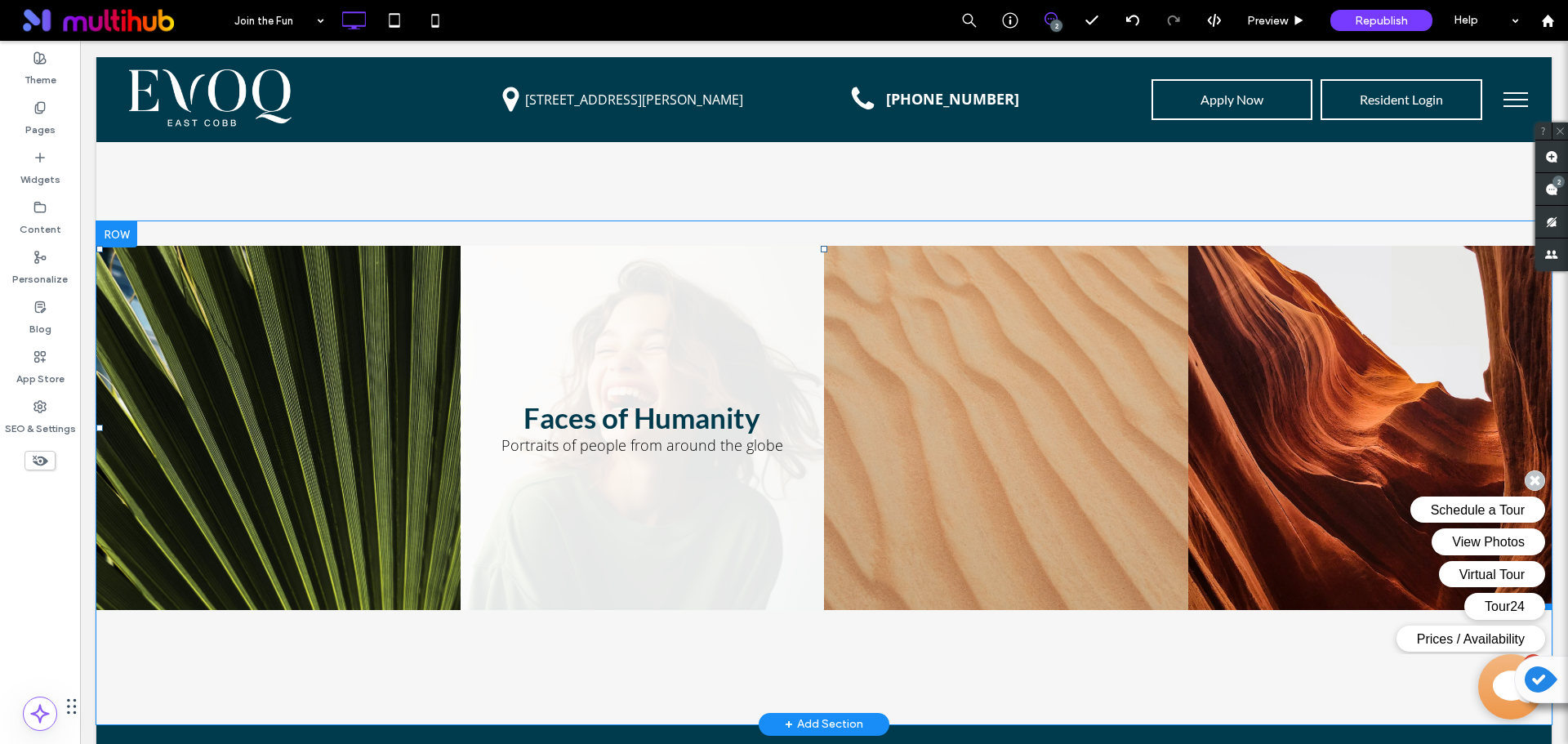
scroll to position [2841, 0]
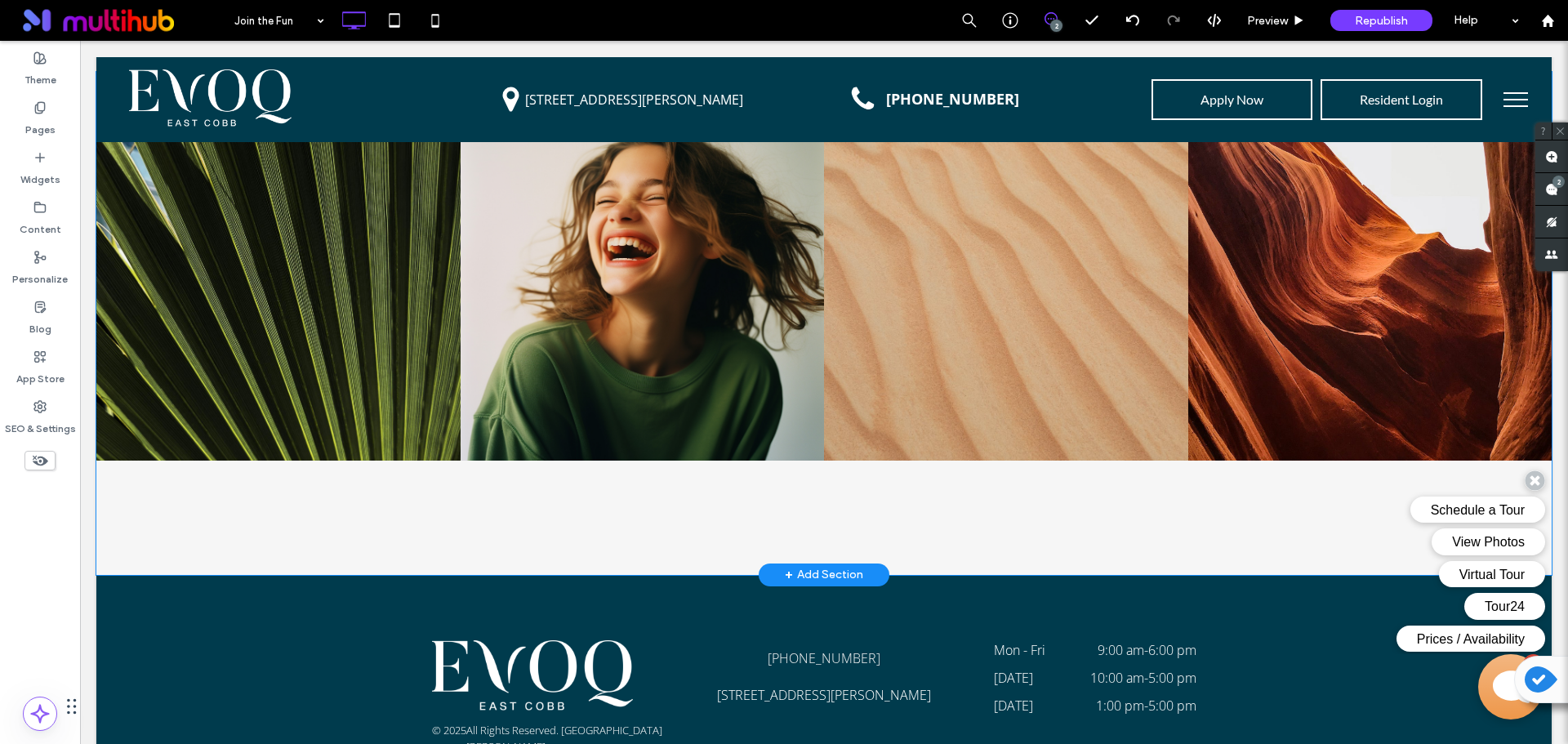
click at [385, 517] on div "Click To Paste Click To Paste Nature's Symphony Breathtaking colors of our plan…" at bounding box center [824, 323] width 1455 height 503
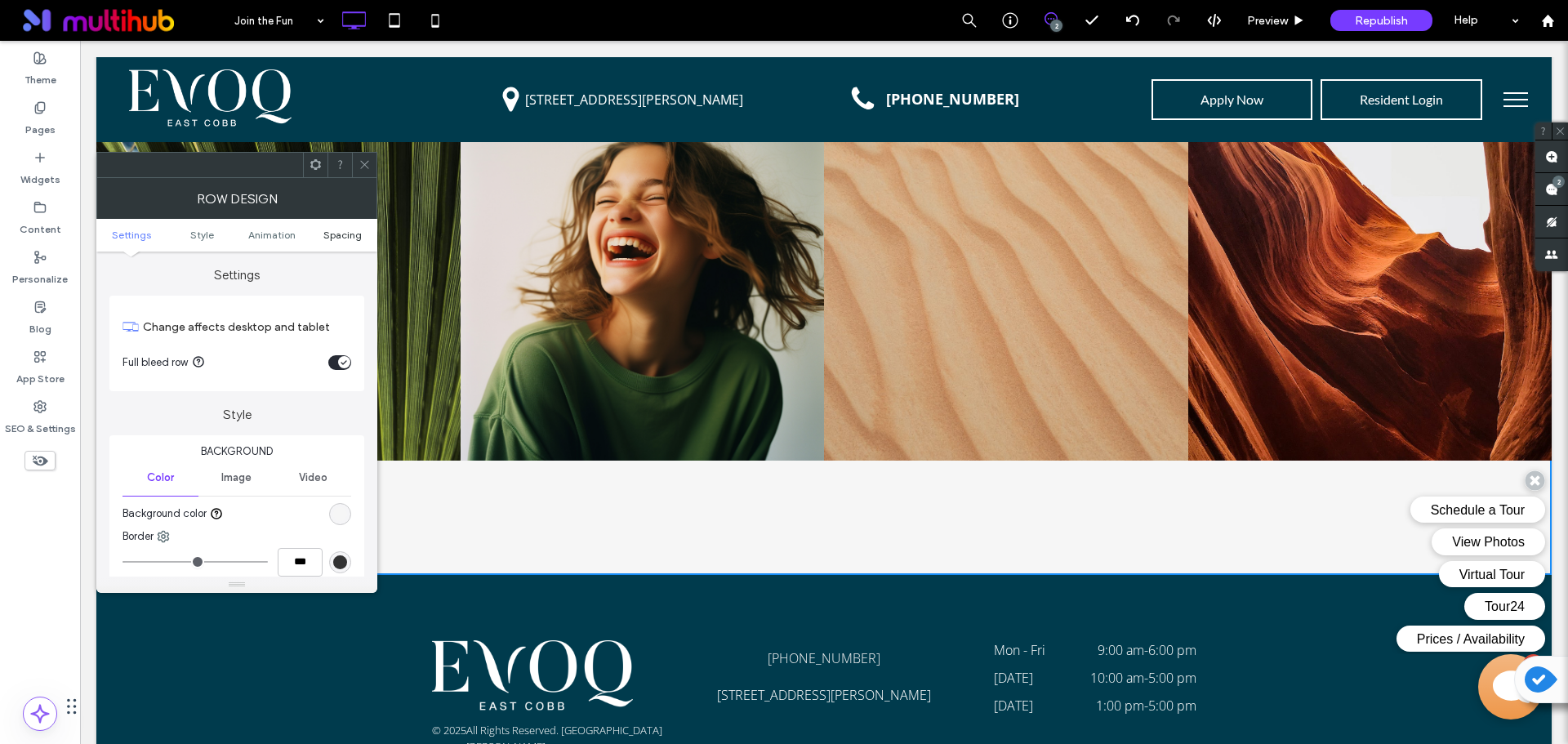
click at [321, 236] on link "Spacing" at bounding box center [341, 234] width 70 height 12
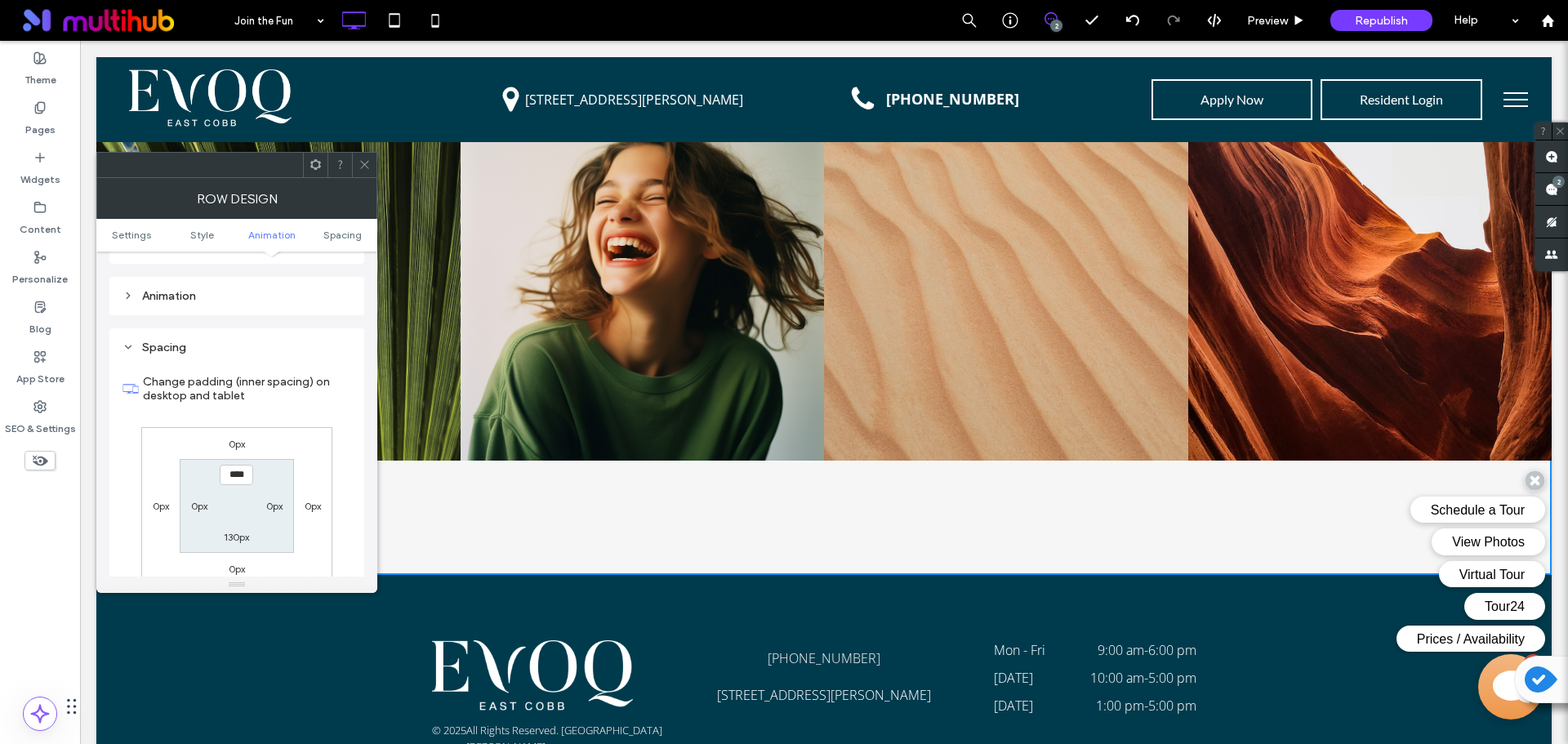
scroll to position [449, 0]
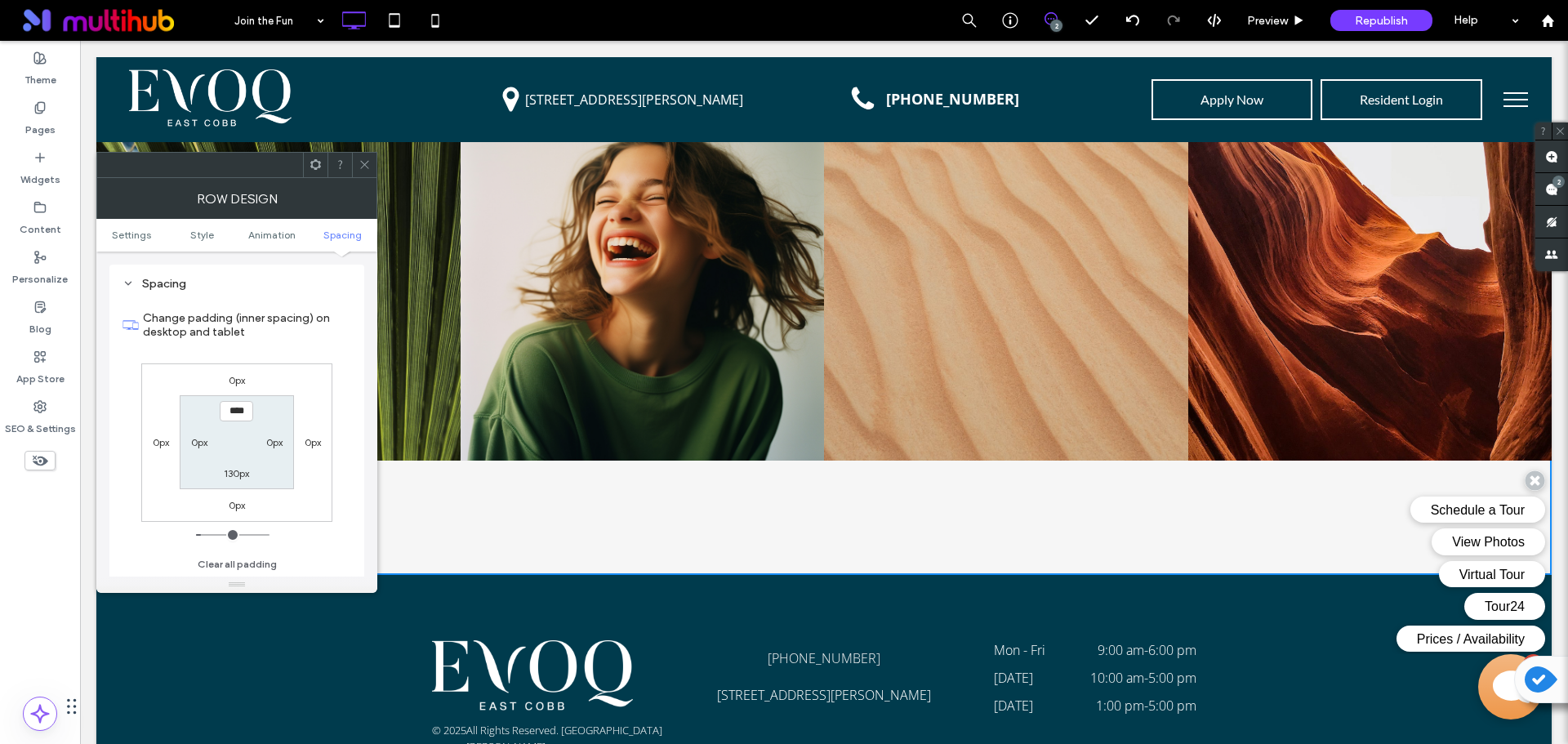
click at [243, 472] on label "130px" at bounding box center [236, 473] width 26 height 12
type input "***"
type input "*"
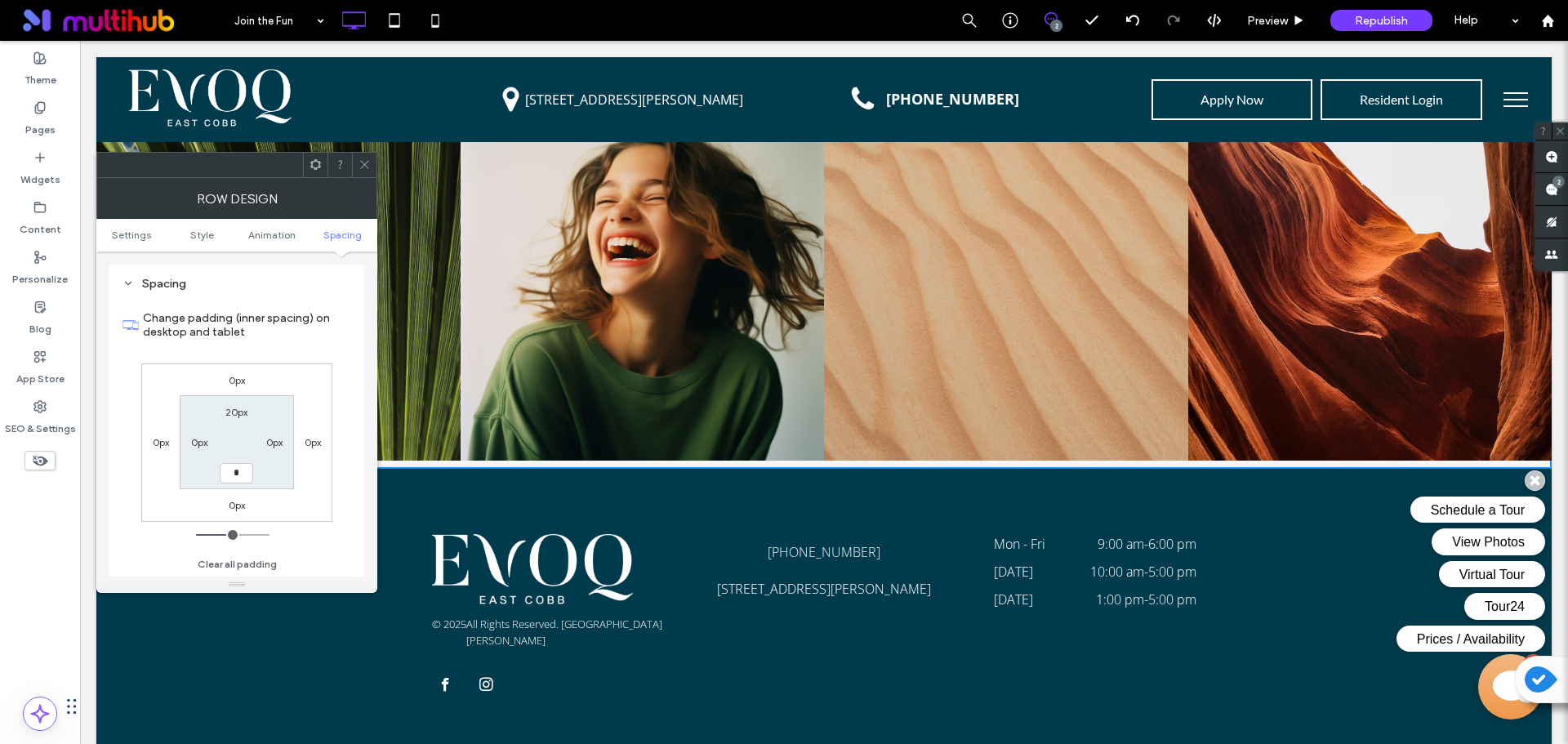
type input "*"
type input "***"
click at [363, 174] on span at bounding box center [365, 165] width 12 height 25
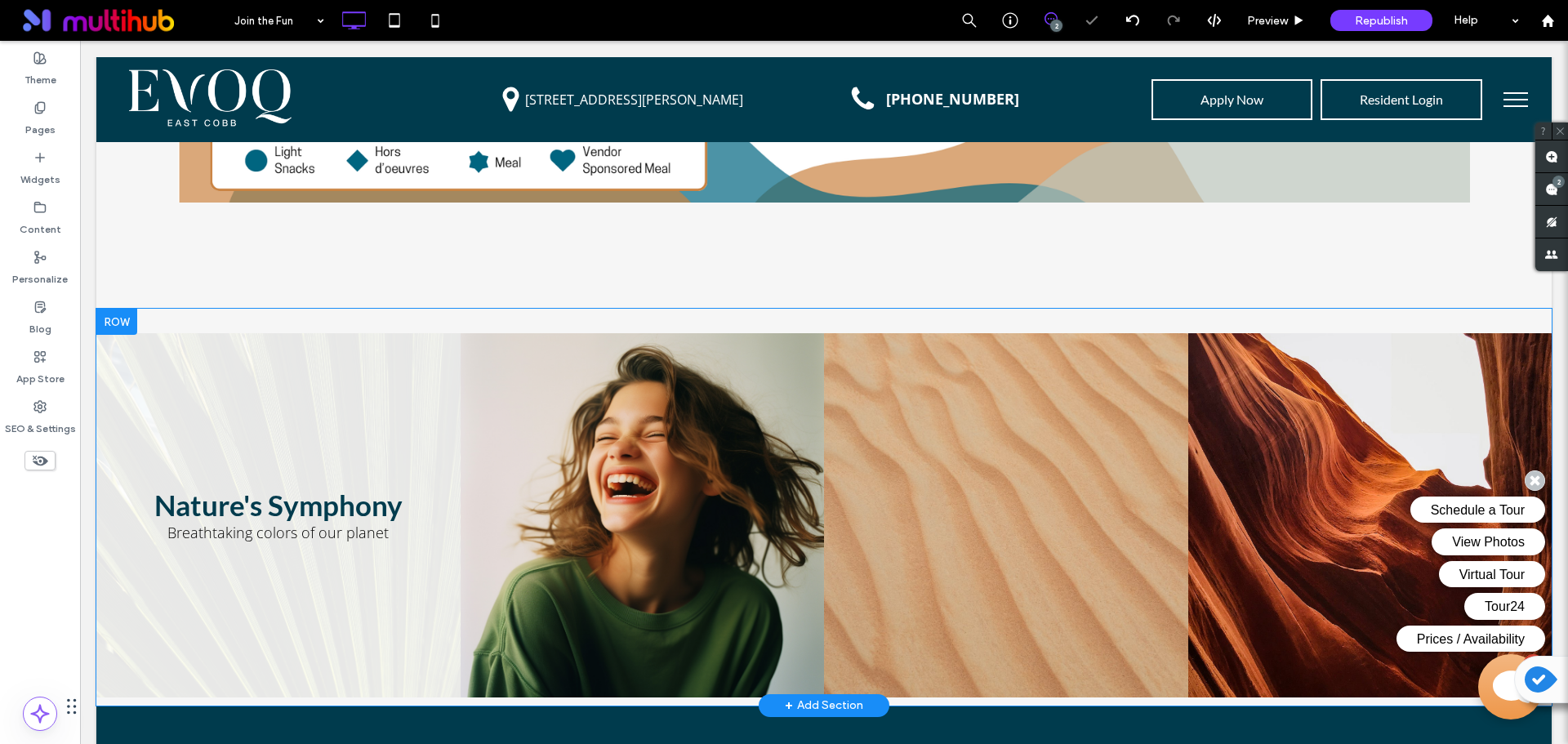
scroll to position [2596, 0]
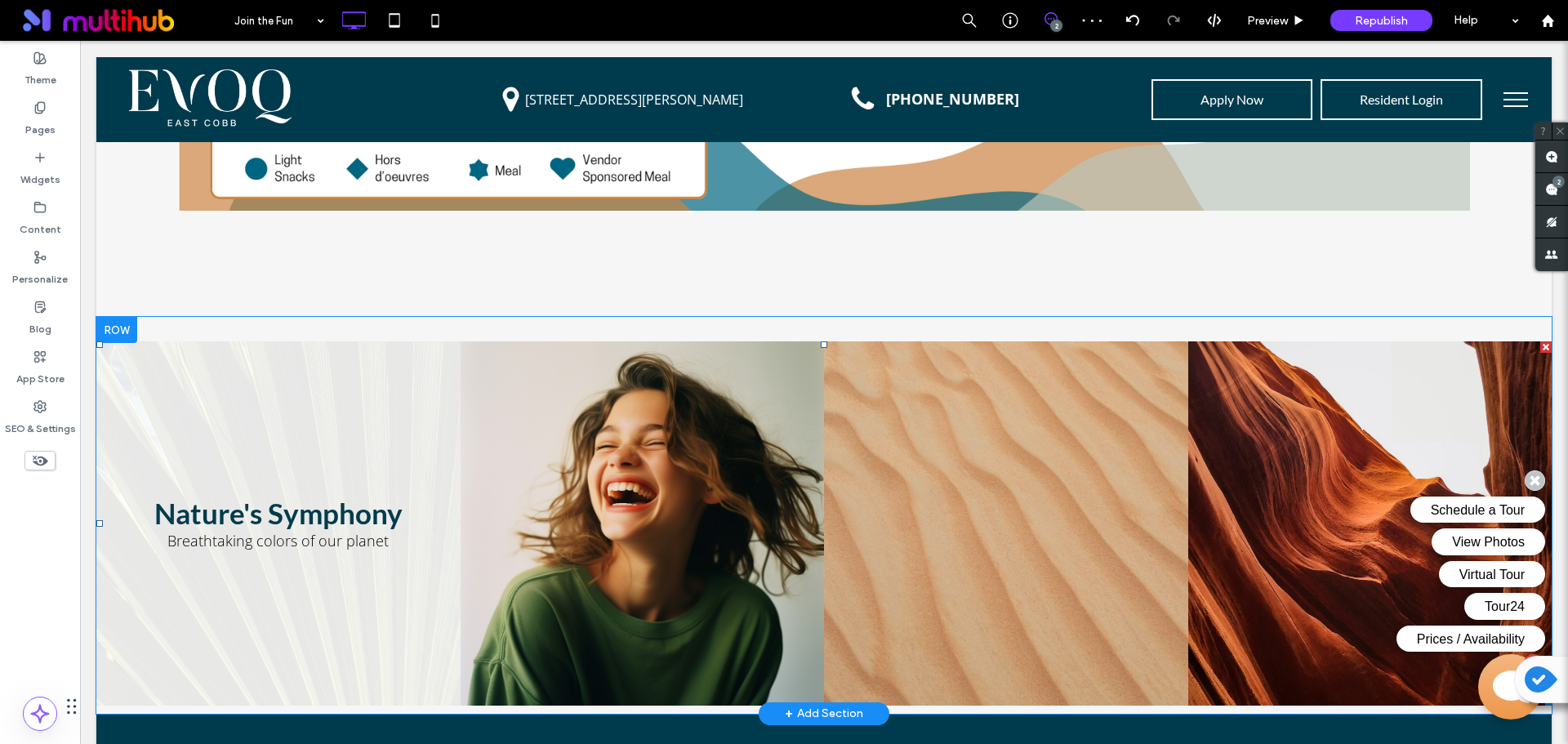
click at [390, 458] on link at bounding box center [278, 523] width 364 height 364
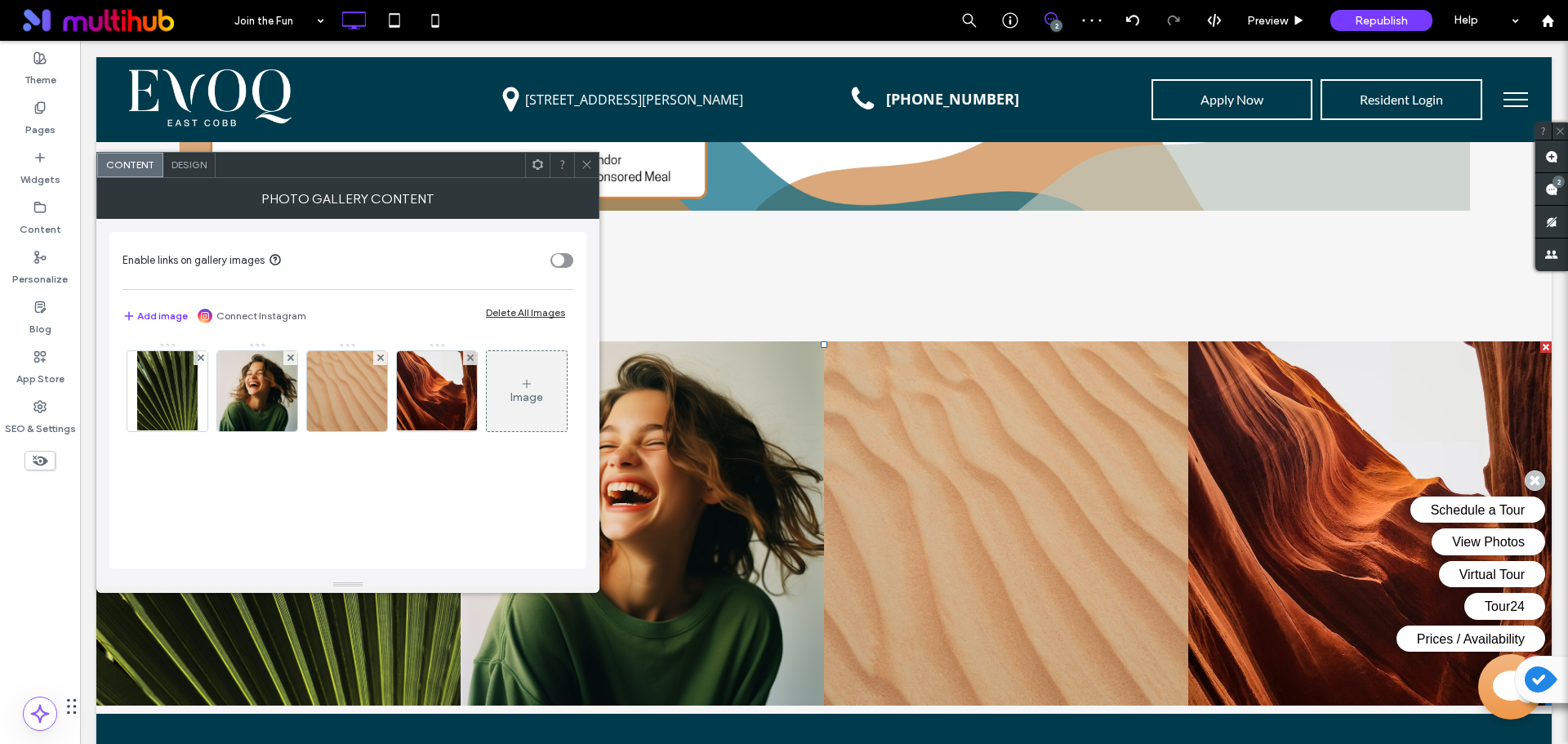
click at [188, 166] on span "Design" at bounding box center [189, 164] width 35 height 12
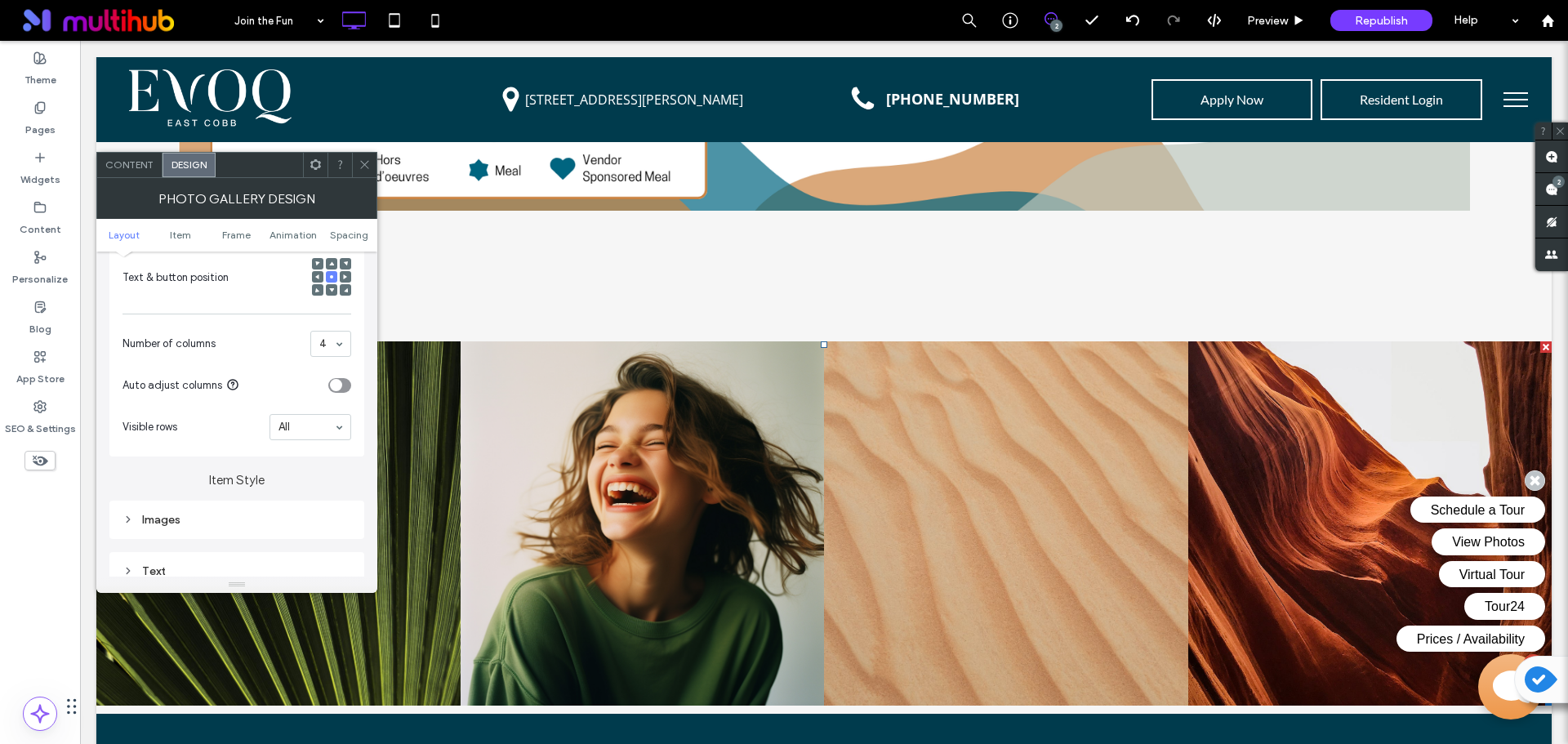
scroll to position [572, 0]
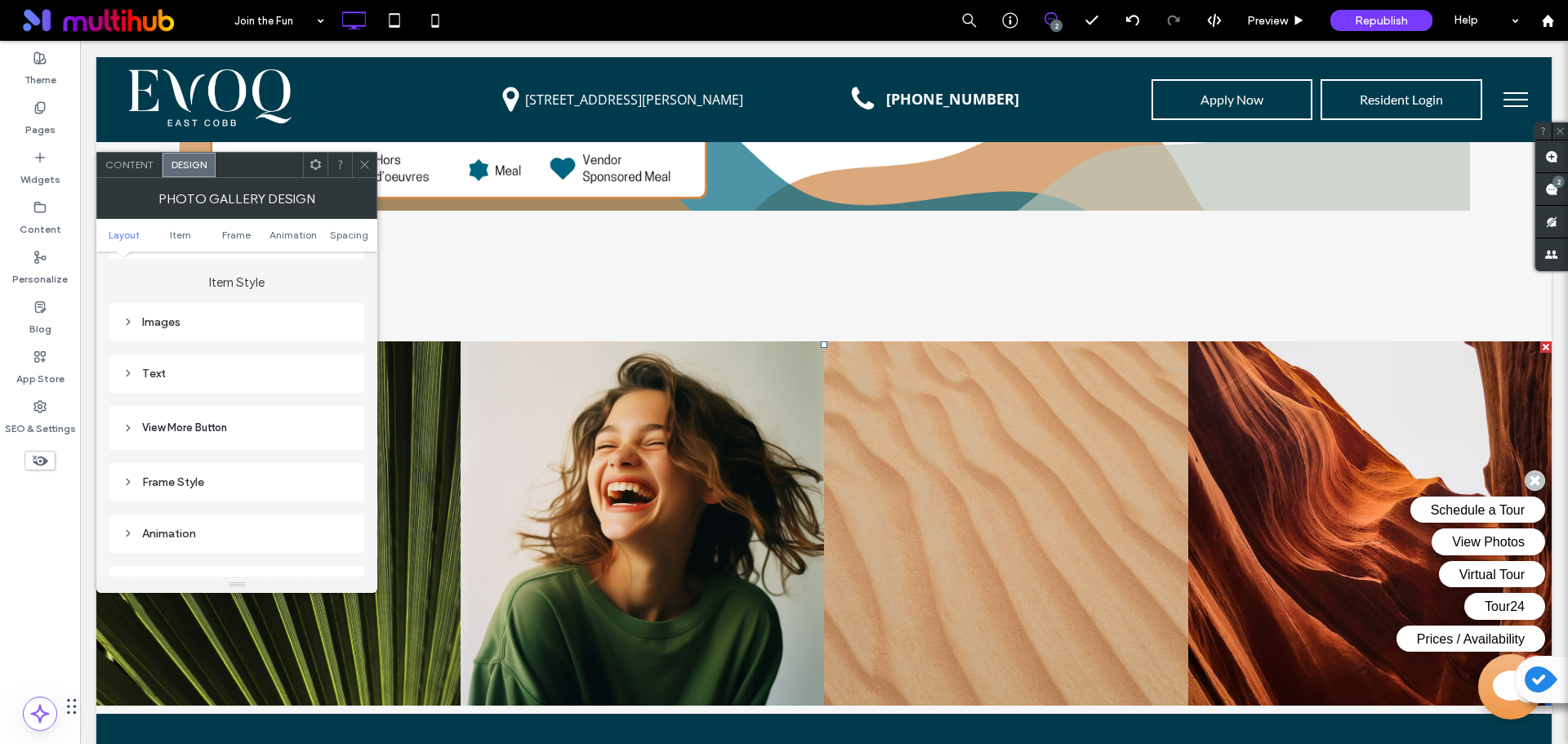
click at [307, 490] on div "Frame Style" at bounding box center [237, 481] width 229 height 22
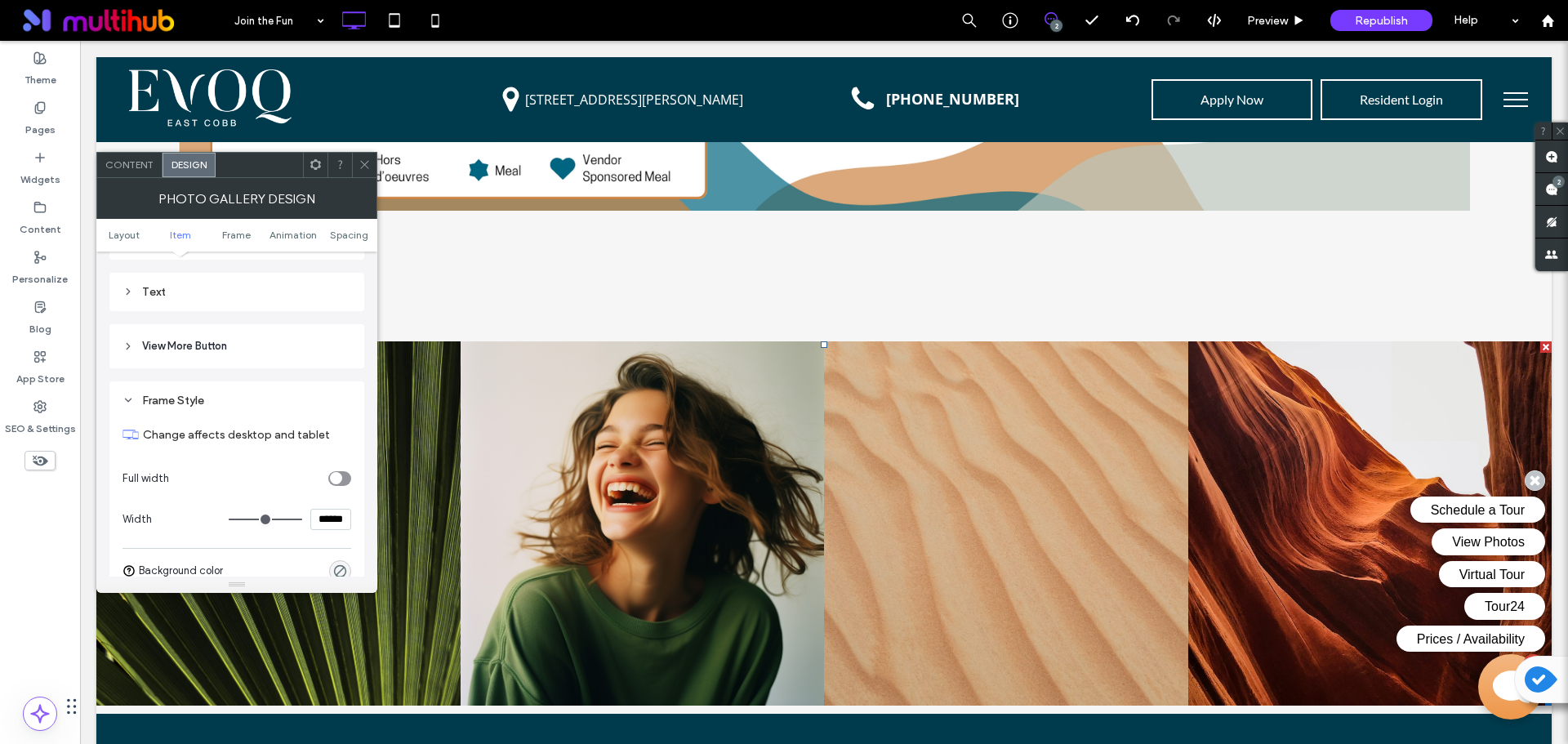
click at [334, 483] on div "toggle" at bounding box center [336, 477] width 12 height 12
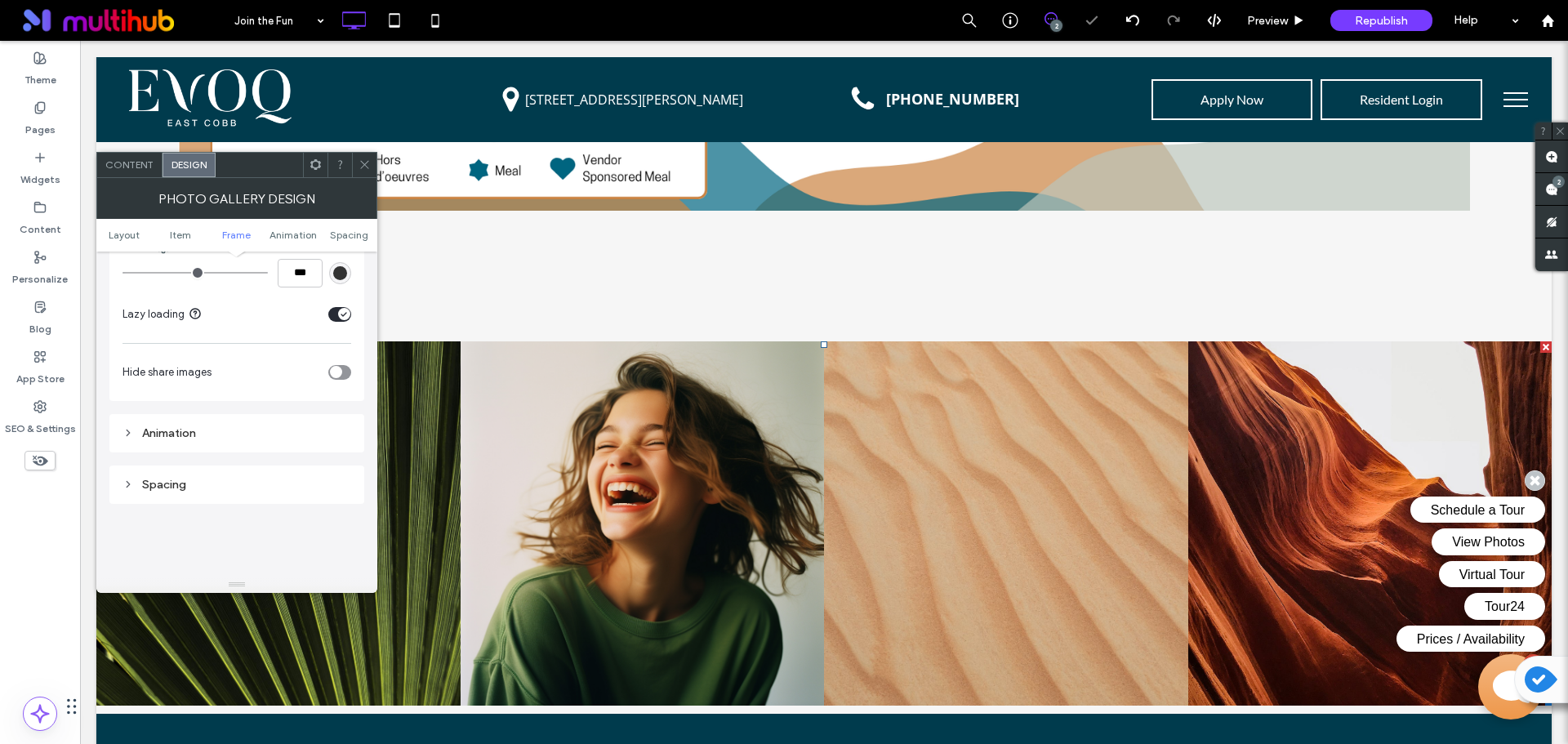
scroll to position [979, 0]
click at [293, 473] on div "Spacing" at bounding box center [237, 470] width 229 height 14
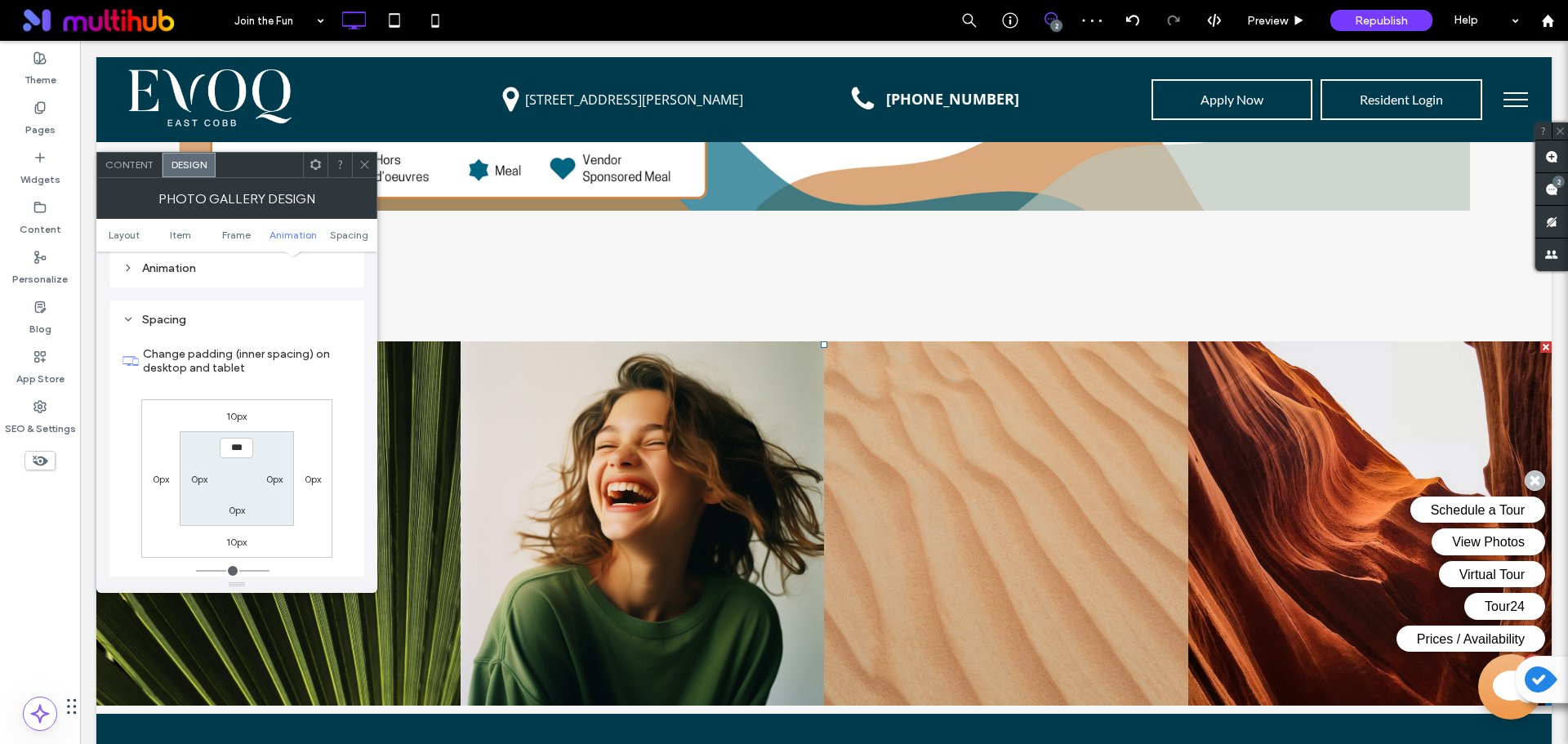
scroll to position [1143, 0]
click at [244, 526] on label "10px" at bounding box center [236, 529] width 21 height 12
type input "**"
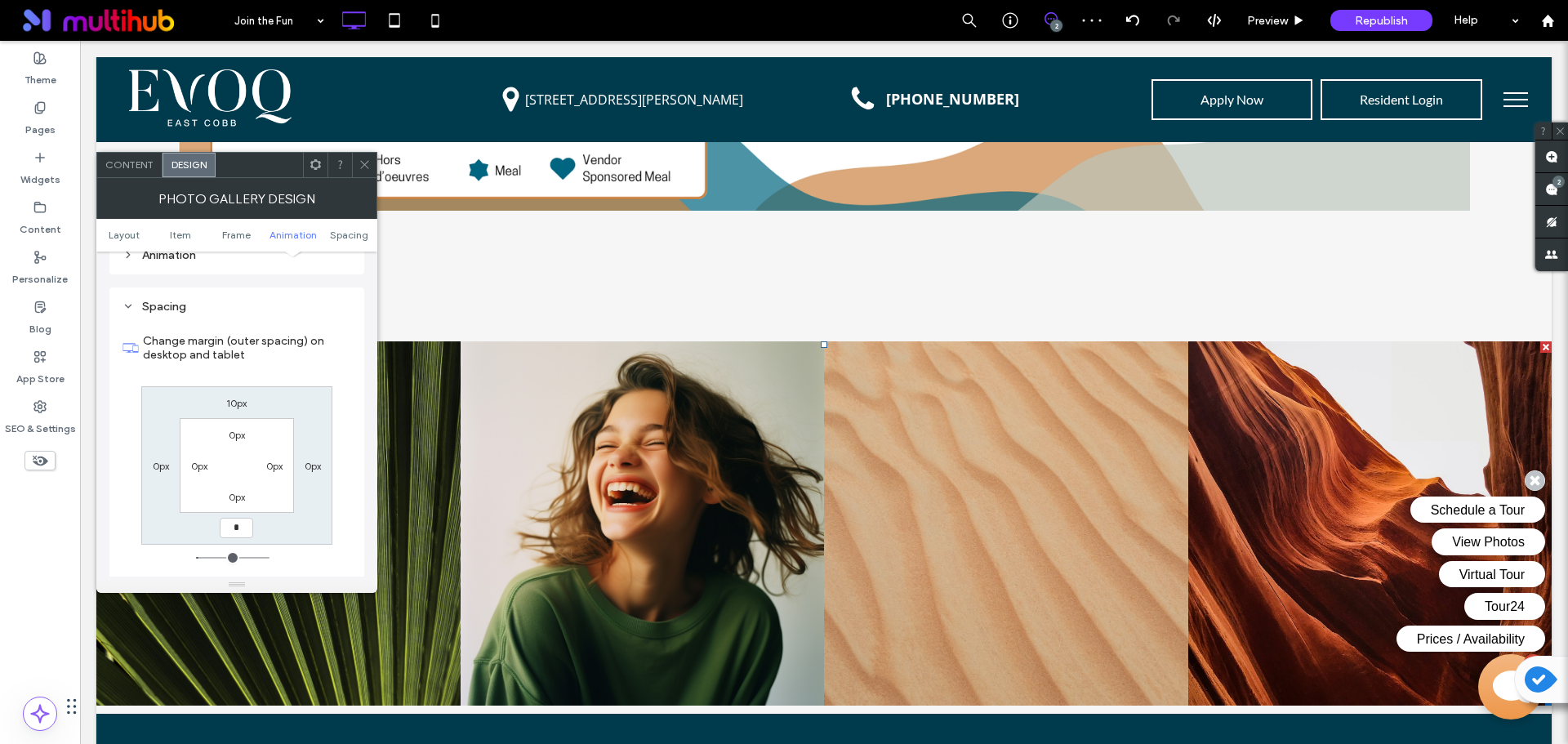
type input "*"
type input "***"
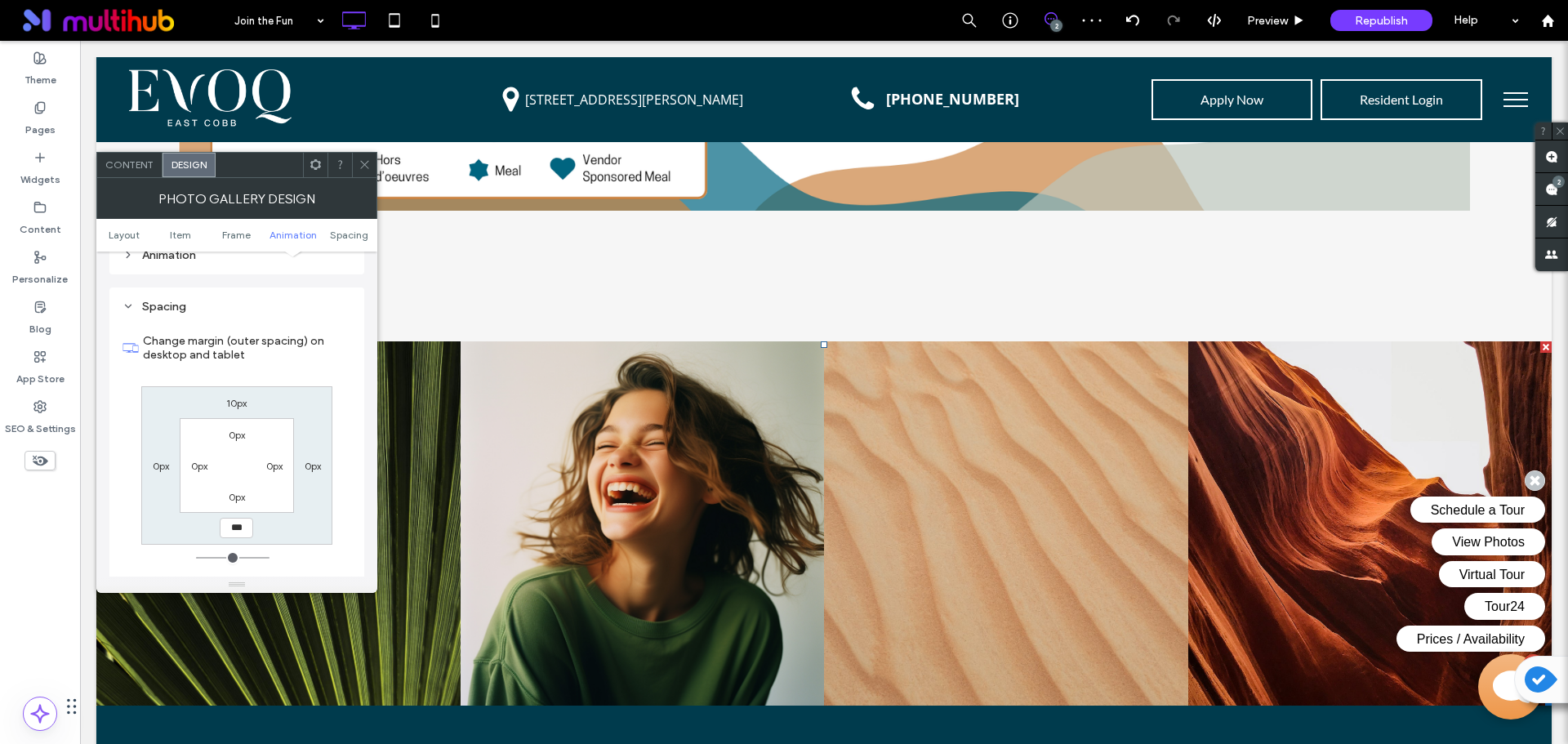
click at [360, 166] on icon at bounding box center [365, 164] width 12 height 12
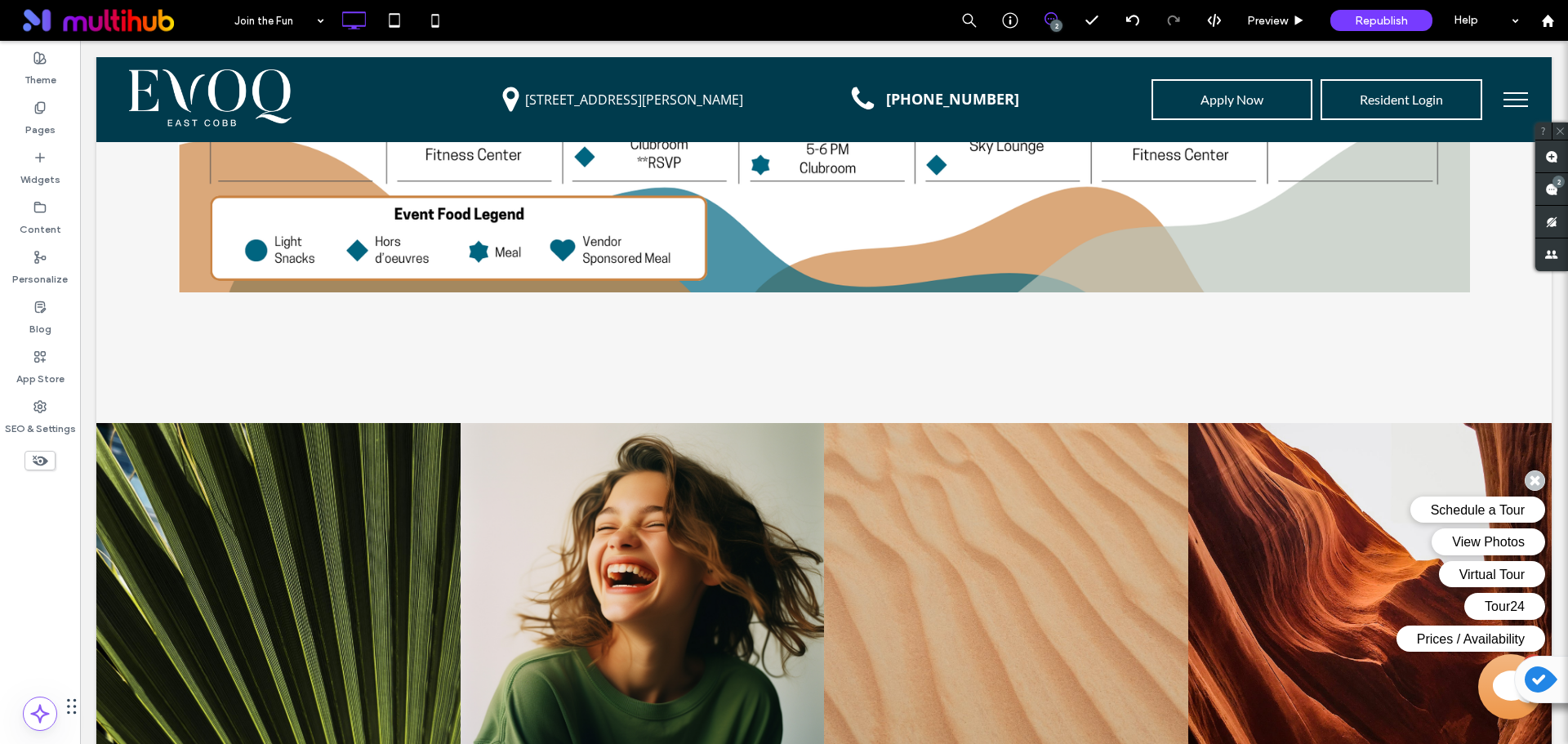
scroll to position [2678, 0]
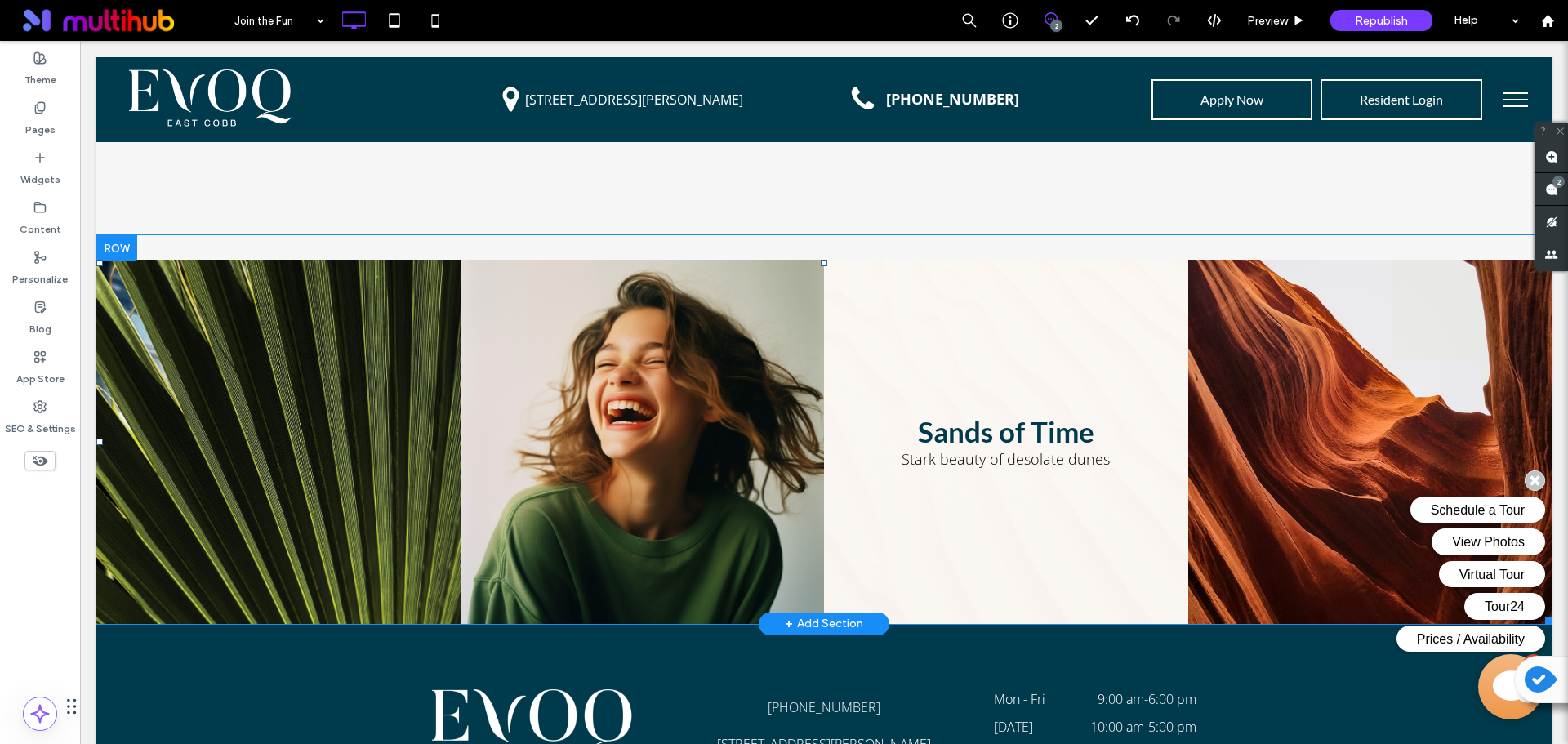
click at [862, 480] on link at bounding box center [1005, 441] width 364 height 364
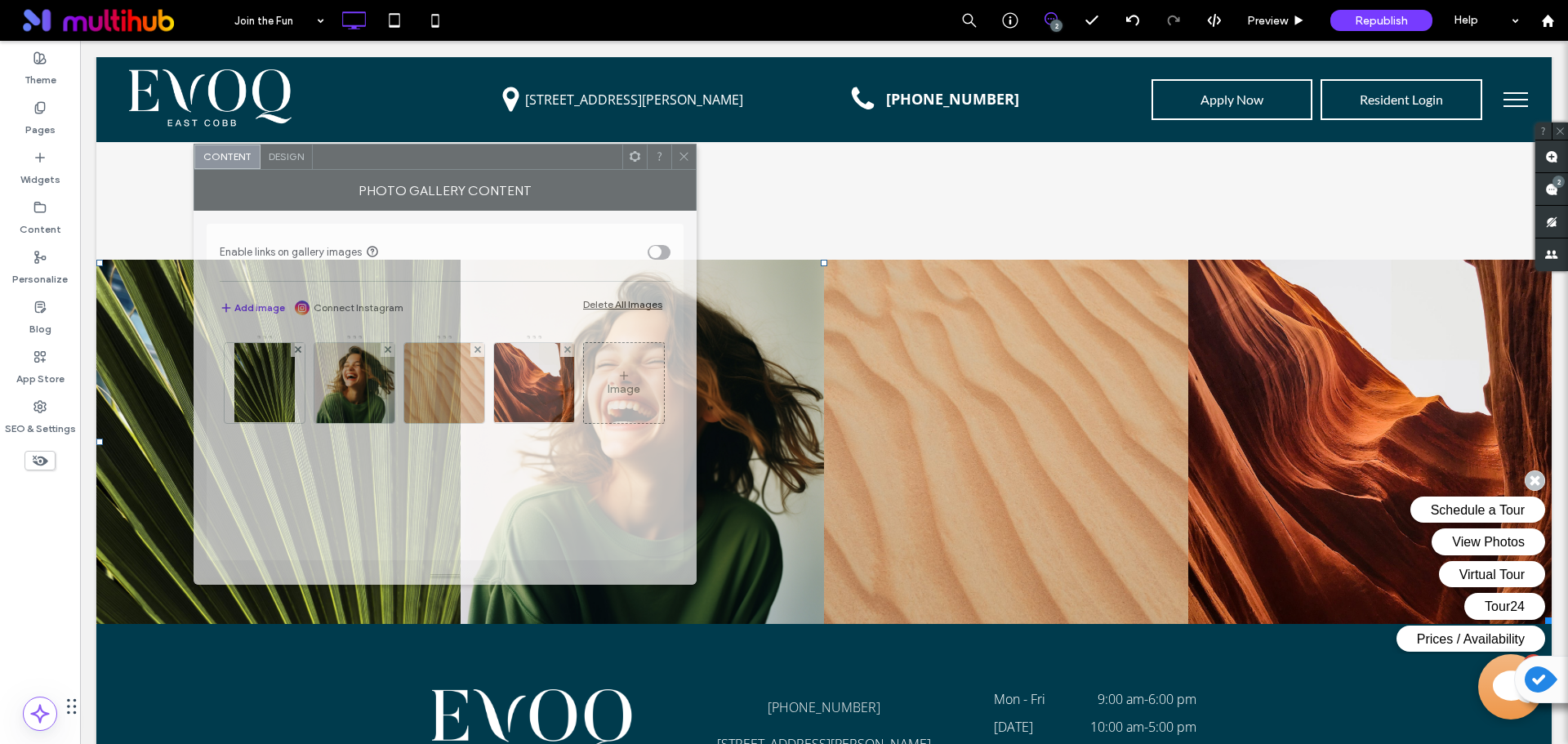
drag, startPoint x: 472, startPoint y: 172, endPoint x: 570, endPoint y: 163, distance: 98.4
click at [570, 163] on div at bounding box center [467, 157] width 309 height 25
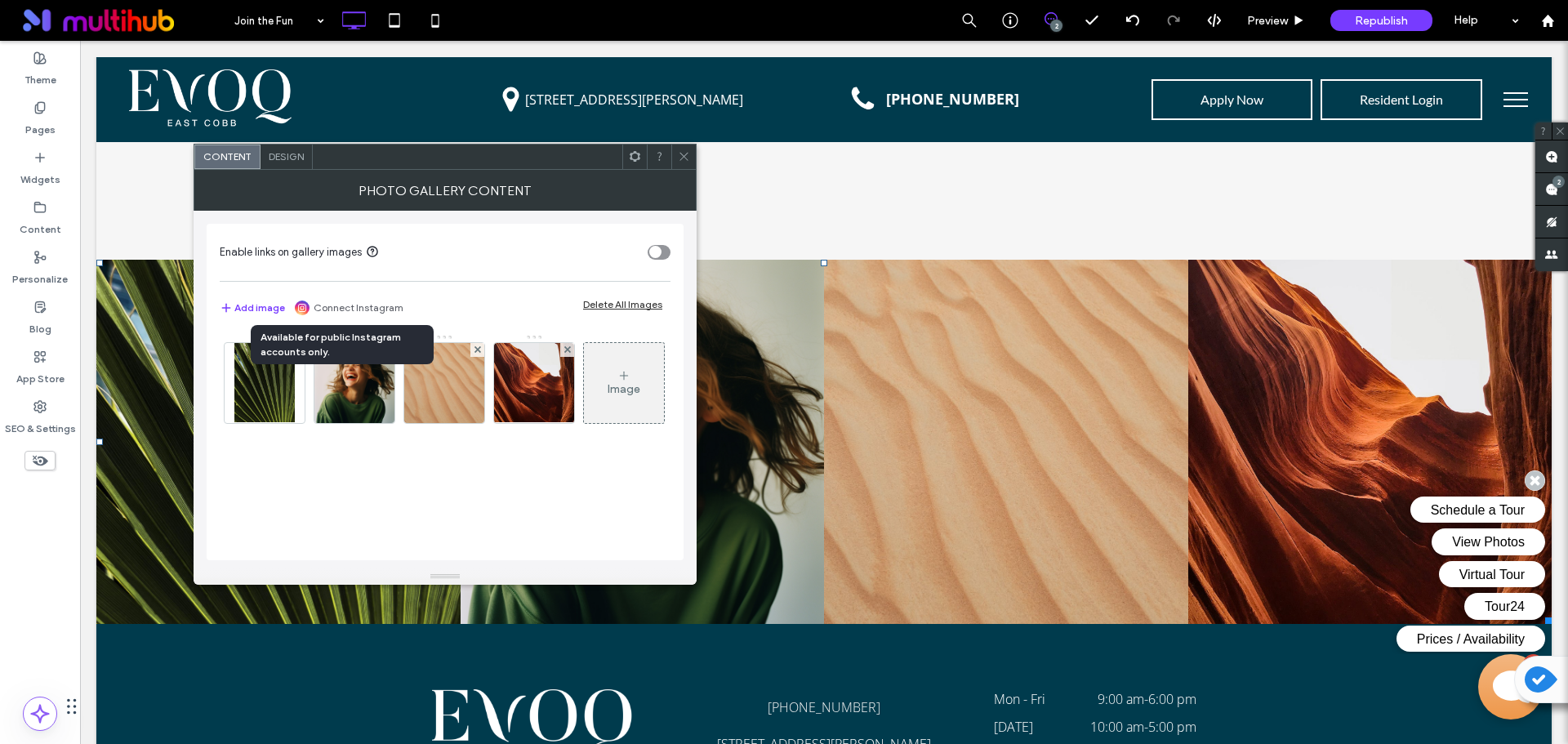
click at [375, 304] on link "Connect Instagram" at bounding box center [358, 308] width 90 height 15
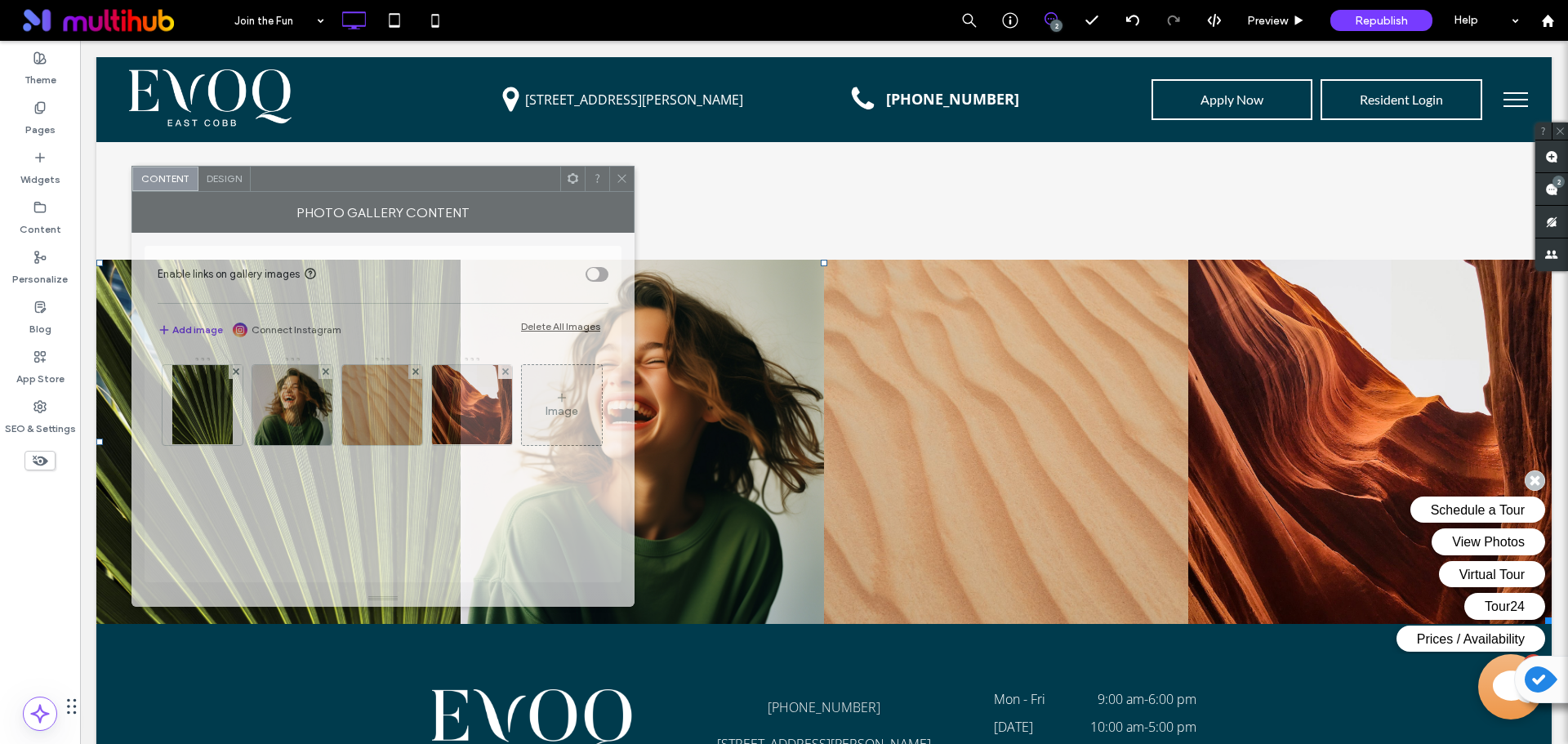
drag, startPoint x: 517, startPoint y: 178, endPoint x: 479, endPoint y: 185, distance: 38.6
click at [479, 185] on div at bounding box center [404, 179] width 309 height 25
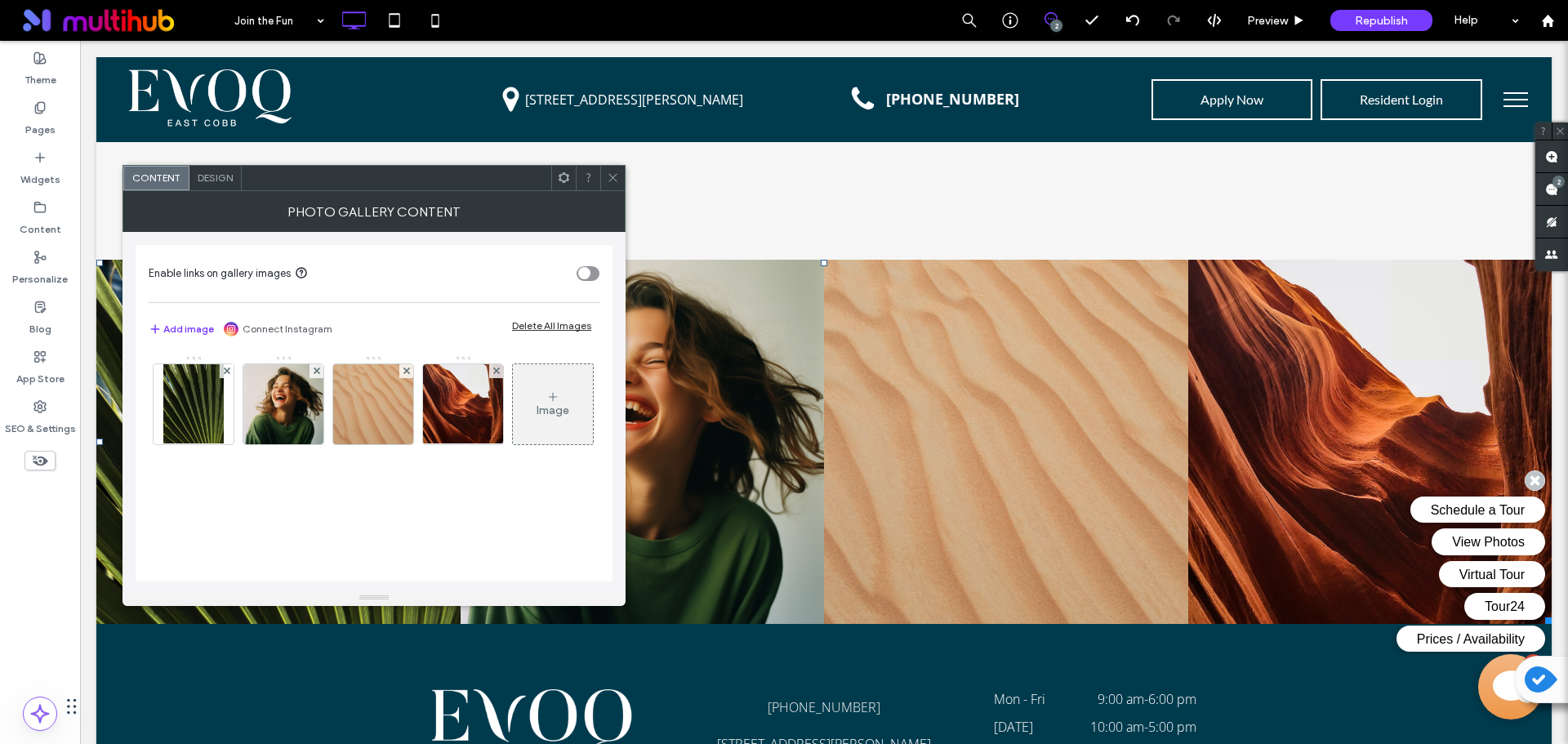
click at [614, 172] on icon at bounding box center [612, 177] width 12 height 12
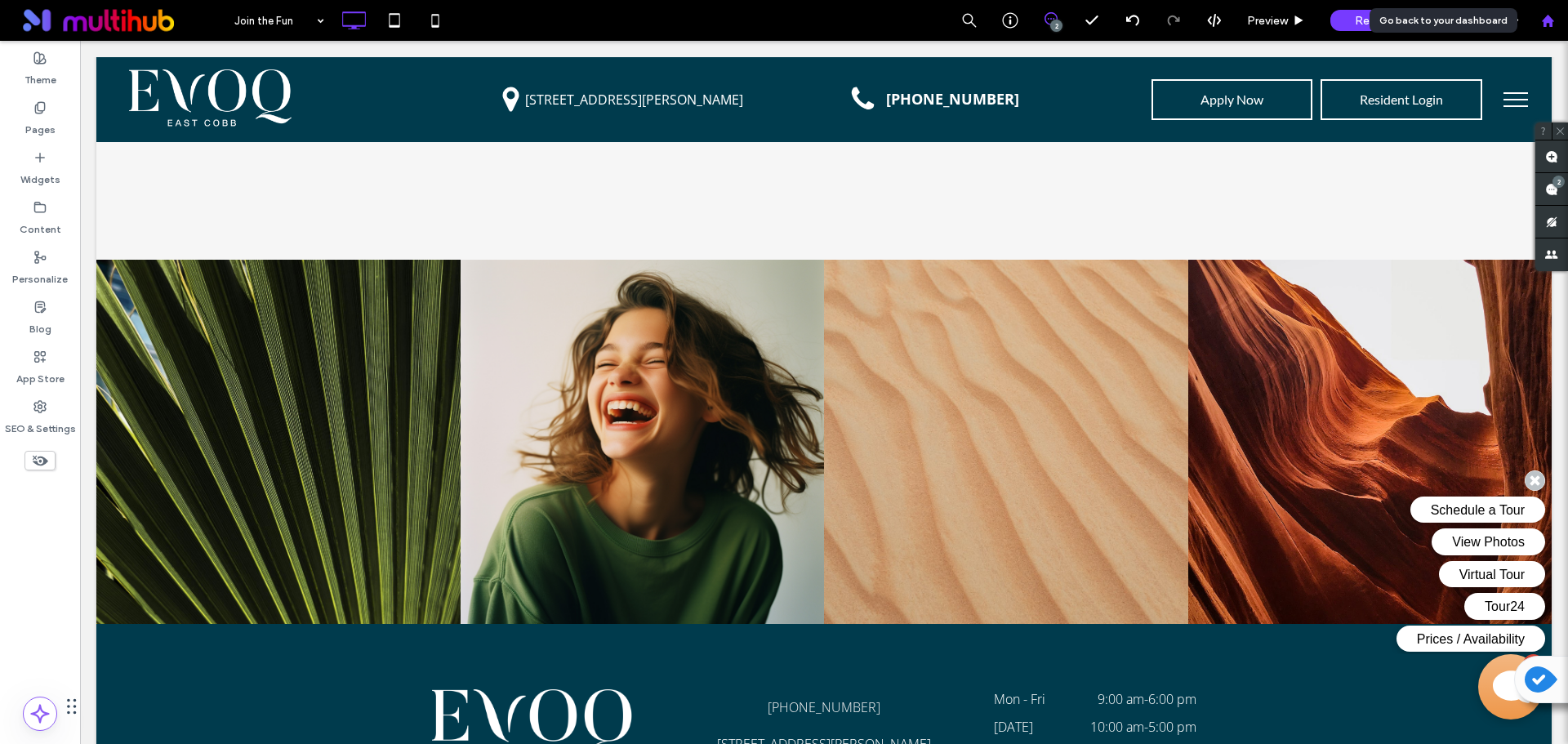
click at [1543, 16] on icon at bounding box center [1547, 21] width 14 height 14
